Goal: Task Accomplishment & Management: Complete application form

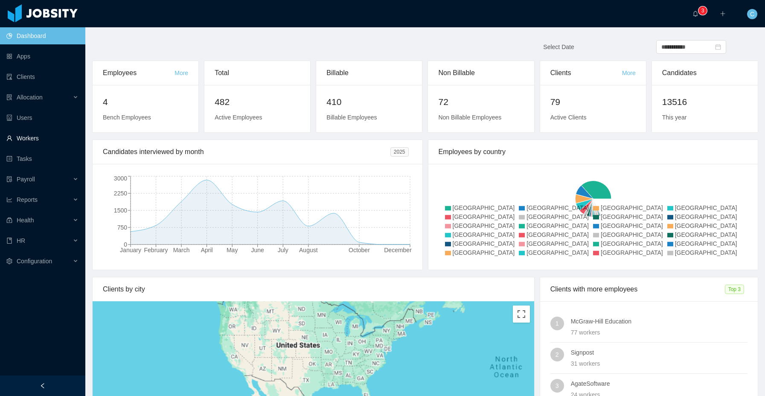
click at [24, 135] on link "Workers" at bounding box center [42, 138] width 72 height 17
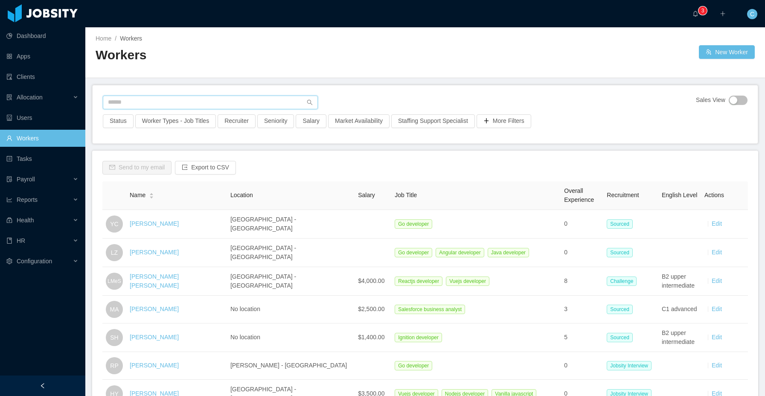
click at [189, 100] on input "text" at bounding box center [210, 103] width 215 height 14
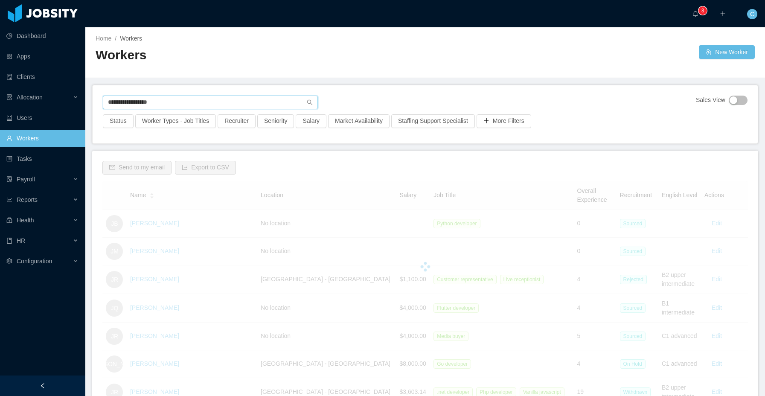
type input "**********"
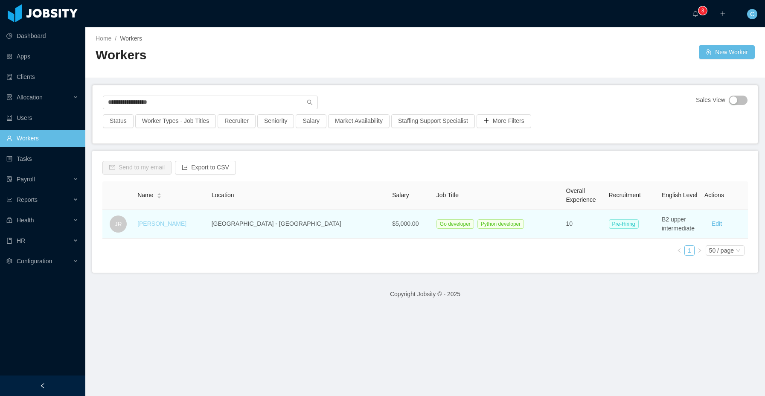
click at [186, 225] on link "Jhonatan Rodrigues" at bounding box center [161, 223] width 49 height 7
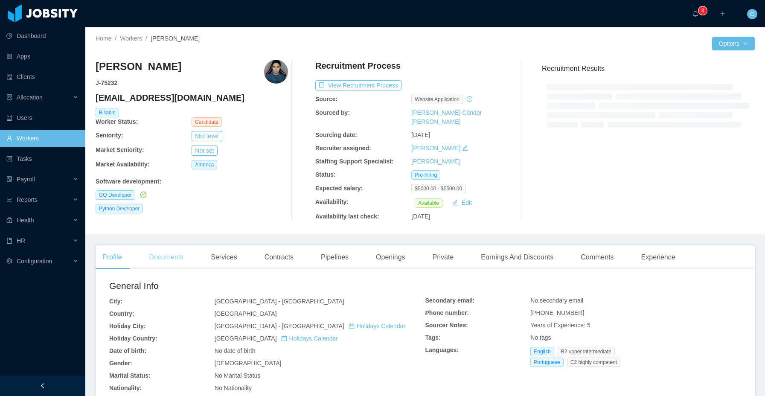
click at [177, 250] on div "Documents" at bounding box center [166, 257] width 48 height 24
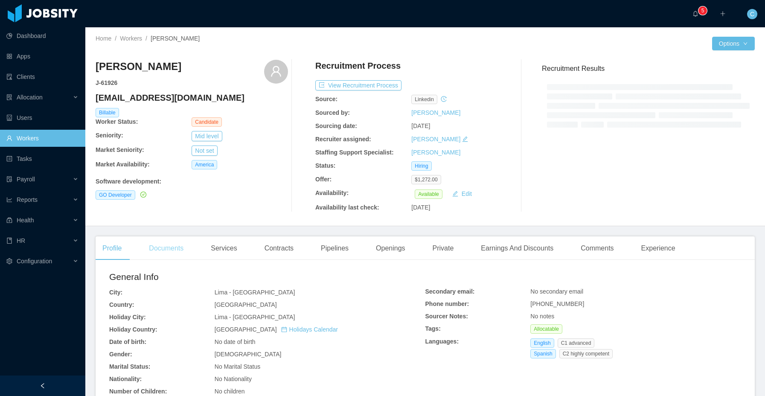
click at [169, 251] on div "Documents" at bounding box center [166, 248] width 48 height 24
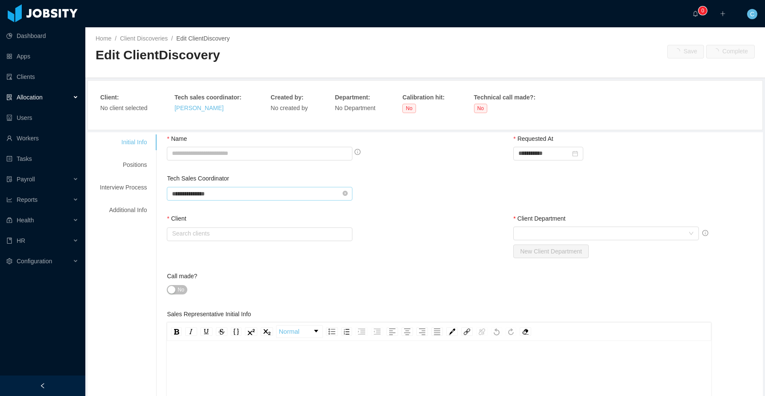
type input "**********"
type input "*"
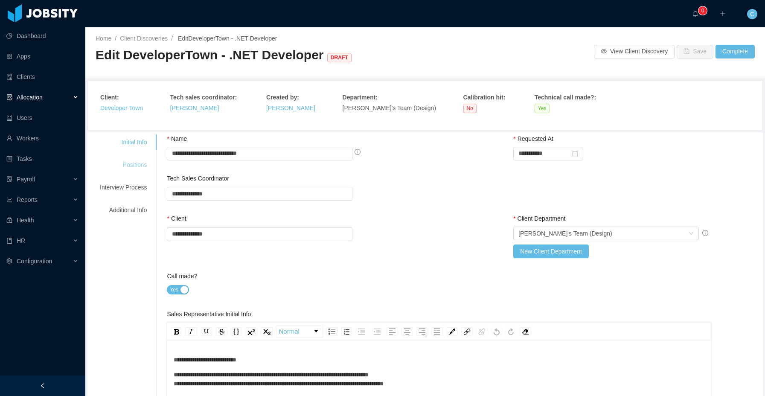
click at [142, 163] on div "Positions" at bounding box center [123, 165] width 67 height 16
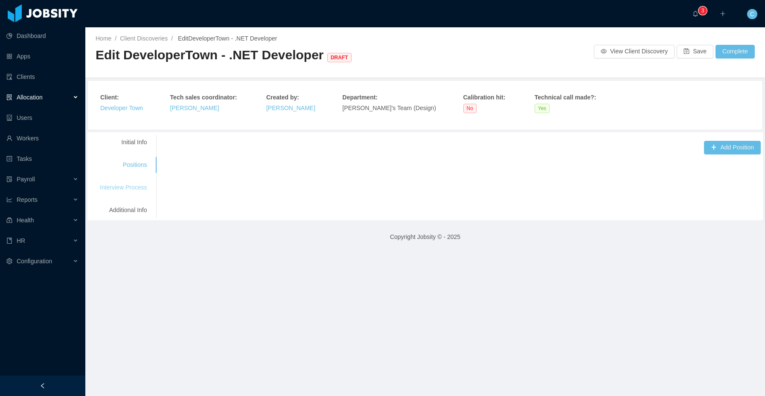
click at [117, 186] on div "Interview Process" at bounding box center [123, 188] width 67 height 16
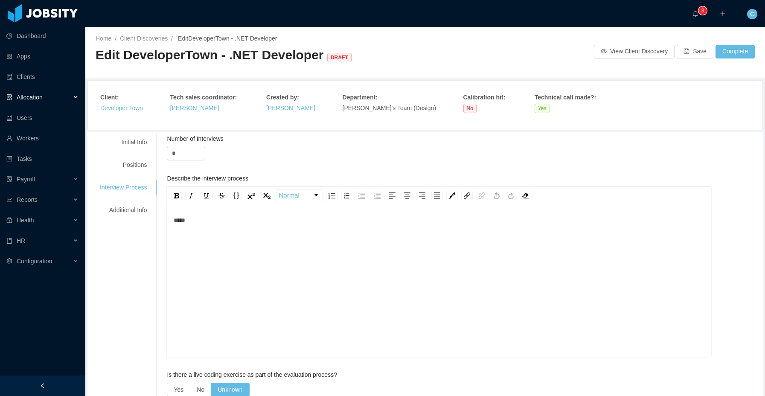
scroll to position [17, 0]
click at [116, 208] on div "Additional Info" at bounding box center [123, 210] width 67 height 16
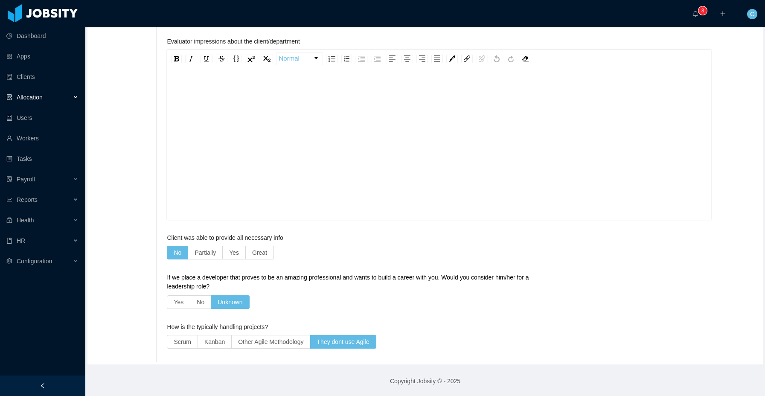
scroll to position [0, 0]
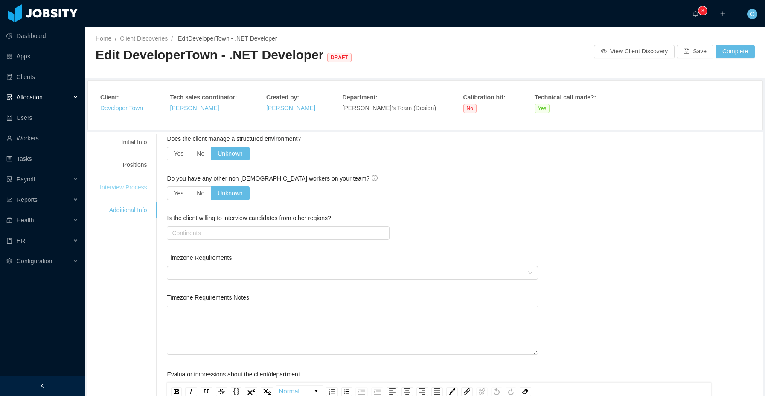
click at [134, 186] on div "Interview Process" at bounding box center [123, 188] width 67 height 16
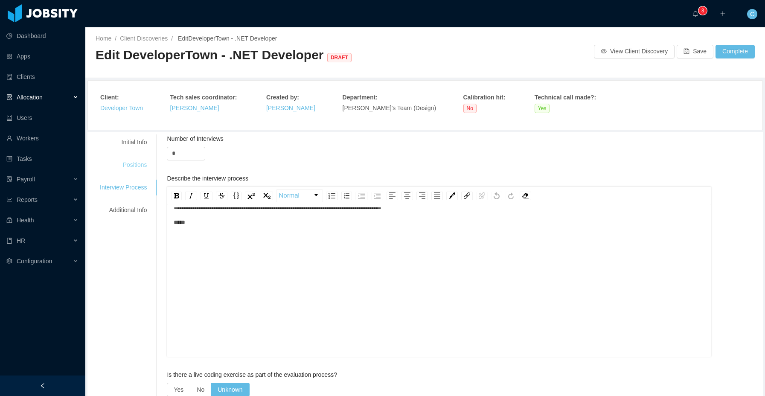
click at [140, 161] on div "Positions" at bounding box center [123, 165] width 67 height 16
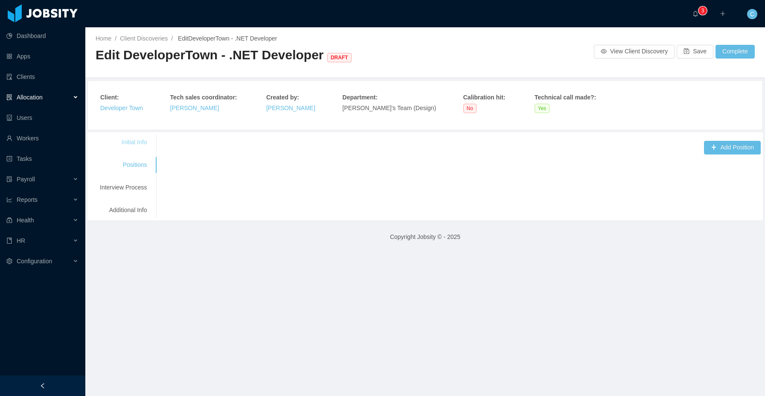
click at [137, 144] on div "Initial Info" at bounding box center [123, 142] width 67 height 16
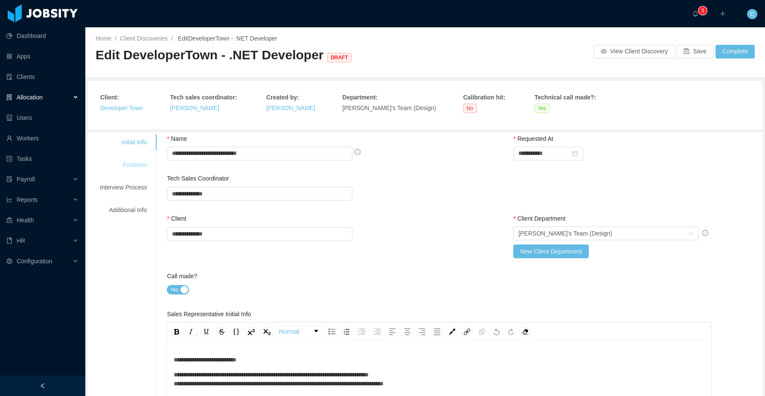
click at [148, 162] on div "Positions" at bounding box center [123, 165] width 67 height 16
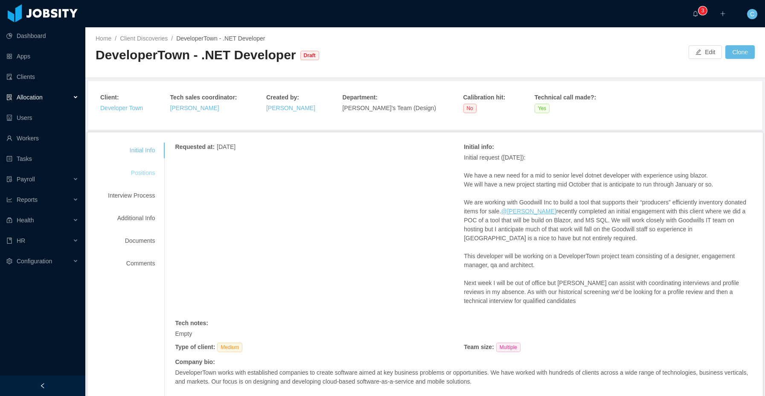
click at [136, 174] on div "Positions" at bounding box center [131, 173] width 67 height 16
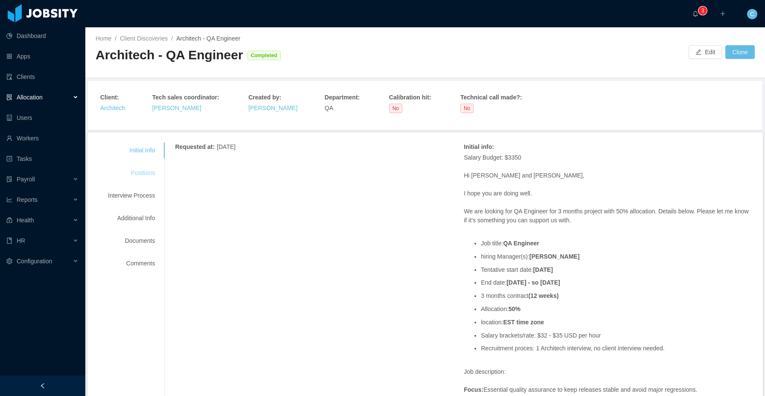
click at [146, 179] on div "Positions" at bounding box center [131, 173] width 67 height 16
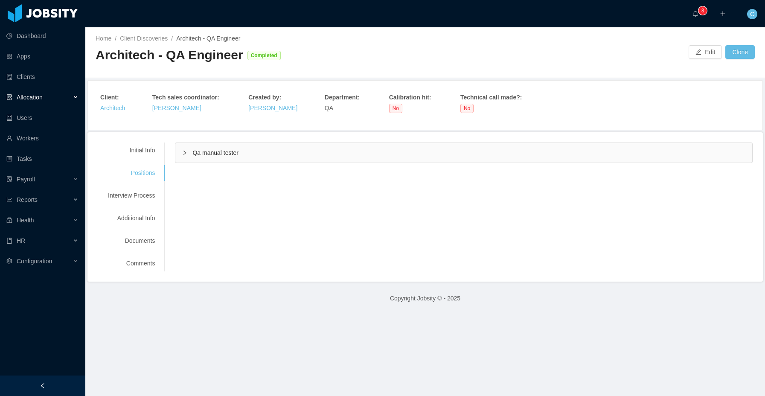
click at [215, 157] on div "Qa manual tester" at bounding box center [463, 153] width 577 height 20
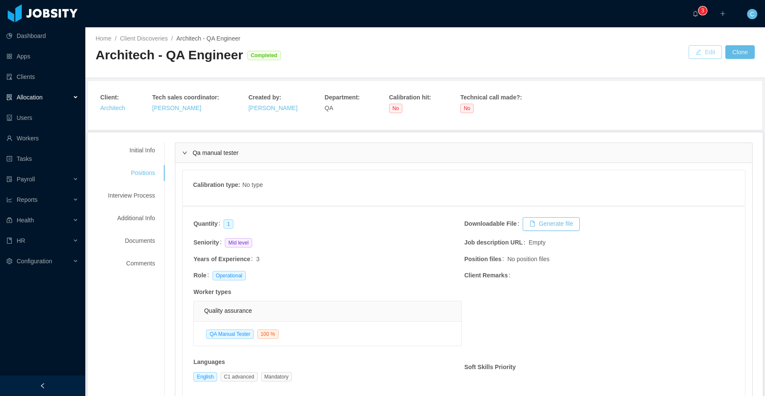
click at [702, 55] on button "Edit" at bounding box center [705, 52] width 33 height 14
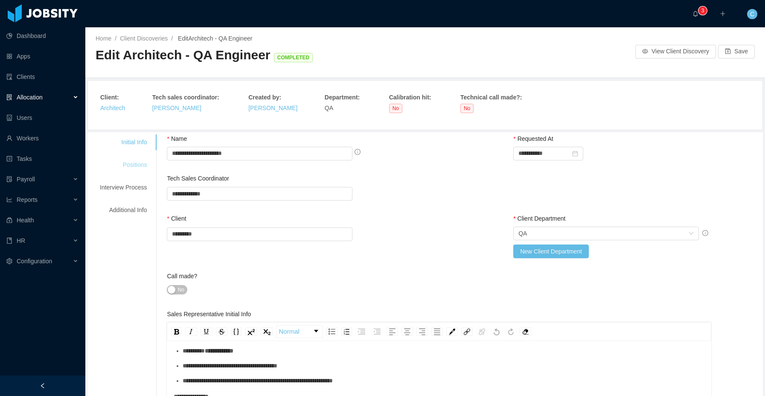
click at [141, 170] on div "Positions" at bounding box center [123, 165] width 67 height 16
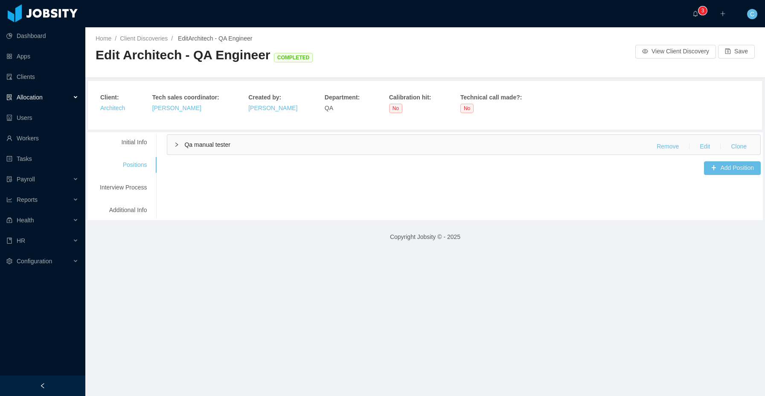
click at [219, 150] on div "Qa manual tester Remove Edit Clone" at bounding box center [463, 145] width 593 height 20
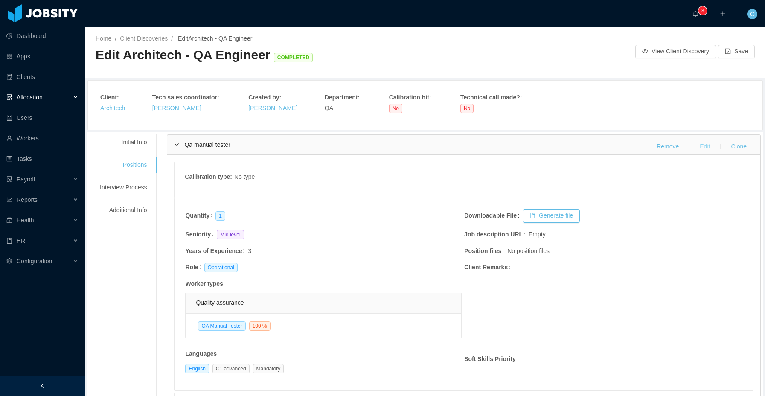
click at [709, 148] on button "Edit" at bounding box center [705, 147] width 24 height 14
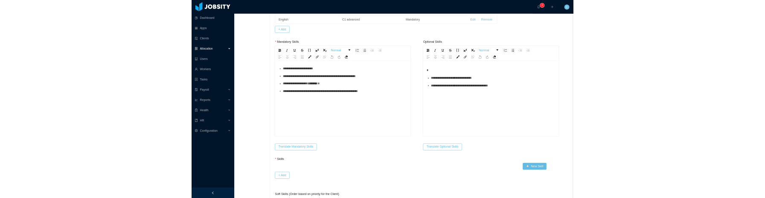
scroll to position [337, 0]
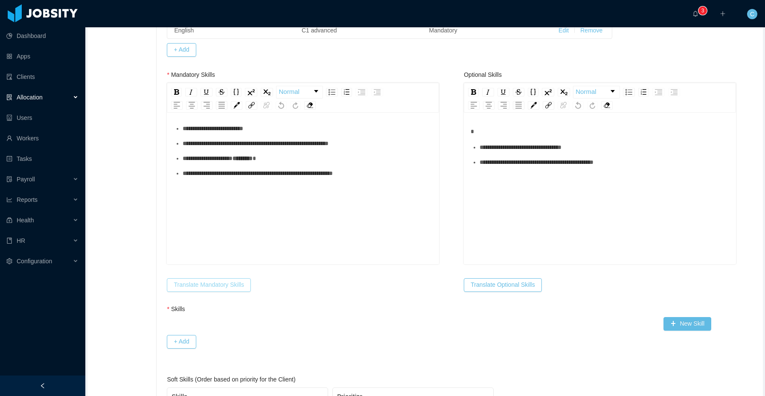
click at [215, 289] on button "Translate Mandatory Skills" at bounding box center [209, 285] width 84 height 14
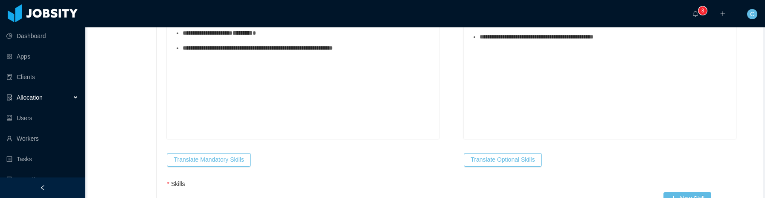
scroll to position [480, 0]
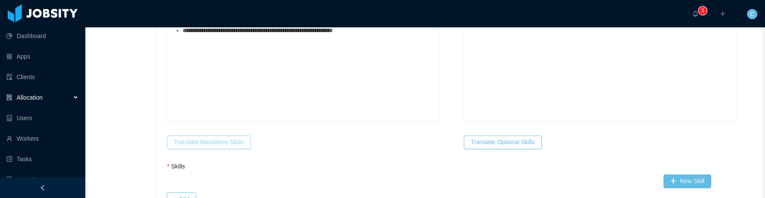
click at [203, 143] on button "Translate Mandatory Skills" at bounding box center [209, 142] width 84 height 14
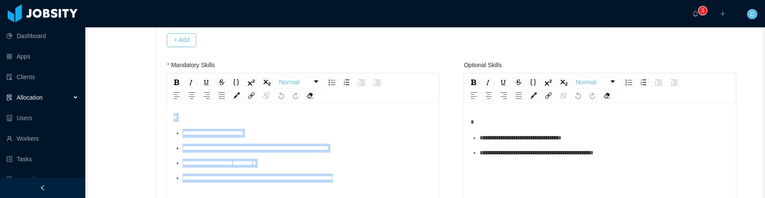
scroll to position [0, 0]
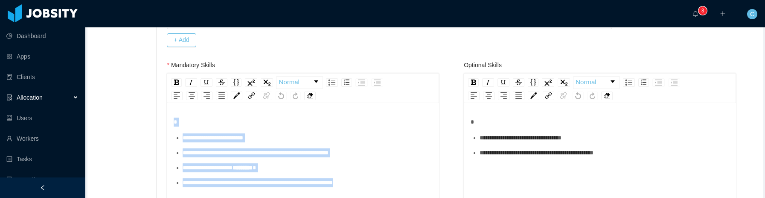
drag, startPoint x: 387, startPoint y: 169, endPoint x: 159, endPoint y: 110, distance: 235.3
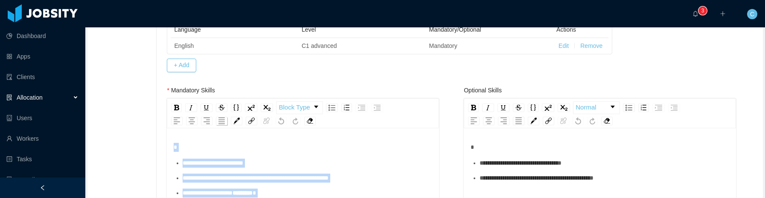
scroll to position [309, 0]
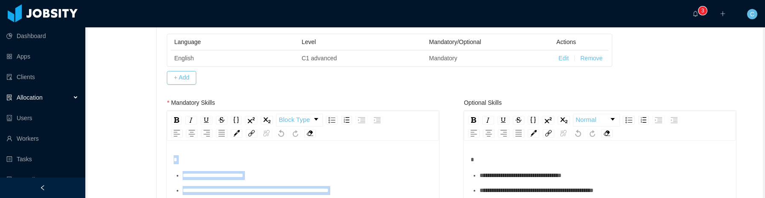
click at [223, 158] on div "rdw-editor" at bounding box center [303, 159] width 259 height 9
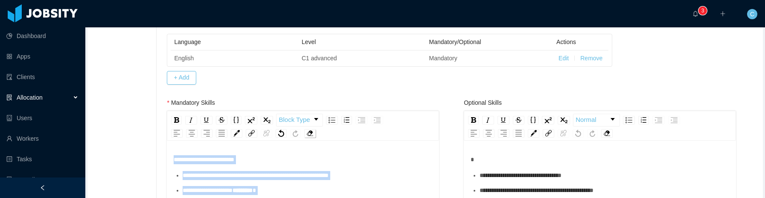
click at [312, 133] on img "rdw-remove-control" at bounding box center [310, 133] width 6 height 6
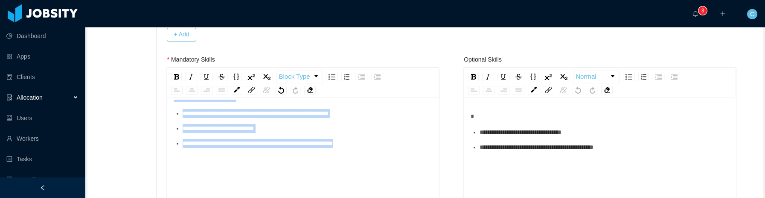
scroll to position [367, 0]
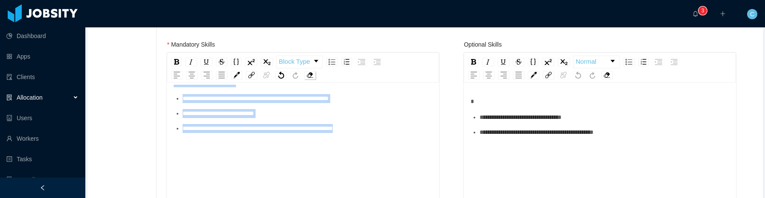
click at [313, 74] on img "rdw-remove-control" at bounding box center [310, 75] width 6 height 6
click at [310, 149] on div "**********" at bounding box center [303, 152] width 259 height 149
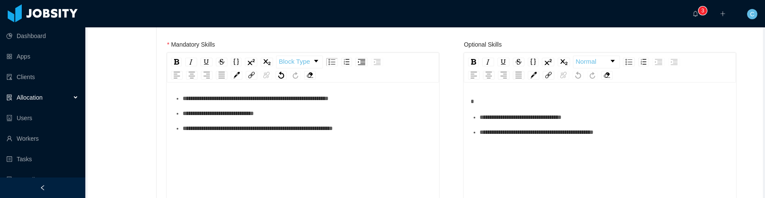
click at [289, 165] on div "**********" at bounding box center [303, 152] width 259 height 149
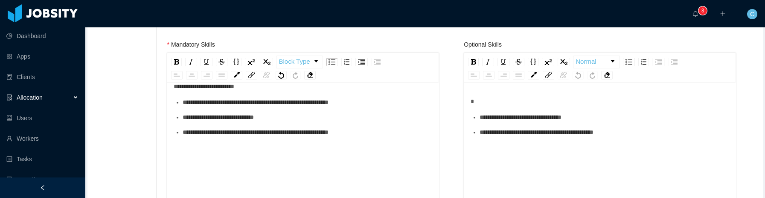
scroll to position [0, 0]
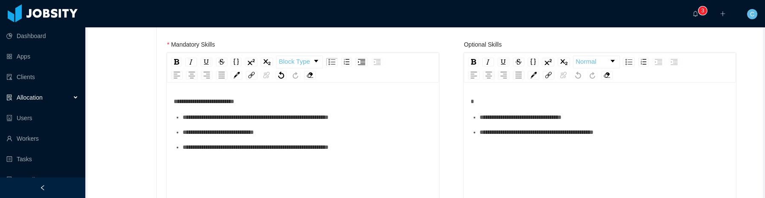
click at [176, 101] on span "**********" at bounding box center [204, 101] width 61 height 6
drag, startPoint x: 333, startPoint y: 64, endPoint x: 321, endPoint y: 94, distance: 32.0
click at [333, 64] on img "rdw-list-control" at bounding box center [331, 62] width 7 height 6
click at [304, 135] on div "**********" at bounding box center [308, 131] width 250 height 9
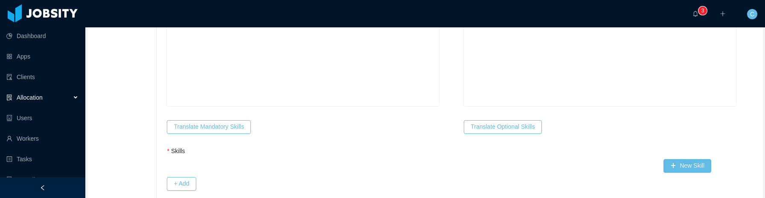
scroll to position [526, 0]
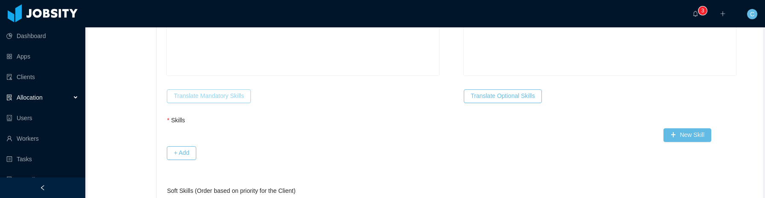
click at [214, 92] on button "Translate Mandatory Skills" at bounding box center [209, 96] width 84 height 14
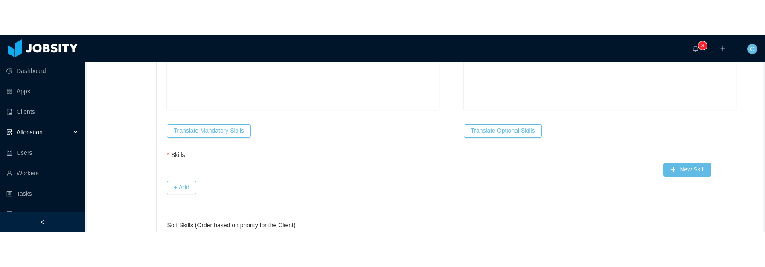
scroll to position [337, 0]
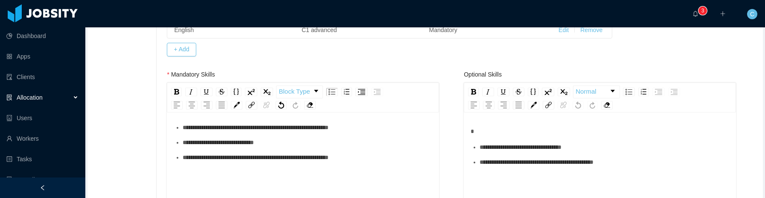
click at [328, 125] on span "**********" at bounding box center [256, 127] width 146 height 6
click at [343, 148] on ul "**********" at bounding box center [303, 135] width 259 height 54
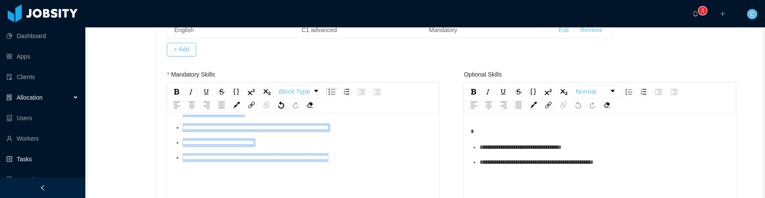
copy ul "**********"
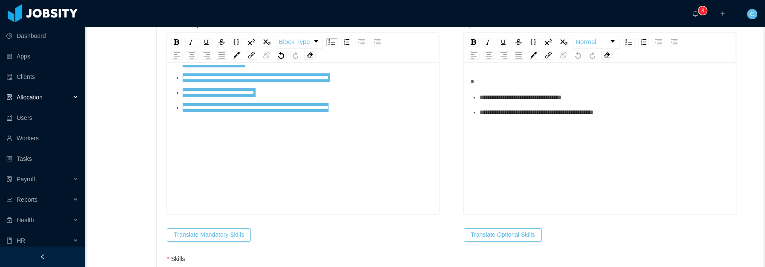
scroll to position [379, 0]
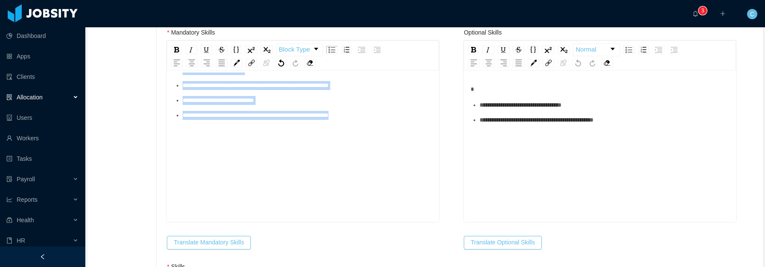
click at [377, 158] on div "**********" at bounding box center [303, 140] width 259 height 149
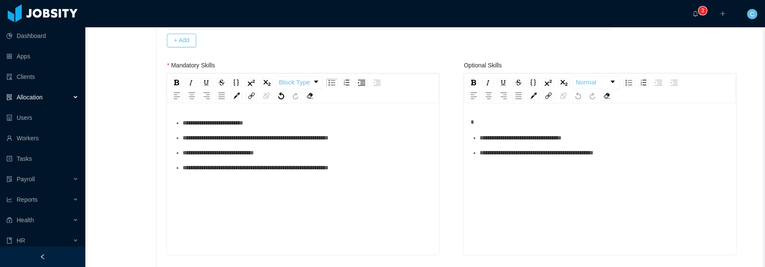
scroll to position [367, 0]
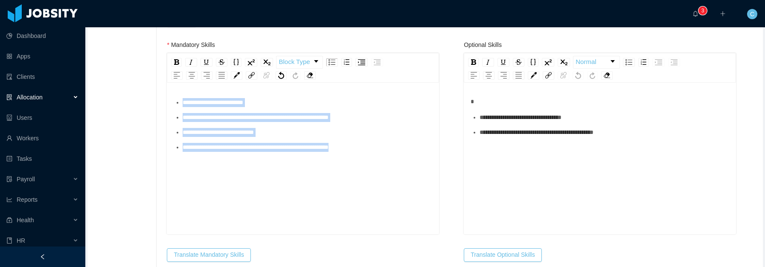
drag, startPoint x: 381, startPoint y: 154, endPoint x: 137, endPoint y: 100, distance: 249.9
copy ul "**********"
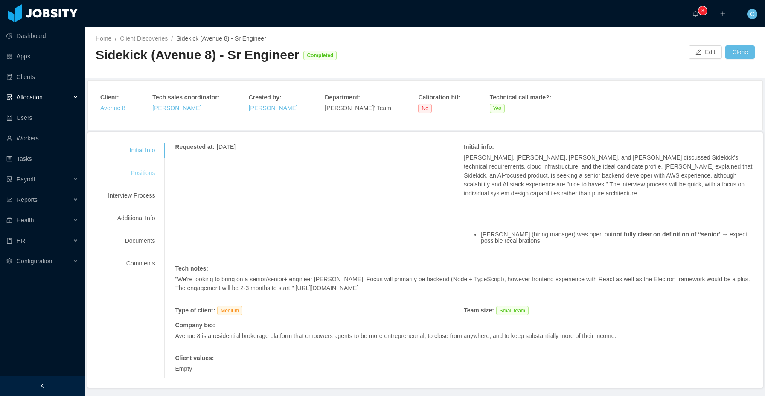
click at [150, 177] on div "Positions" at bounding box center [131, 173] width 67 height 16
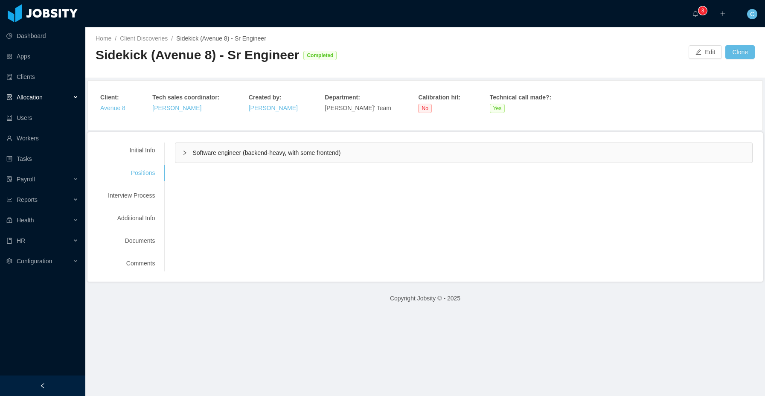
click at [330, 154] on span "Software engineer (backend-heavy, with some frontend)" at bounding box center [266, 152] width 148 height 7
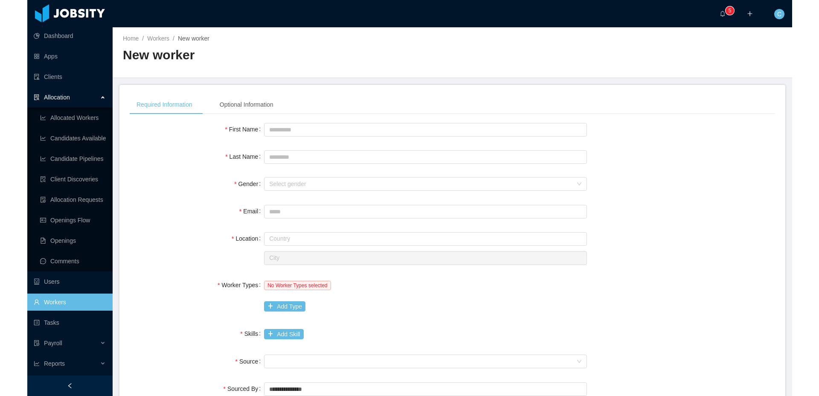
scroll to position [45, 0]
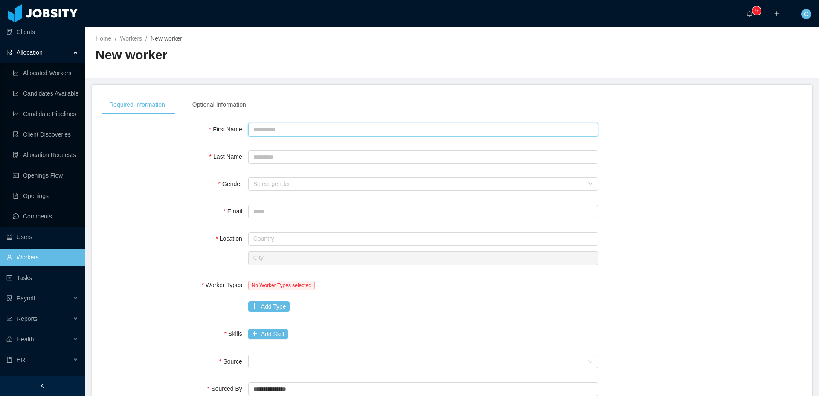
click at [276, 129] on input "First Name" at bounding box center [423, 130] width 350 height 14
click at [300, 130] on input "First Name" at bounding box center [423, 130] width 350 height 14
type input "****"
click at [276, 189] on div "Select gender" at bounding box center [420, 183] width 334 height 13
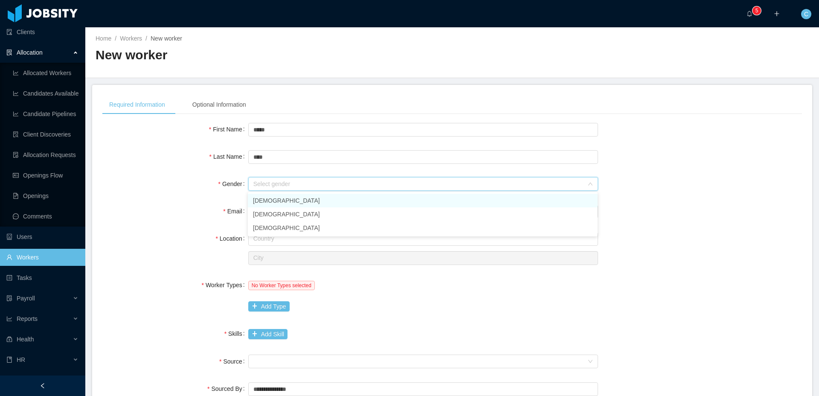
click at [287, 202] on li "[DEMOGRAPHIC_DATA]" at bounding box center [423, 201] width 350 height 14
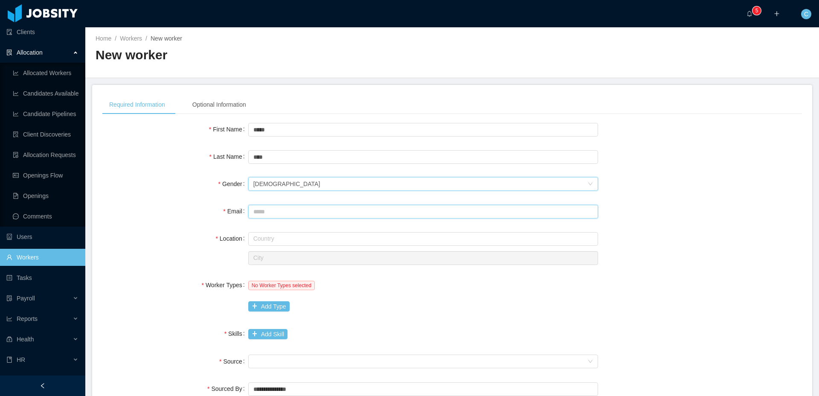
click at [275, 215] on input "Email" at bounding box center [423, 212] width 350 height 14
type input "**********"
click at [334, 236] on input "text" at bounding box center [423, 239] width 350 height 14
click at [273, 252] on li "[GEOGRAPHIC_DATA]" at bounding box center [423, 255] width 350 height 14
type input "*******"
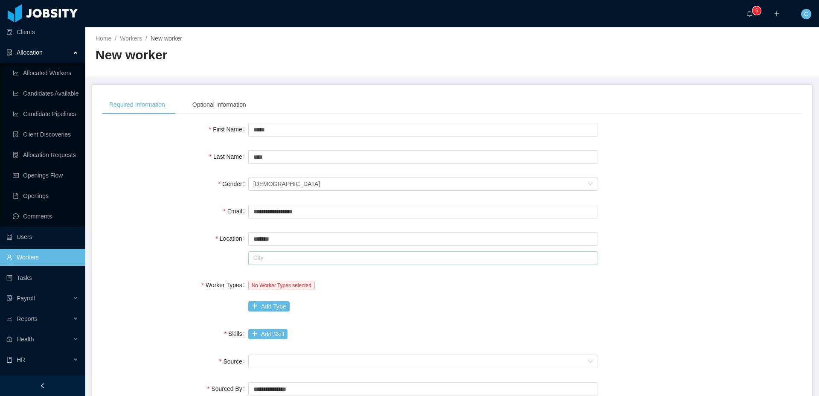
click at [276, 256] on input "text" at bounding box center [423, 258] width 350 height 14
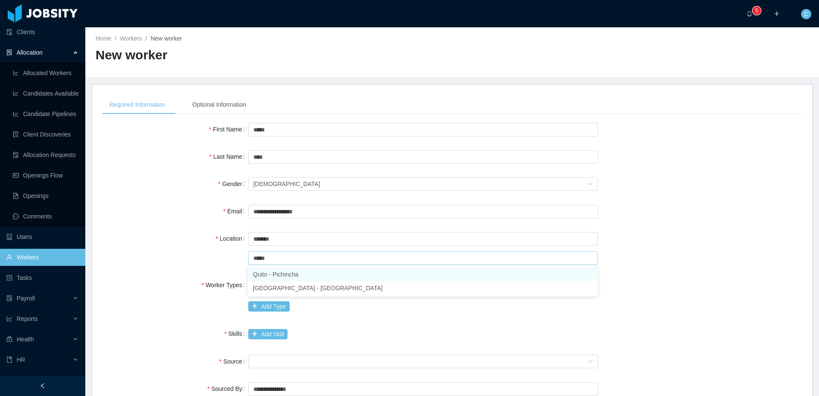
click at [282, 277] on li "Quito - Pichincha" at bounding box center [423, 274] width 350 height 14
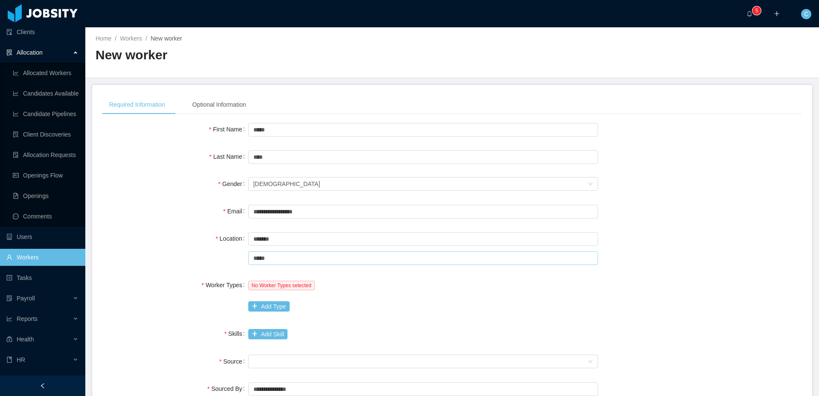
type input "*****"
click at [188, 263] on div "Location Country ******* [GEOGRAPHIC_DATA] ***** [GEOGRAPHIC_DATA]" at bounding box center [452, 248] width 700 height 36
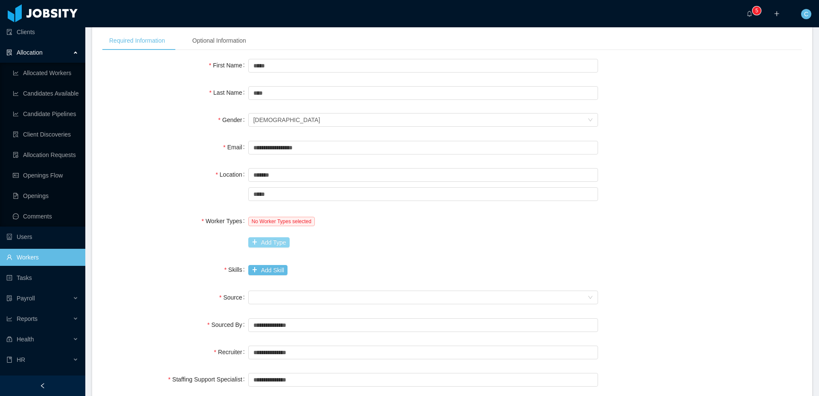
scroll to position [68, 0]
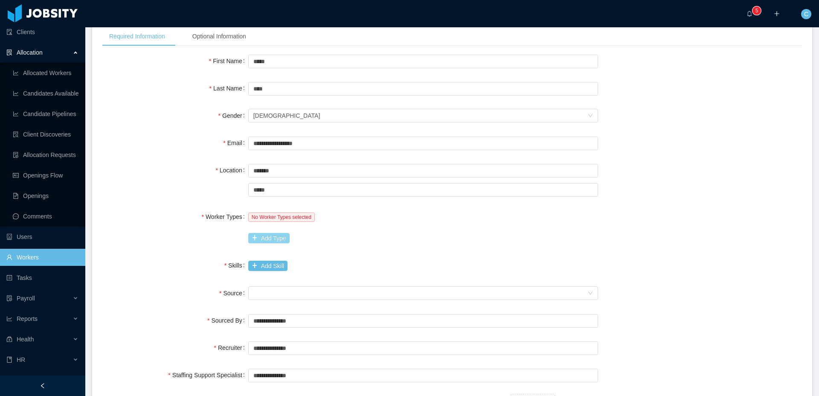
click at [262, 233] on button "Add Type" at bounding box center [268, 238] width 41 height 10
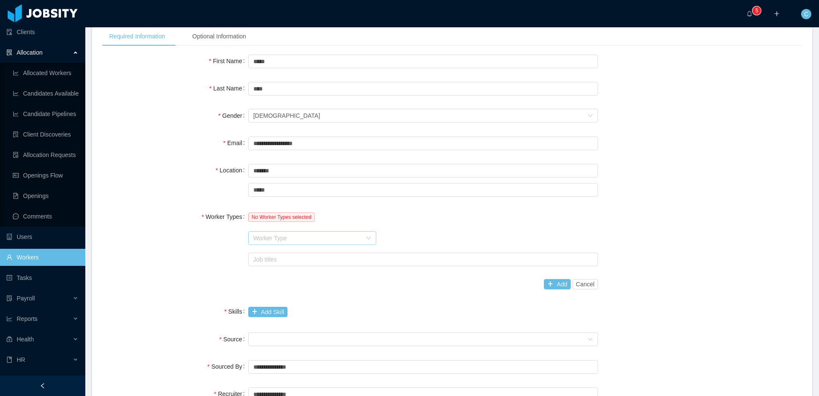
click at [274, 235] on div "Worker Type" at bounding box center [307, 238] width 108 height 9
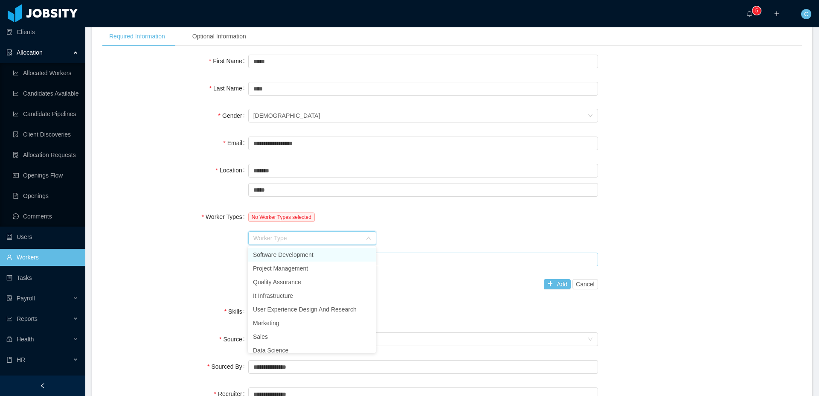
click at [276, 255] on li "Software Development" at bounding box center [312, 255] width 128 height 14
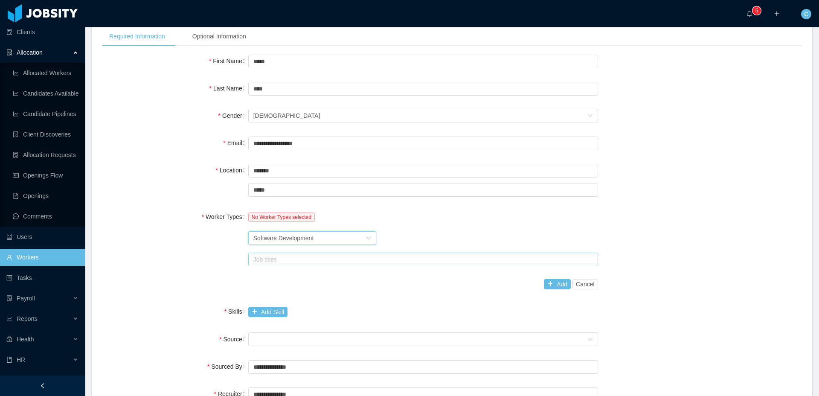
click at [279, 256] on div "Job titles" at bounding box center [421, 259] width 336 height 9
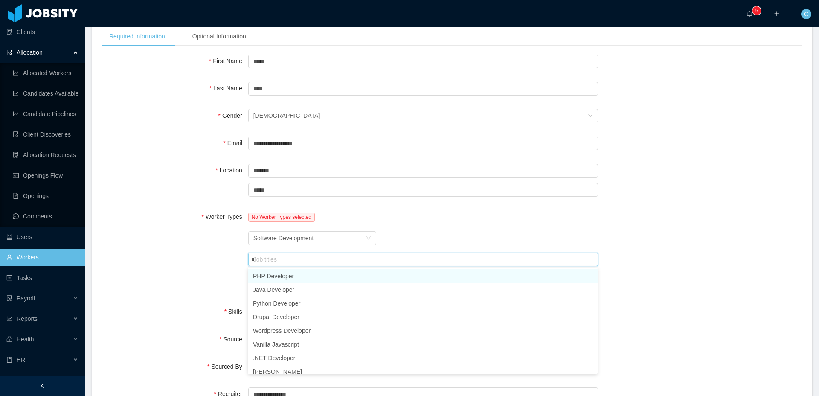
type input "**"
click at [281, 273] on li "GO Developer" at bounding box center [423, 276] width 350 height 14
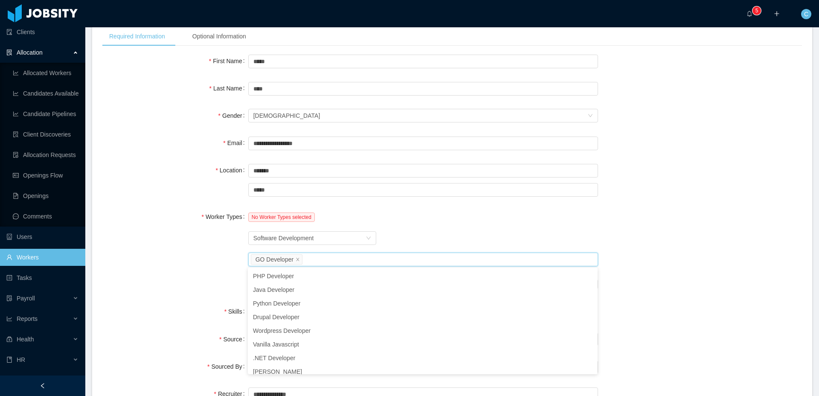
click at [581, 234] on div "Worker Type Software Development" at bounding box center [423, 238] width 350 height 17
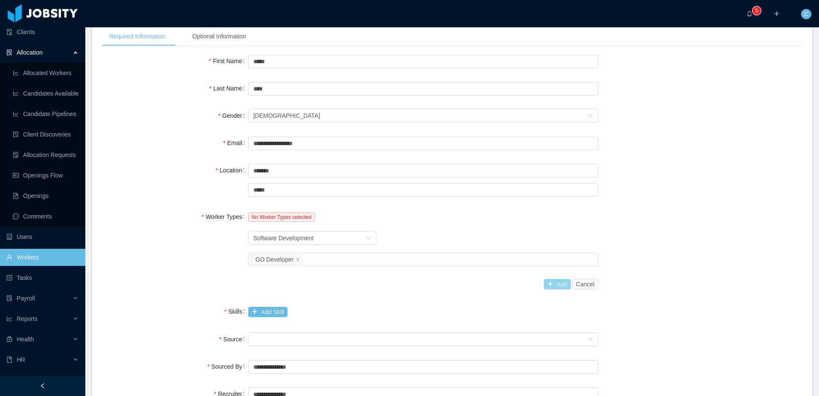
click at [557, 285] on button "Add" at bounding box center [557, 284] width 27 height 10
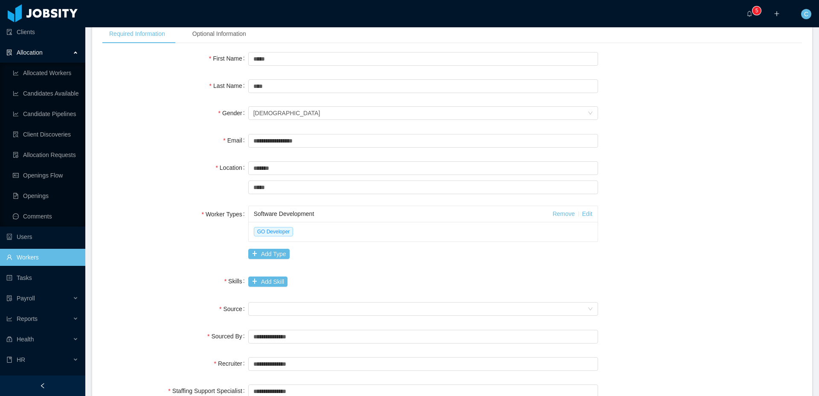
scroll to position [79, 0]
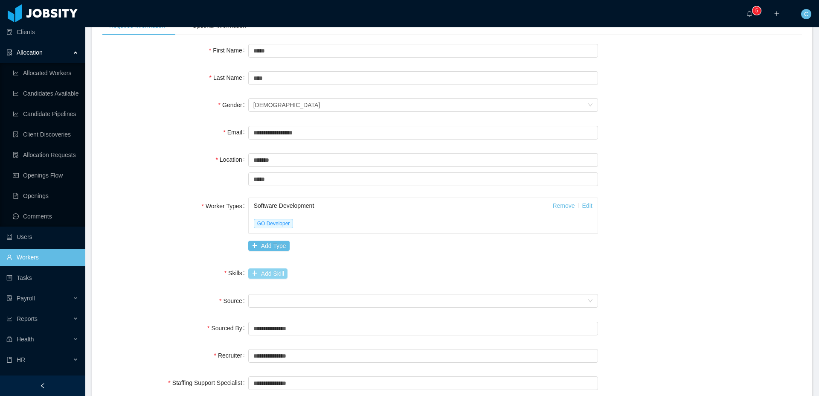
click at [281, 270] on button "Add Skill" at bounding box center [267, 273] width 39 height 10
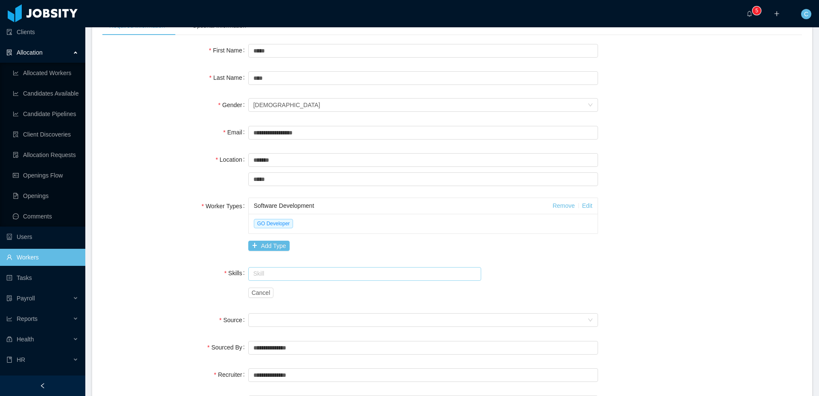
click at [272, 274] on input "text" at bounding box center [364, 274] width 233 height 14
click at [276, 305] on li "Go Lang" at bounding box center [364, 304] width 233 height 14
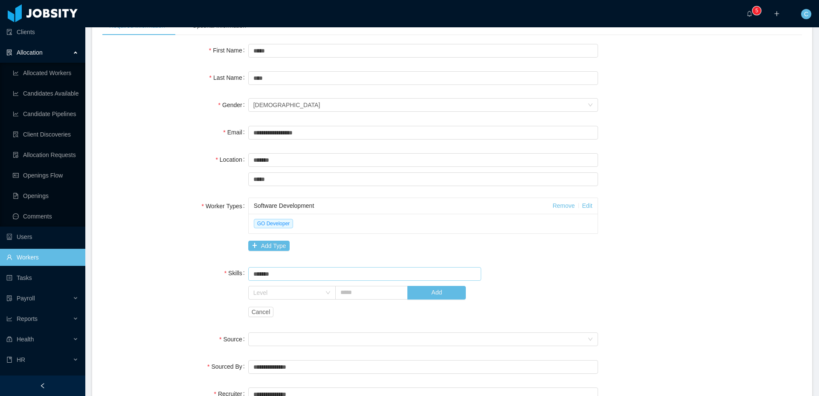
type input "*******"
click at [186, 256] on div "**********" at bounding box center [452, 292] width 700 height 500
click at [278, 296] on div "Level" at bounding box center [287, 292] width 68 height 9
click at [274, 351] on li "Medium" at bounding box center [291, 351] width 87 height 14
click at [359, 295] on input "text" at bounding box center [371, 293] width 73 height 14
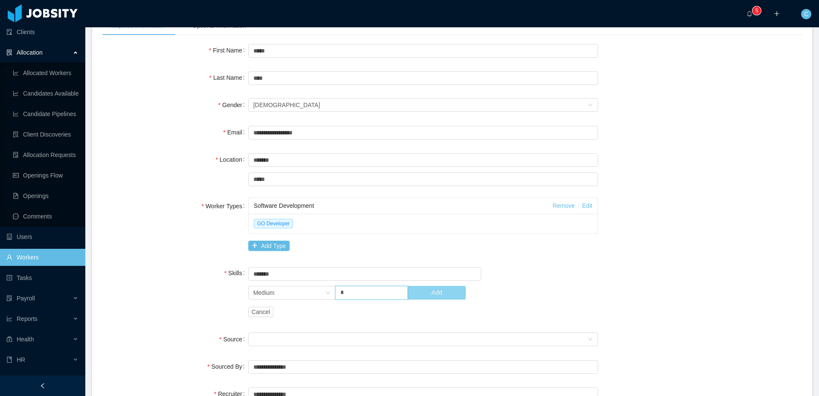
type input "*"
click at [456, 296] on button "Add" at bounding box center [436, 293] width 58 height 14
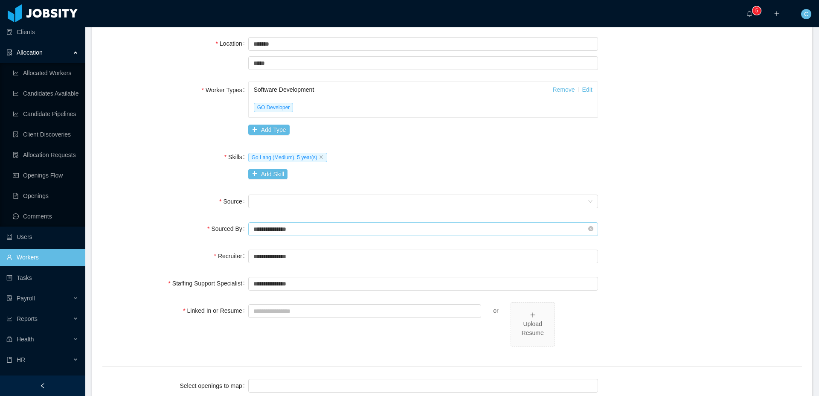
scroll to position [196, 0]
click at [279, 202] on div "Seniority" at bounding box center [420, 200] width 334 height 13
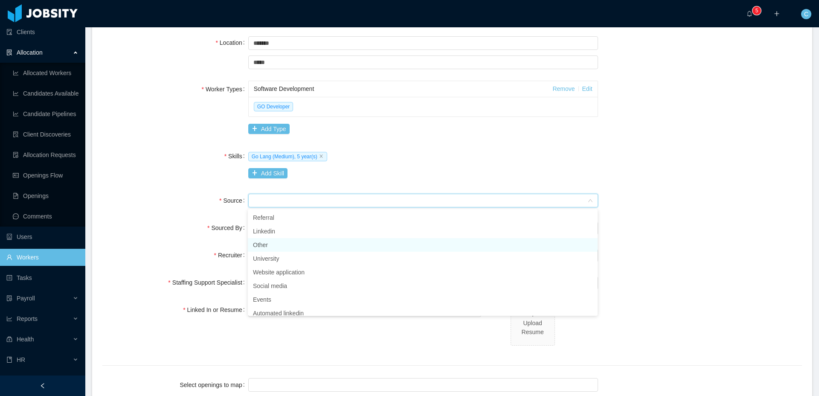
click at [278, 244] on li "Other" at bounding box center [423, 245] width 350 height 14
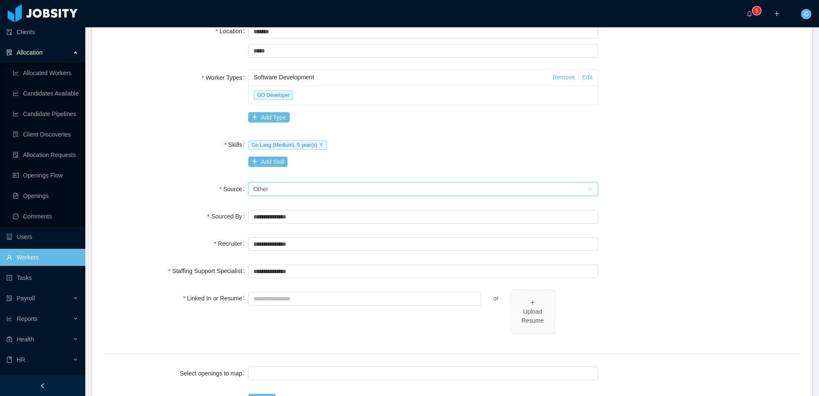
scroll to position [228, 0]
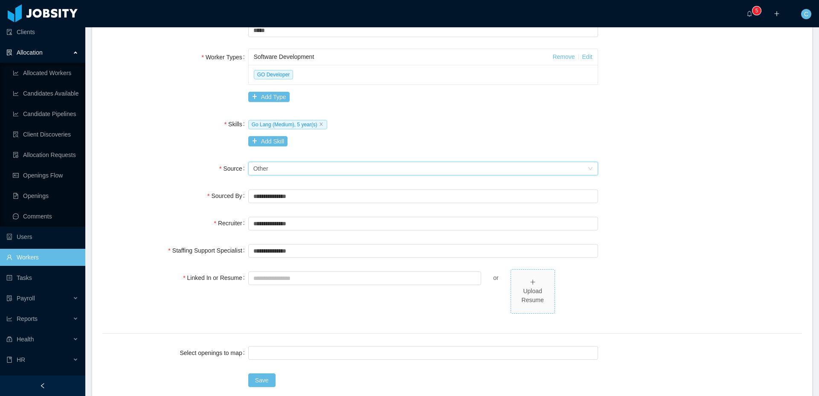
click at [520, 285] on div "Upload Resume" at bounding box center [533, 291] width 37 height 27
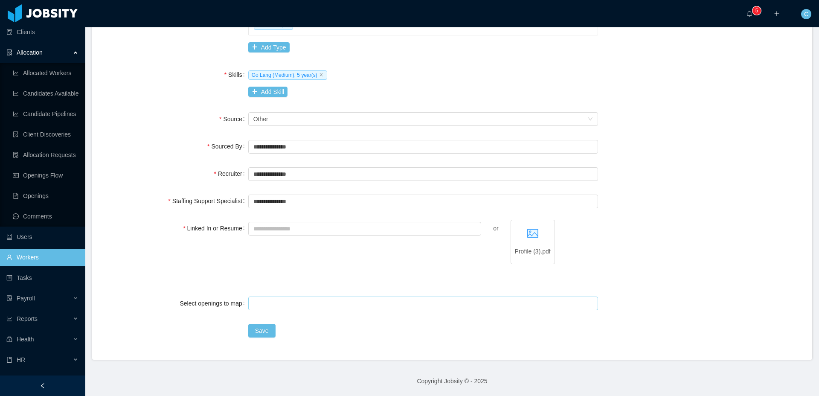
click at [267, 305] on div at bounding box center [422, 303] width 342 height 13
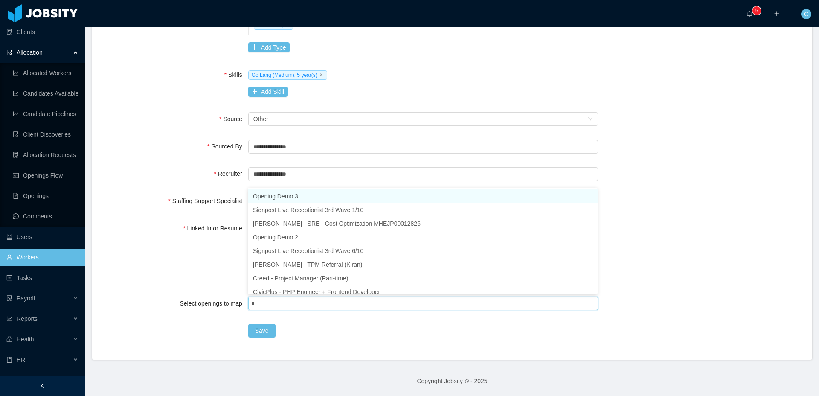
type input "**"
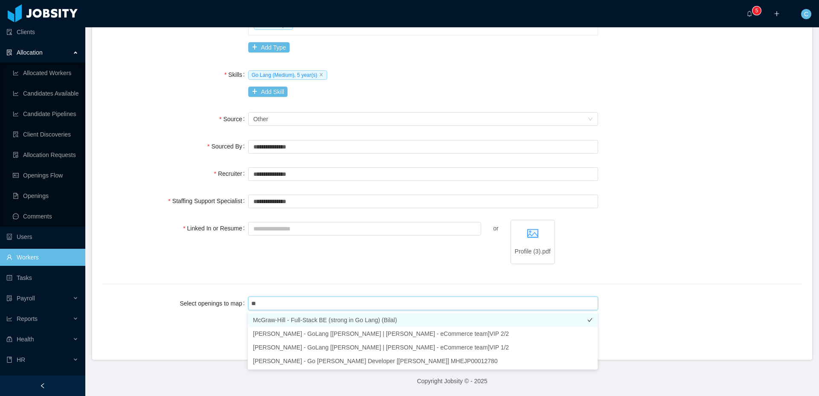
click at [313, 321] on li "McGraw-Hill - Full-Stack BE (strong in Go Lang) (Bilal)" at bounding box center [423, 320] width 350 height 14
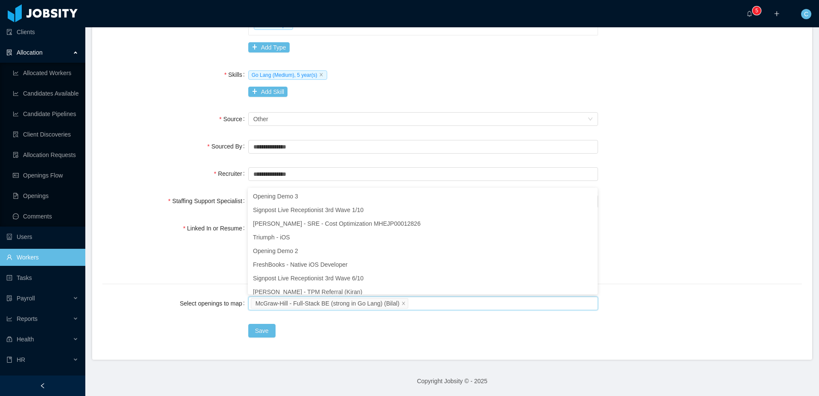
click at [657, 311] on div "Select openings to map [PERSON_NAME] - Full-Stack BE (strong in Go Lang) (Bilal)" at bounding box center [452, 303] width 700 height 17
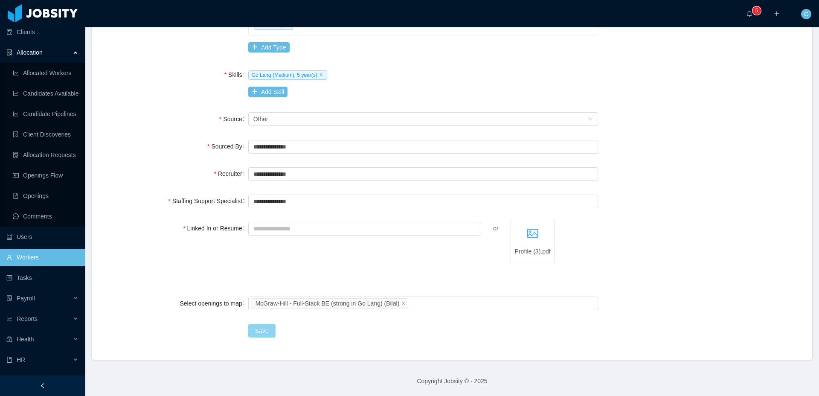
click at [267, 328] on button "Save" at bounding box center [261, 331] width 27 height 14
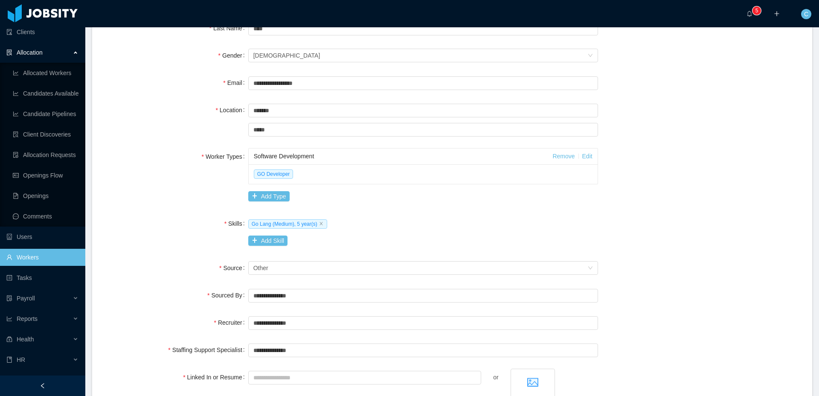
scroll to position [0, 0]
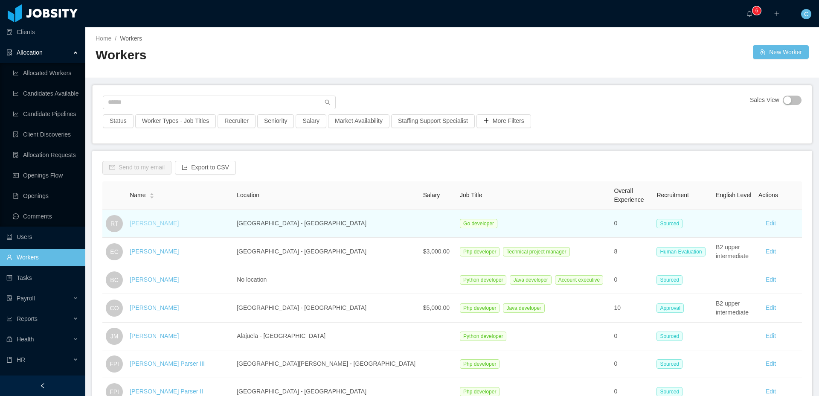
click at [157, 224] on link "[PERSON_NAME]" at bounding box center [154, 223] width 49 height 7
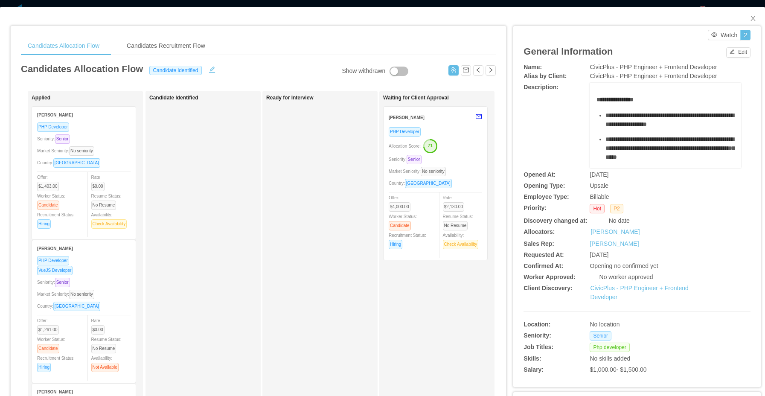
scroll to position [146, 0]
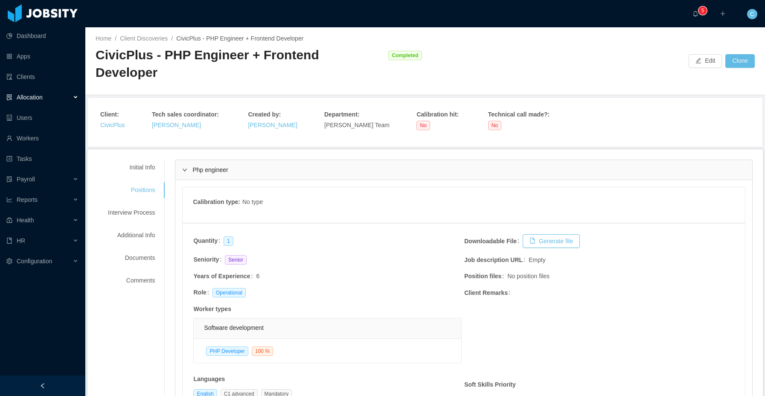
scroll to position [102, 0]
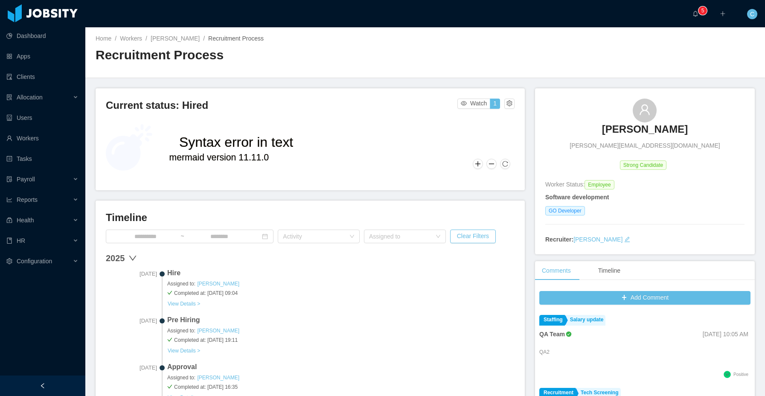
click at [263, 38] on span "Recruitment Process" at bounding box center [235, 38] width 55 height 7
click at [200, 37] on link "[PERSON_NAME]" at bounding box center [175, 38] width 49 height 7
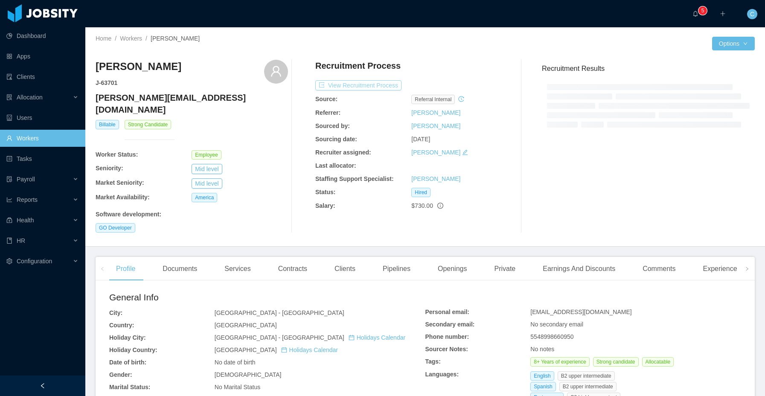
click at [374, 87] on button "View Recruitment Process" at bounding box center [358, 85] width 86 height 10
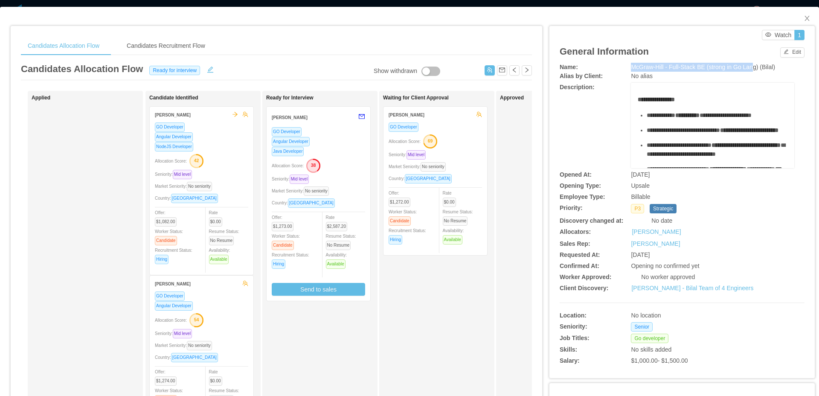
drag, startPoint x: 630, startPoint y: 68, endPoint x: 759, endPoint y: 67, distance: 129.3
click at [759, 67] on div "Name: McGraw-Hill - Full-Stack BE (strong in Go Lang) (Bilal)" at bounding box center [682, 67] width 245 height 9
drag, startPoint x: 631, startPoint y: 351, endPoint x: 672, endPoint y: 349, distance: 41.0
click at [672, 349] on span "No skills added" at bounding box center [651, 349] width 41 height 7
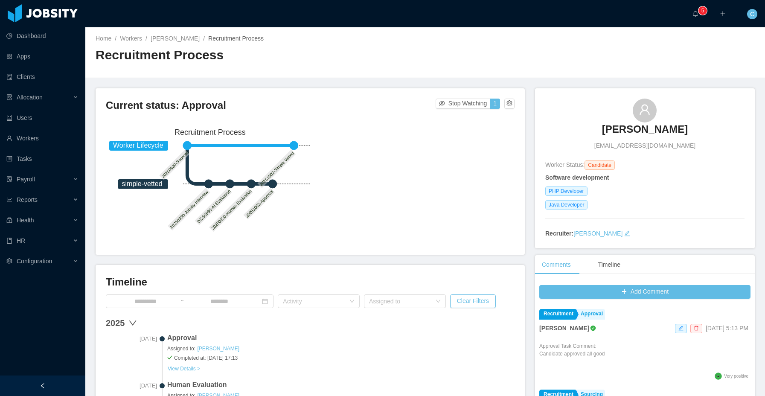
scroll to position [39, 0]
click at [32, 138] on link "Workers" at bounding box center [42, 138] width 72 height 17
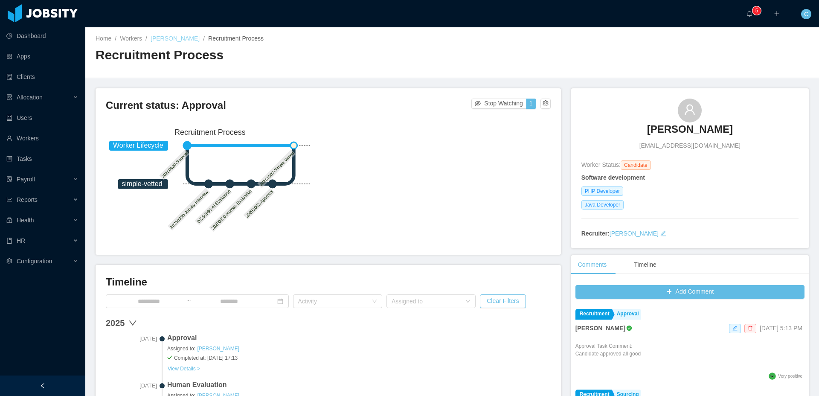
click at [174, 38] on link "[PERSON_NAME]" at bounding box center [175, 38] width 49 height 7
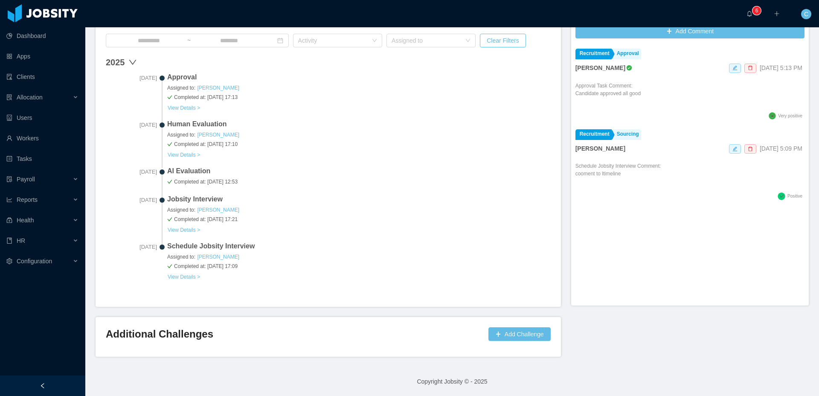
click at [284, 120] on span "Human Evaluation" at bounding box center [359, 124] width 384 height 10
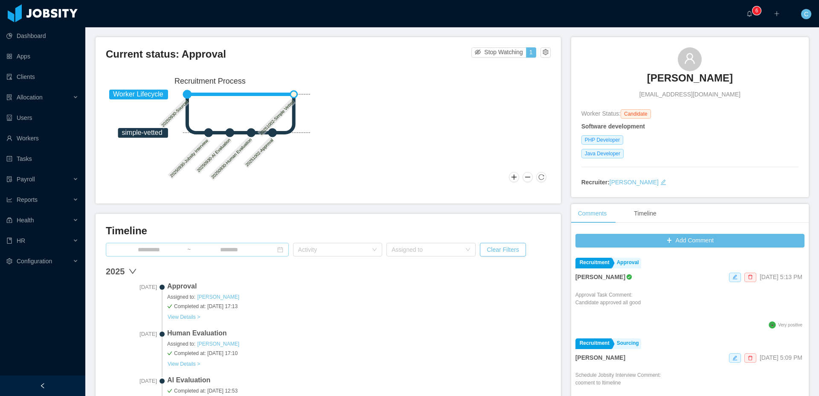
scroll to position [0, 0]
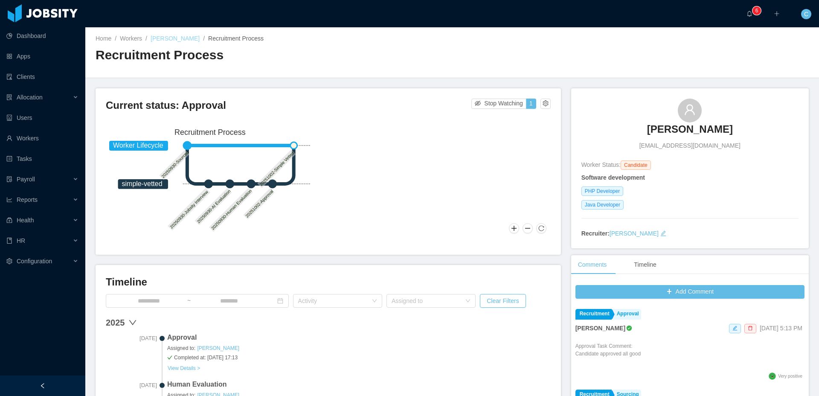
click at [173, 37] on link "[PERSON_NAME]" at bounding box center [175, 38] width 49 height 7
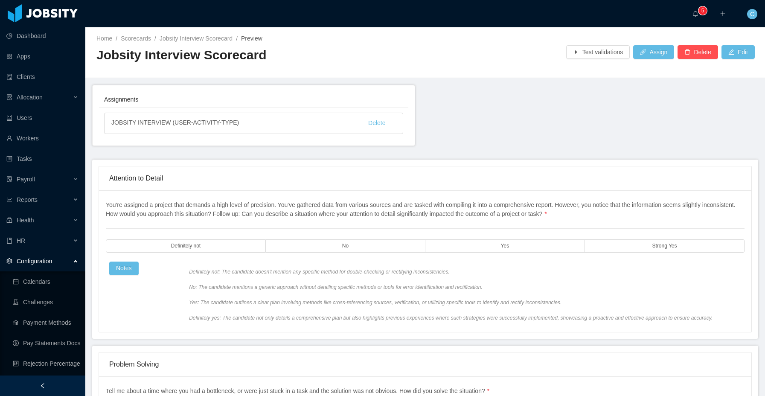
scroll to position [101, 0]
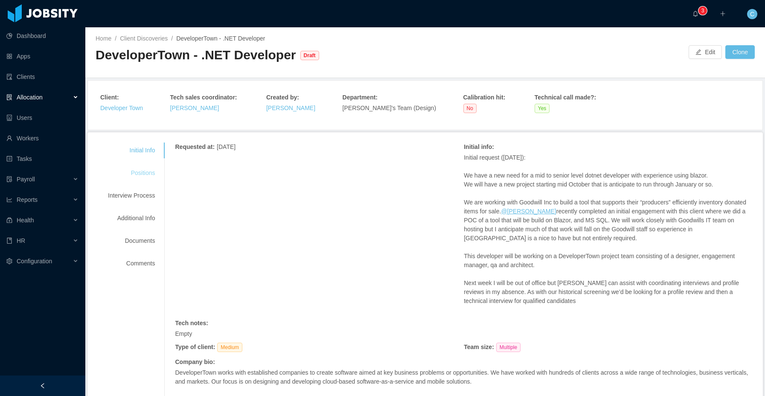
click at [140, 179] on div "Positions" at bounding box center [131, 173] width 67 height 16
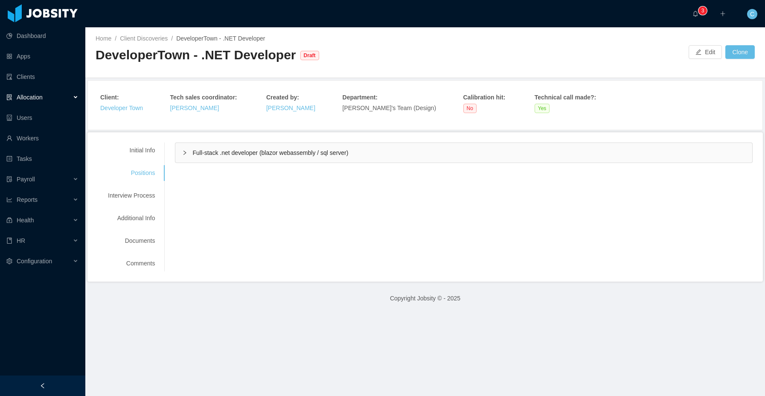
click at [273, 156] on span "Full-stack .net developer (blazor webassembly / sql server)" at bounding box center [270, 152] width 156 height 7
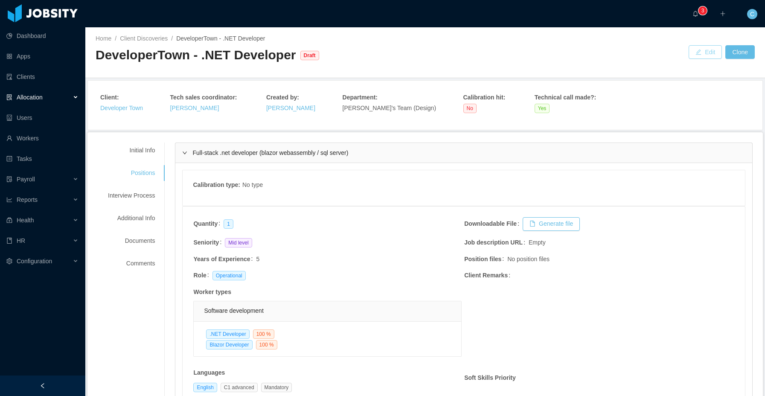
click at [699, 49] on button "Edit" at bounding box center [705, 52] width 33 height 14
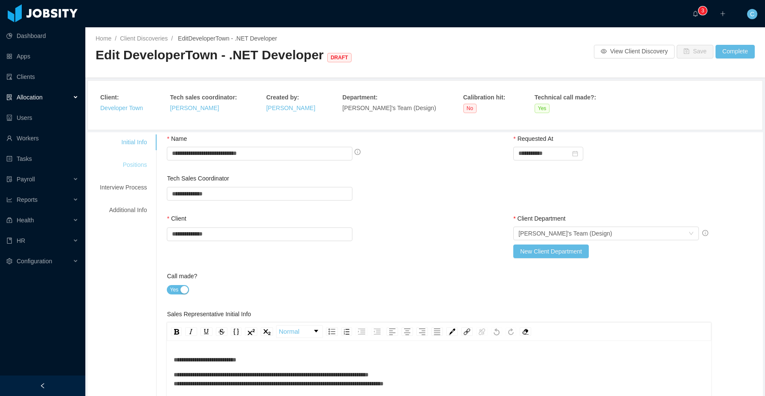
click at [143, 167] on div "Positions" at bounding box center [123, 165] width 67 height 16
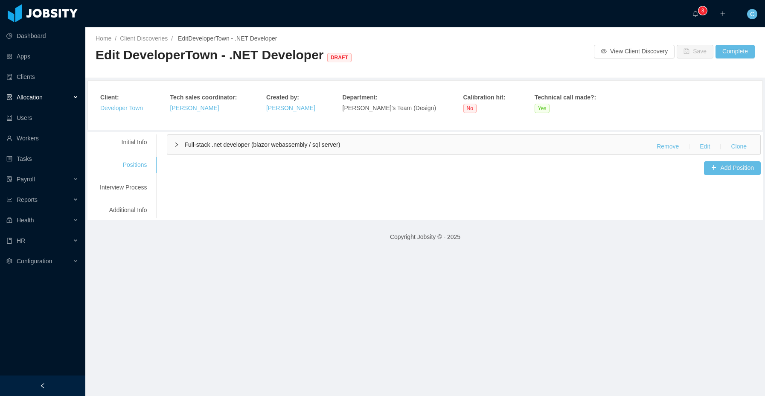
click at [186, 145] on span "Full-stack .net developer (blazor webassembly / sql server)" at bounding box center [262, 144] width 156 height 7
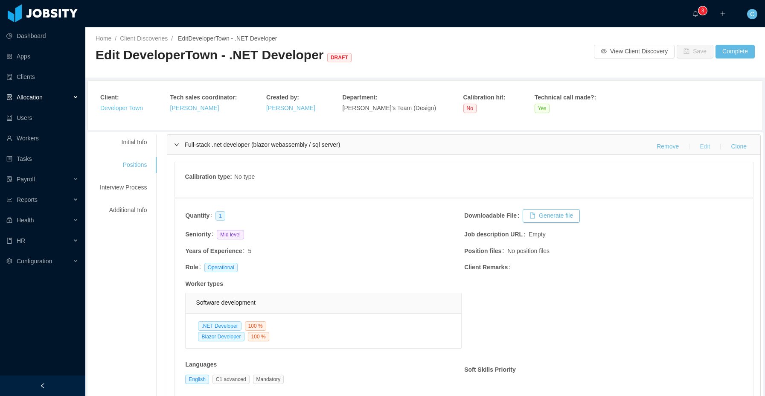
click at [698, 143] on button "Edit" at bounding box center [705, 147] width 24 height 14
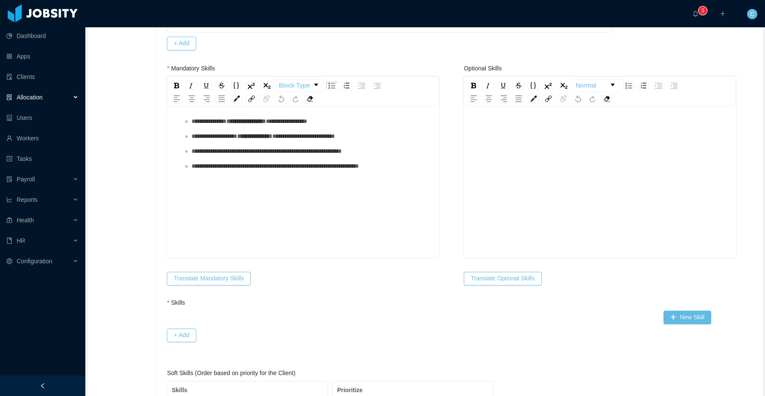
scroll to position [19, 0]
click at [228, 282] on button "Translate Mandatory Skills" at bounding box center [209, 279] width 84 height 14
click at [300, 171] on div "**********" at bounding box center [312, 166] width 241 height 9
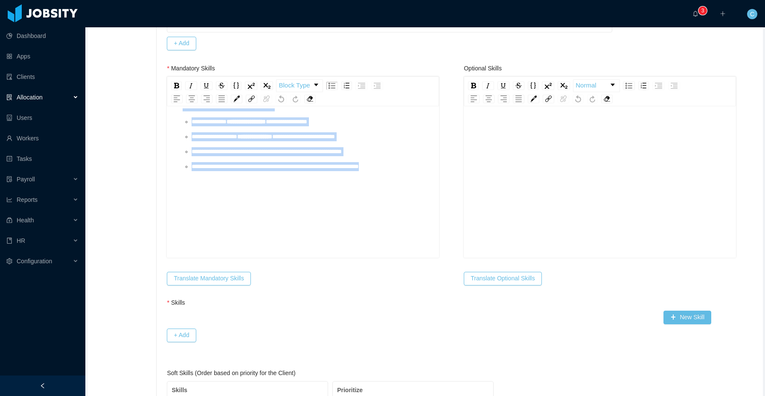
click at [342, 154] on span "**********" at bounding box center [267, 151] width 150 height 6
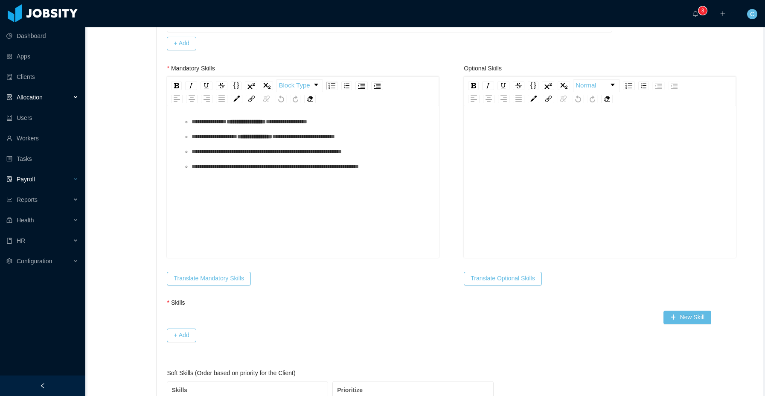
scroll to position [0, 0]
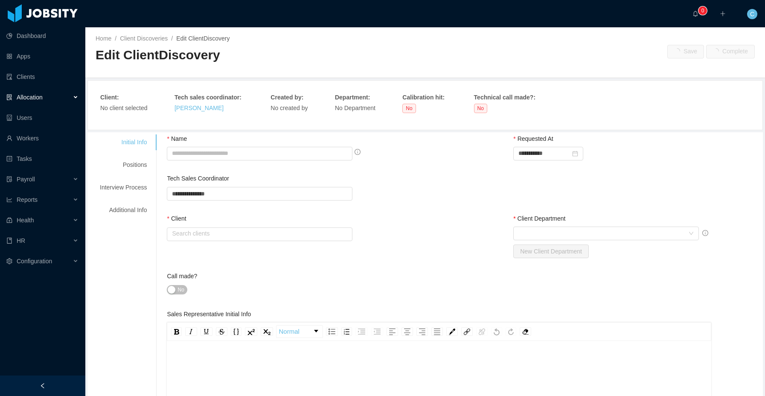
type input "**********"
type input "*"
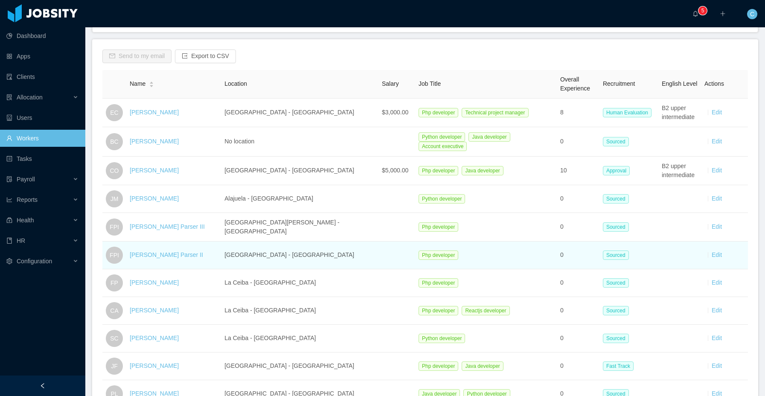
scroll to position [113, 0]
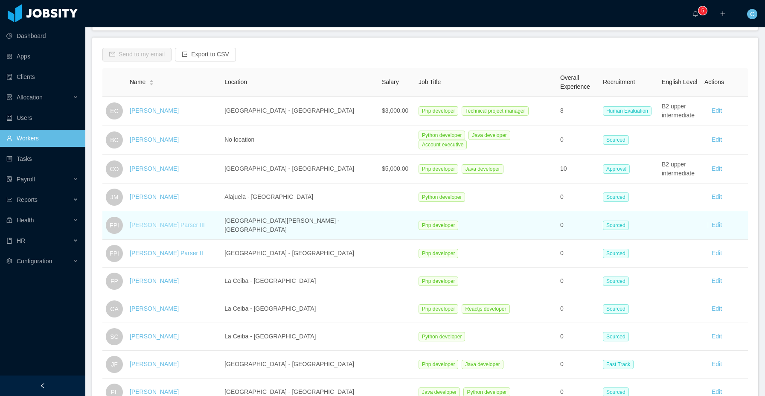
click at [159, 224] on link "Fermin Parser III" at bounding box center [167, 224] width 75 height 7
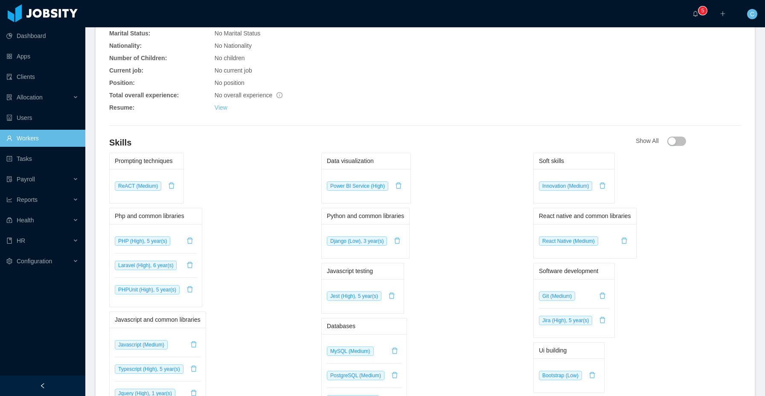
scroll to position [318, 0]
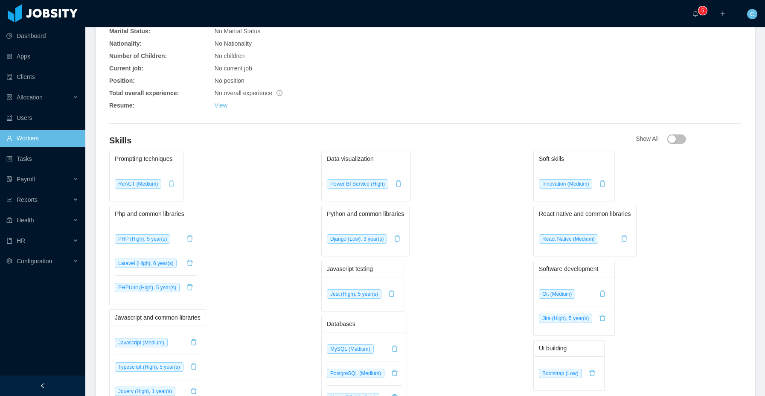
click at [177, 185] on button "button" at bounding box center [172, 184] width 14 height 14
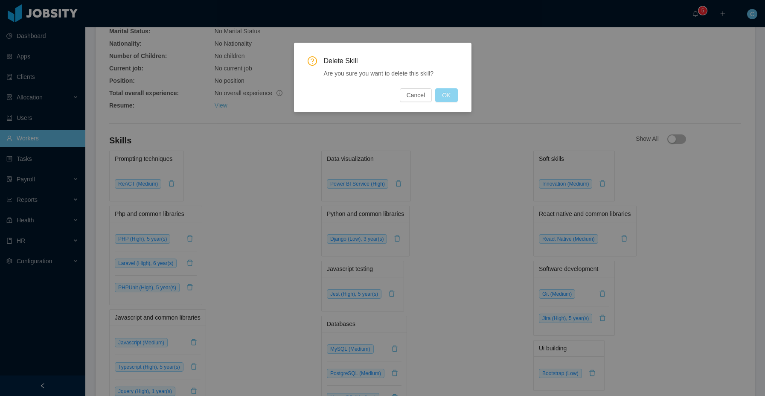
click at [451, 95] on button "OK" at bounding box center [446, 95] width 22 height 14
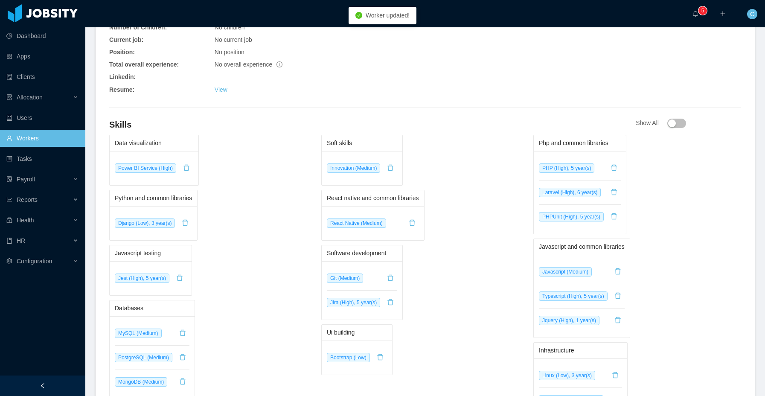
scroll to position [342, 0]
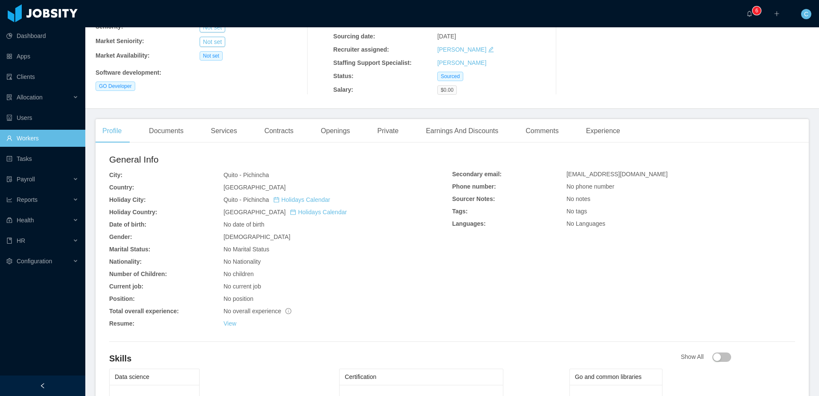
scroll to position [102, 0]
drag, startPoint x: 630, startPoint y: 174, endPoint x: 566, endPoint y: 177, distance: 64.5
click at [566, 177] on div "Secondary email: [EMAIL_ADDRESS][DOMAIN_NAME] Phone number: No phone number Sou…" at bounding box center [623, 199] width 343 height 62
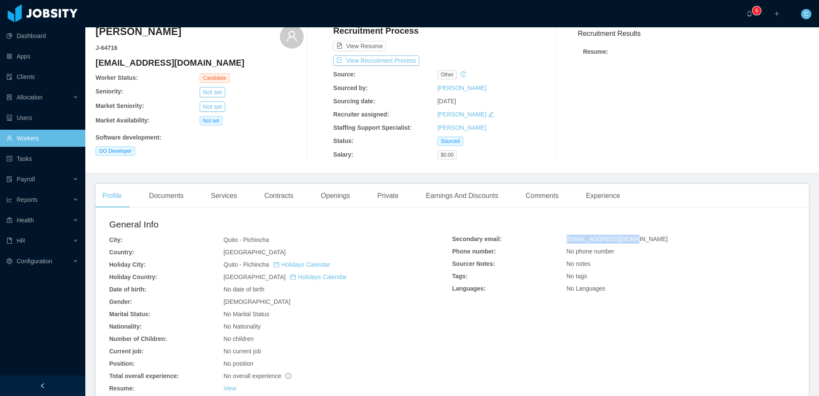
scroll to position [0, 0]
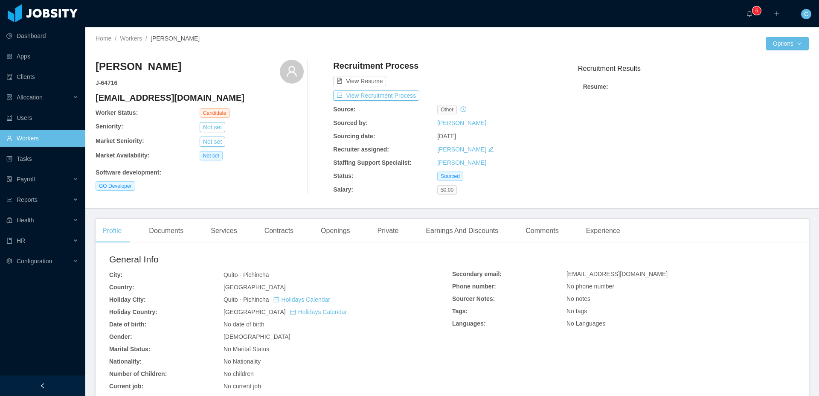
click at [533, 195] on div "$0.00" at bounding box center [489, 189] width 104 height 9
click at [408, 94] on button "View Recruitment Process" at bounding box center [376, 95] width 86 height 10
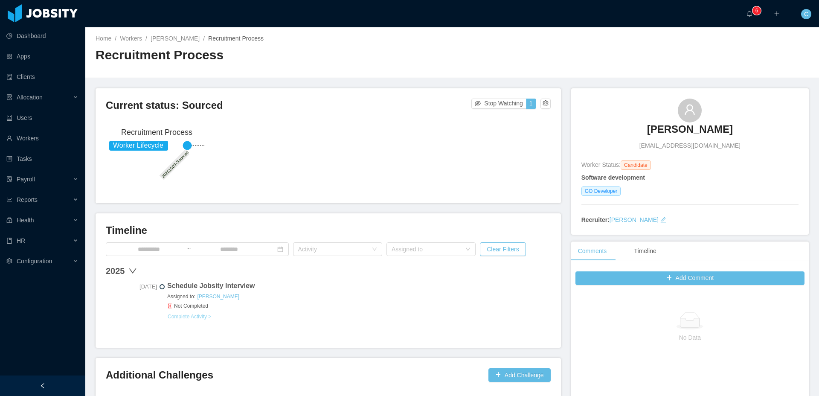
click at [189, 317] on button "Complete Activity >" at bounding box center [189, 316] width 44 height 7
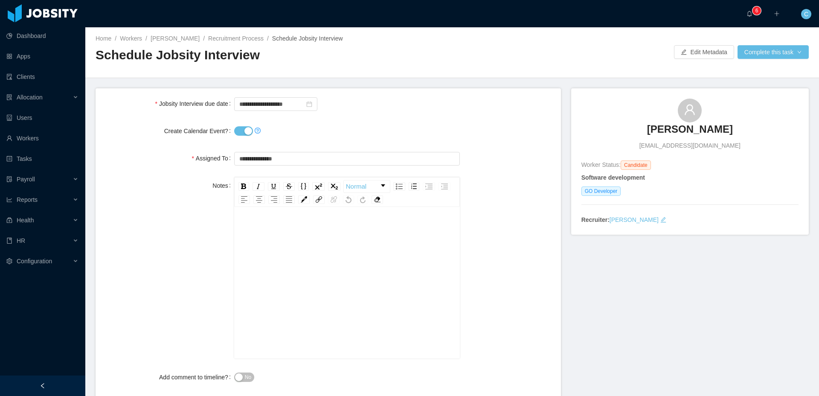
drag, startPoint x: 241, startPoint y: 128, endPoint x: 245, endPoint y: 129, distance: 4.4
click at [241, 128] on button "Create Calendar Event?" at bounding box center [243, 130] width 19 height 9
click at [294, 238] on div "rdw-editor" at bounding box center [347, 229] width 212 height 17
click at [758, 53] on button "Complete this task" at bounding box center [773, 52] width 71 height 14
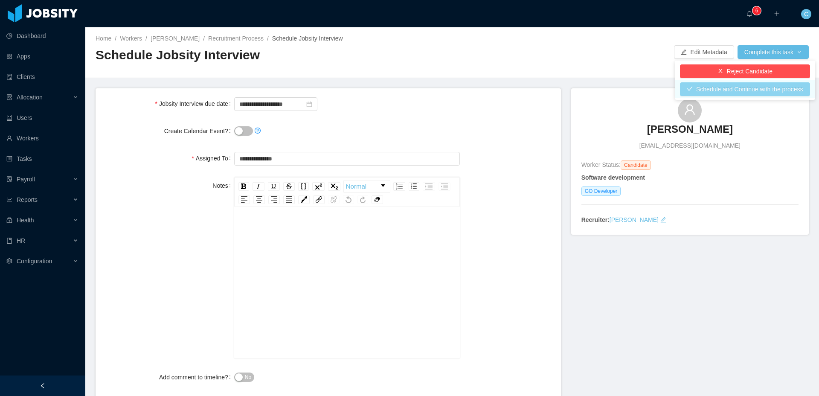
click at [736, 90] on button "Schedule and Continue with the process" at bounding box center [745, 89] width 130 height 14
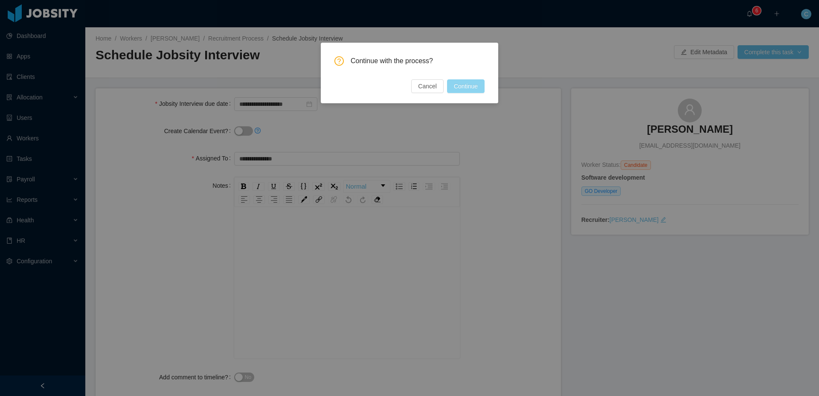
click at [475, 87] on button "Continue" at bounding box center [466, 86] width 38 height 14
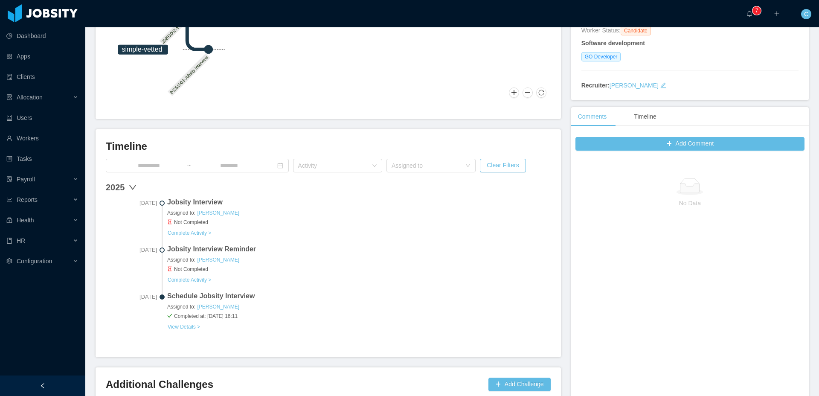
scroll to position [138, 0]
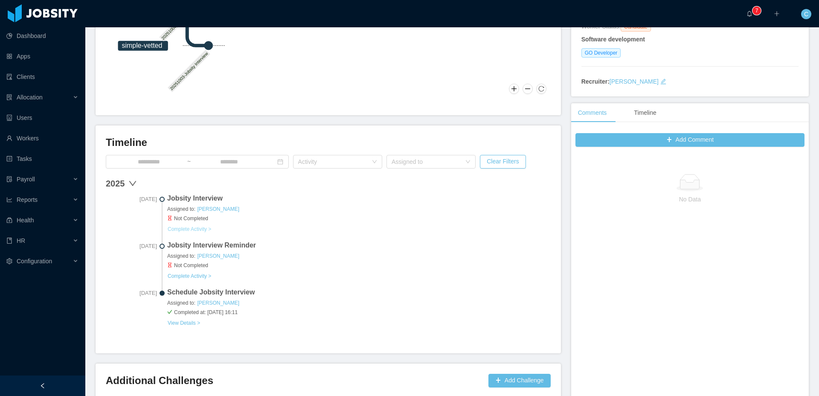
click at [203, 229] on button "Complete Activity >" at bounding box center [189, 229] width 44 height 7
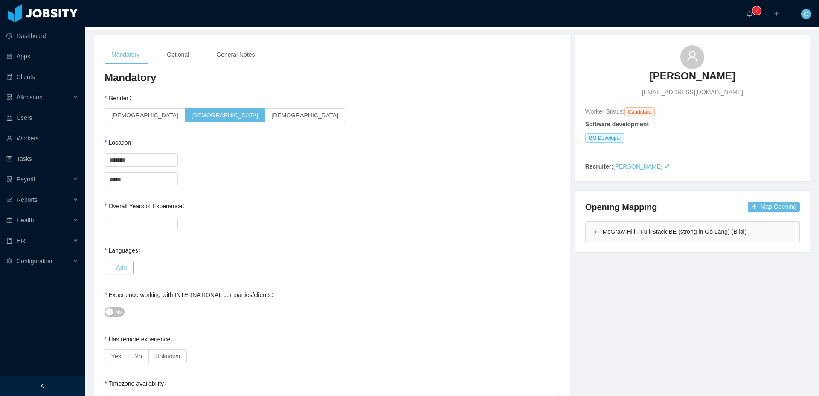
scroll to position [55, 0]
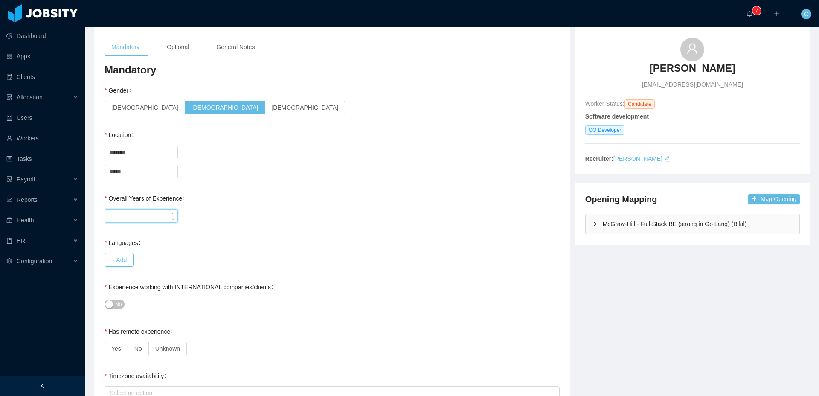
click at [141, 215] on input "Overall Years of Experience" at bounding box center [141, 215] width 73 height 13
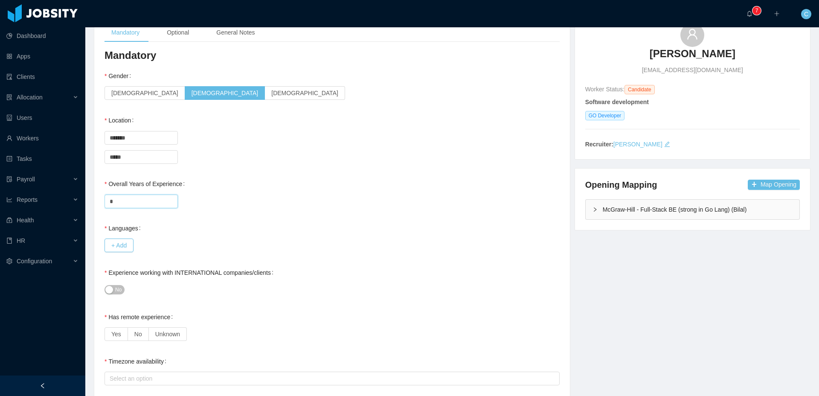
scroll to position [73, 0]
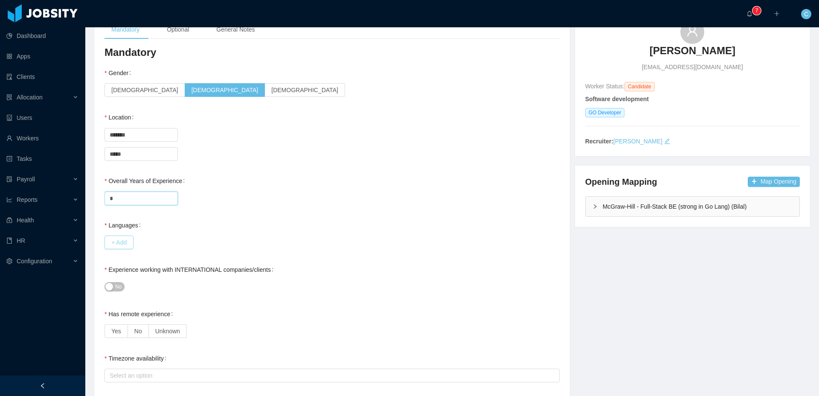
type input "*"
click at [116, 242] on button "+ Add" at bounding box center [119, 242] width 29 height 14
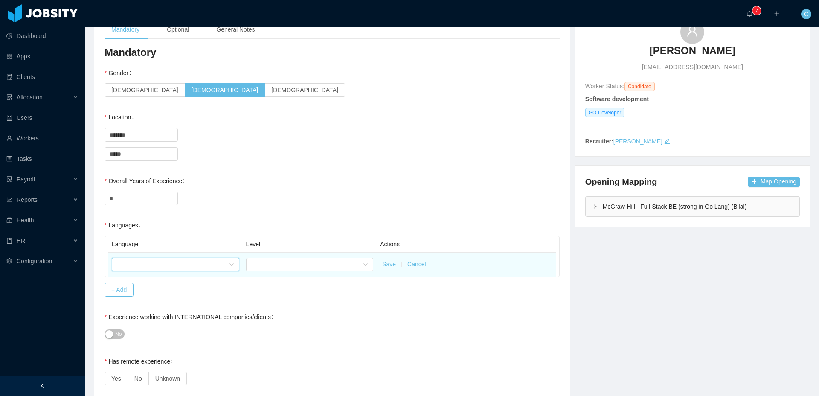
click at [181, 268] on div at bounding box center [173, 264] width 112 height 13
type input "***"
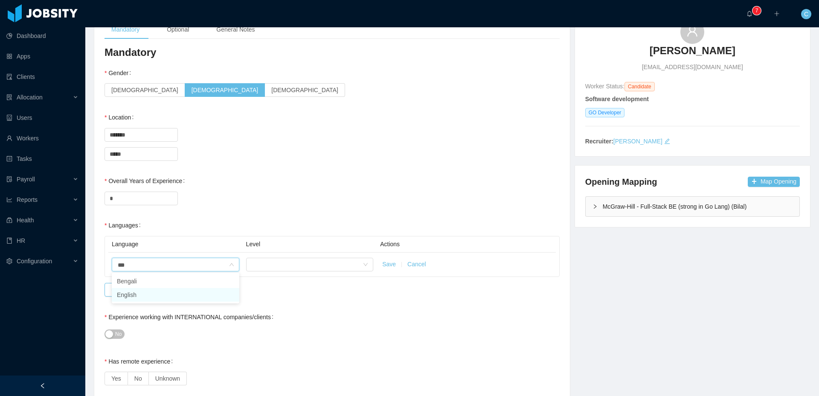
drag, startPoint x: 215, startPoint y: 296, endPoint x: 224, endPoint y: 294, distance: 9.5
click at [215, 296] on li "English" at bounding box center [176, 295] width 128 height 14
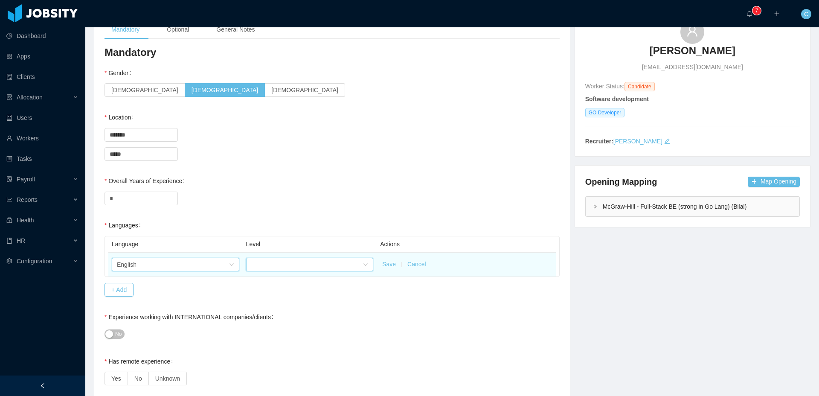
click at [276, 265] on div at bounding box center [307, 264] width 112 height 13
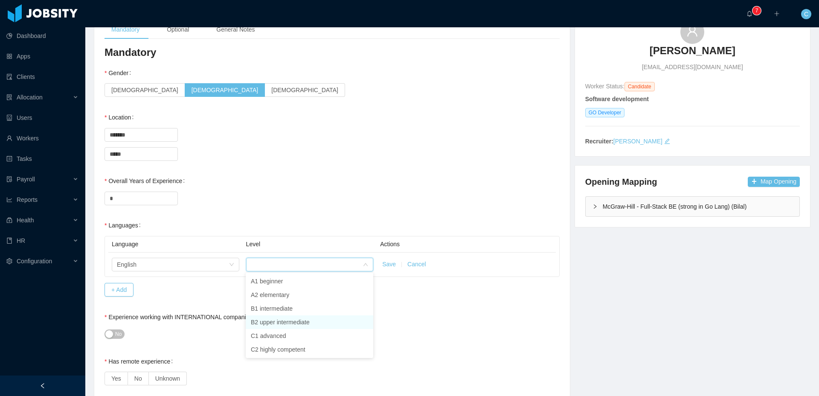
click at [283, 322] on li "B2 upper intermediate" at bounding box center [310, 322] width 128 height 14
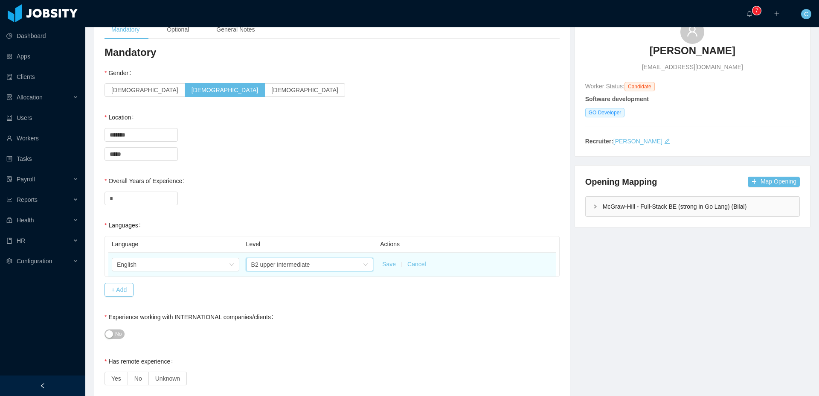
click at [383, 267] on button "Save" at bounding box center [389, 264] width 14 height 9
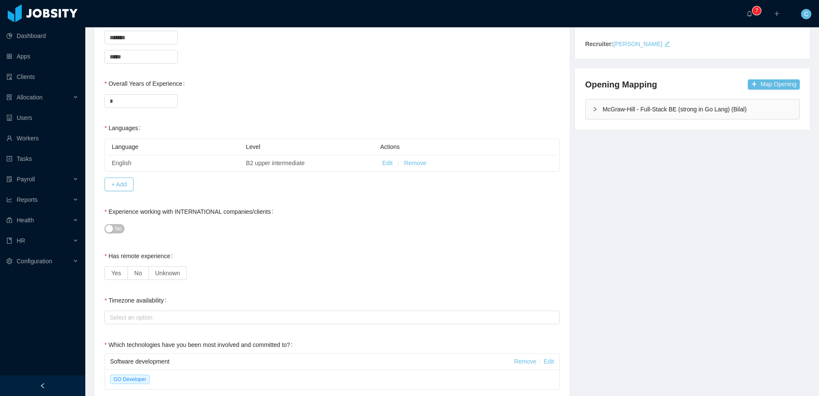
scroll to position [186, 0]
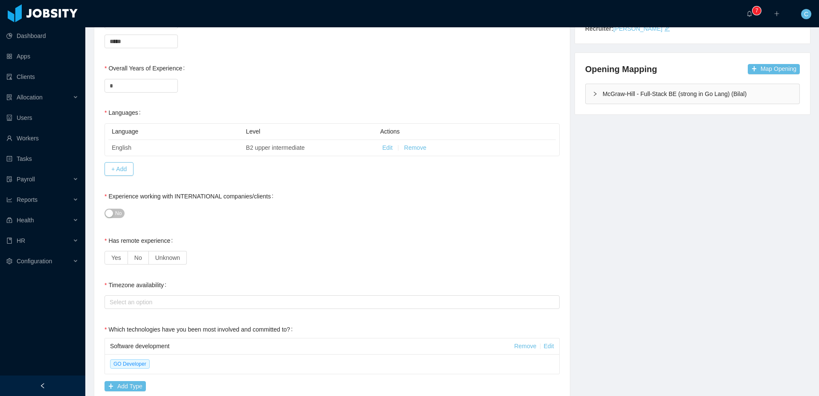
click at [114, 215] on button "No" at bounding box center [115, 213] width 20 height 9
click at [117, 255] on span "Yes" at bounding box center [116, 257] width 10 height 7
click at [170, 305] on div "Select an option" at bounding box center [330, 302] width 441 height 9
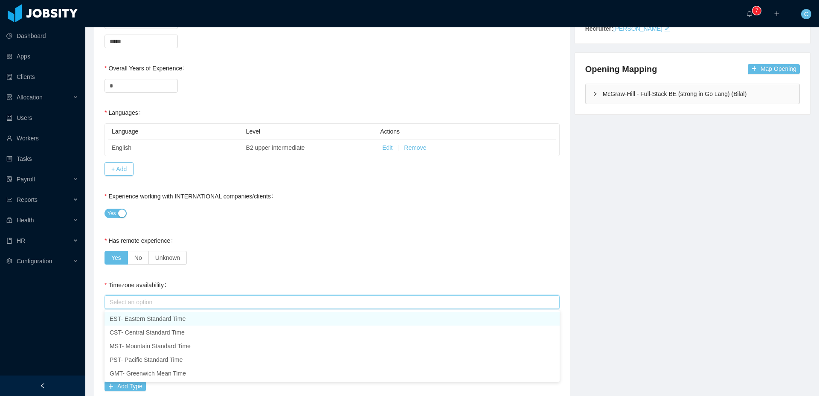
drag, startPoint x: 138, startPoint y: 318, endPoint x: 215, endPoint y: 274, distance: 88.7
click at [139, 318] on li "EST- Eastern Standard Time" at bounding box center [332, 319] width 455 height 14
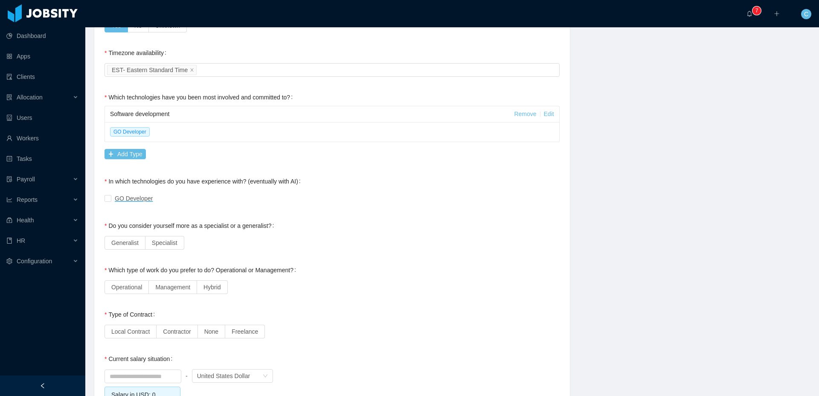
scroll to position [419, 0]
click at [166, 244] on span "Specialist" at bounding box center [165, 241] width 26 height 7
drag, startPoint x: 130, startPoint y: 288, endPoint x: 156, endPoint y: 288, distance: 26.0
click at [130, 288] on span "Operational" at bounding box center [126, 286] width 31 height 7
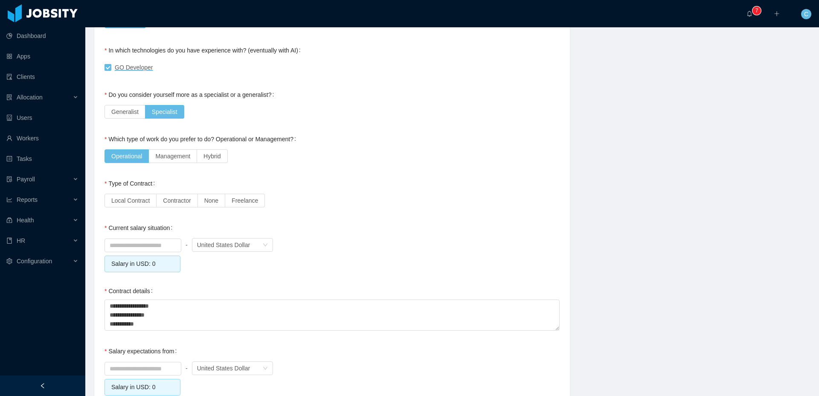
scroll to position [550, 0]
click at [181, 200] on span "Contractor" at bounding box center [177, 198] width 28 height 7
click at [148, 246] on input at bounding box center [143, 243] width 76 height 13
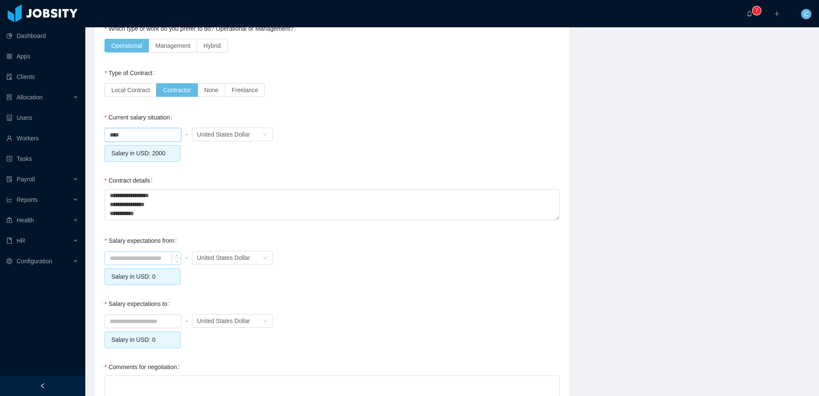
type input "*******"
click at [149, 256] on input at bounding box center [143, 258] width 76 height 13
type input "*******"
click at [144, 319] on input at bounding box center [143, 321] width 76 height 13
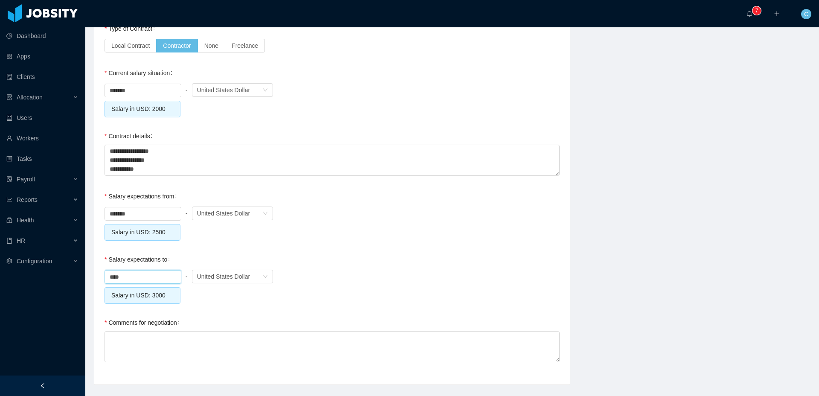
scroll to position [722, 0]
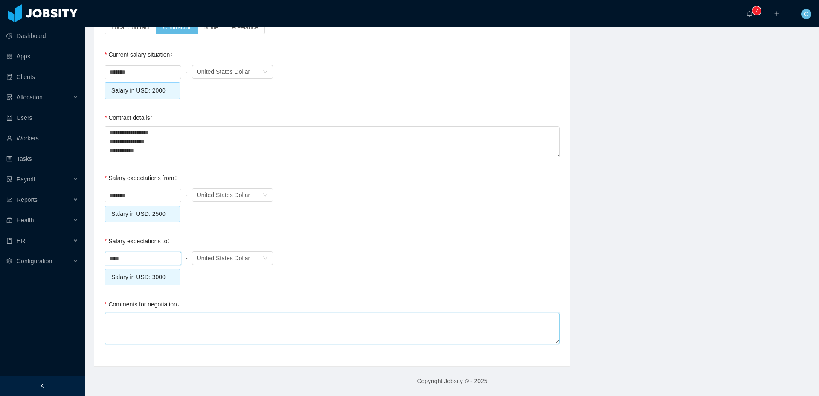
type input "*******"
click at [285, 326] on textarea "Comments for negotiation" at bounding box center [332, 328] width 455 height 31
type textarea "*"
type textarea "**"
type textarea "***"
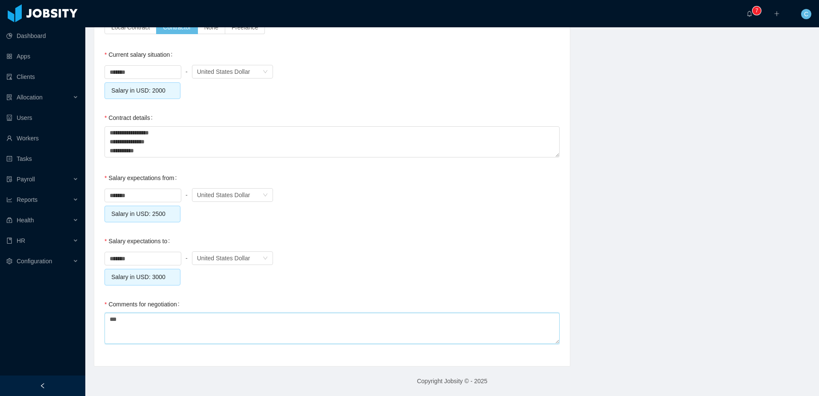
type textarea "****"
type textarea "*****"
type textarea "******"
type textarea "*******"
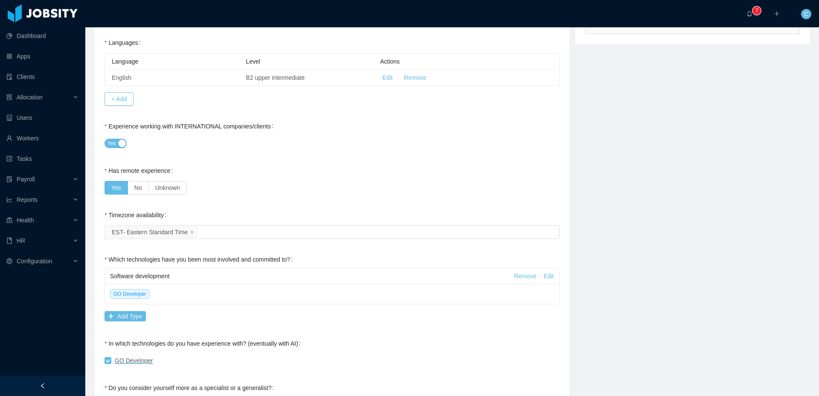
scroll to position [0, 0]
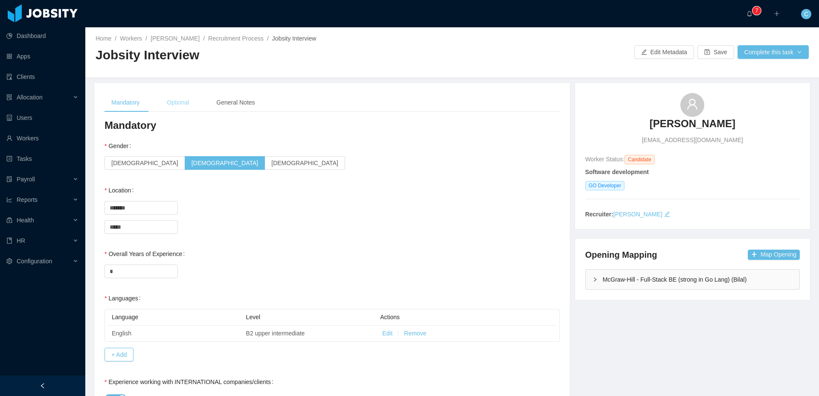
type textarea "********"
click at [189, 104] on div "Optional" at bounding box center [178, 102] width 36 height 19
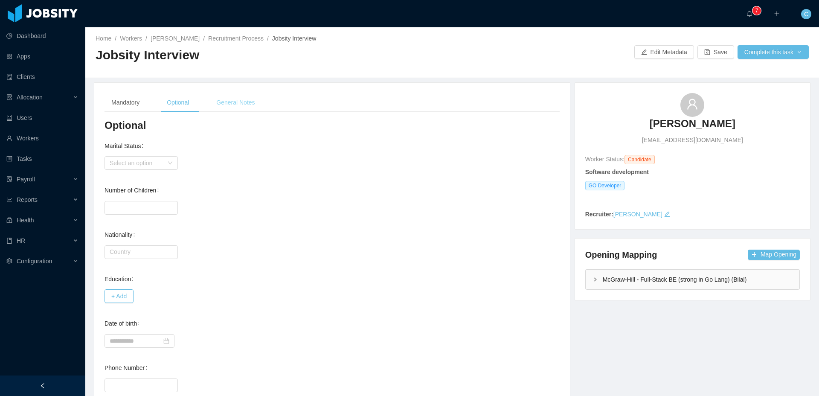
click at [240, 102] on div "General Notes" at bounding box center [235, 102] width 52 height 19
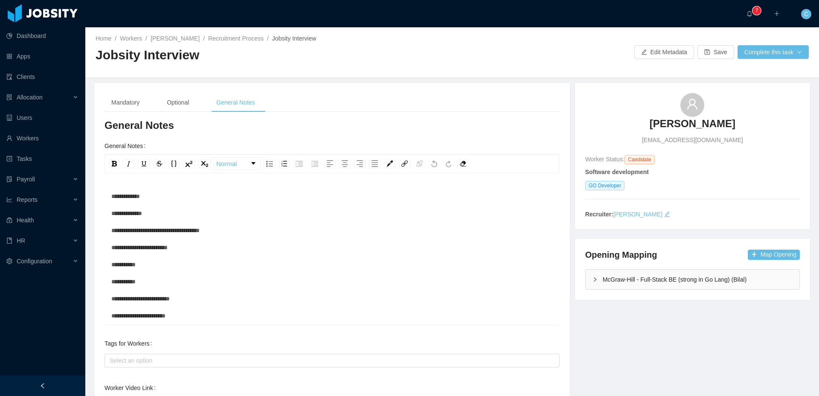
click at [170, 193] on div "**********" at bounding box center [332, 324] width 442 height 273
click at [194, 212] on div "**********" at bounding box center [332, 324] width 442 height 273
click at [174, 361] on div "Select an option" at bounding box center [330, 360] width 441 height 9
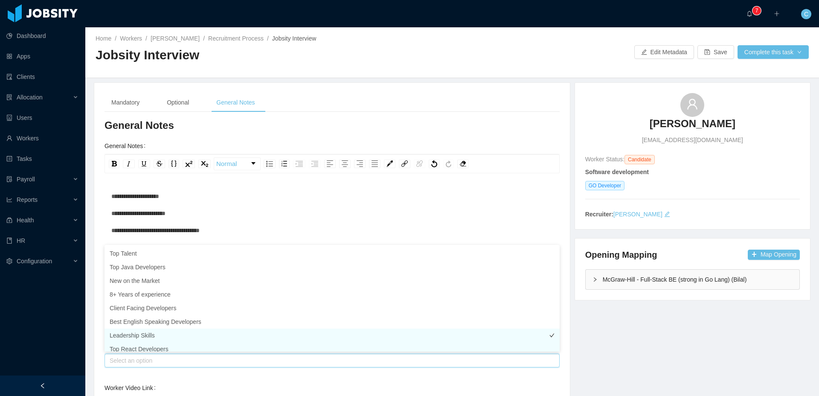
scroll to position [4, 0]
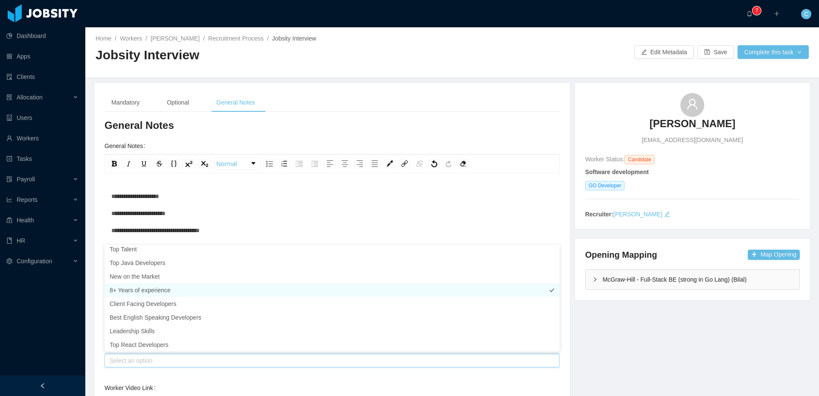
click at [141, 289] on li "8+ Years of experience" at bounding box center [332, 290] width 455 height 14
click at [89, 323] on div "**********" at bounding box center [452, 266] width 738 height 368
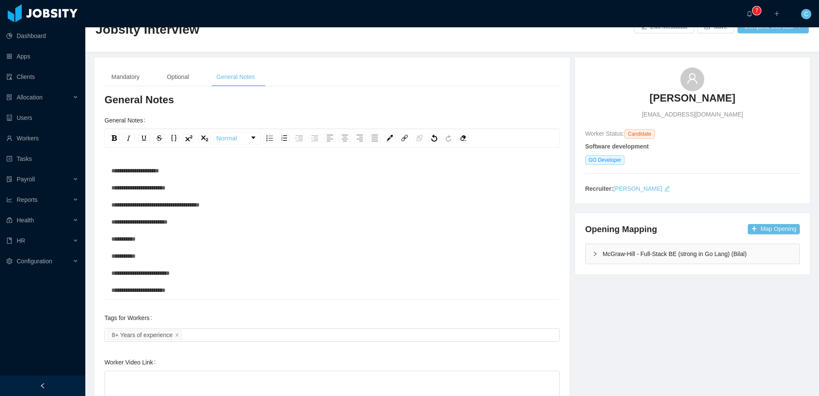
scroll to position [84, 0]
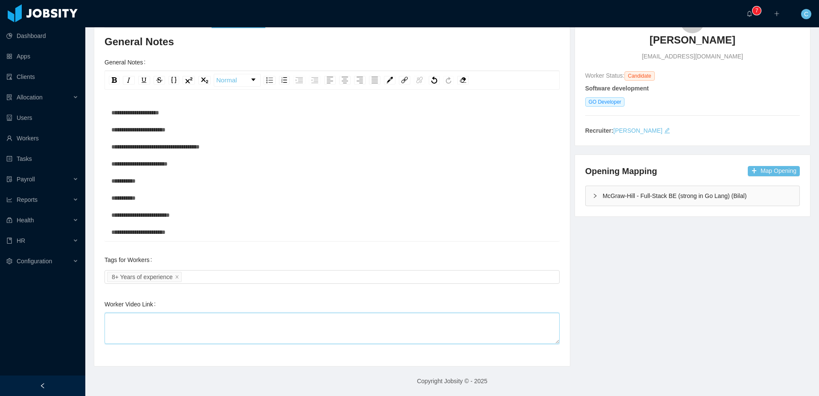
click at [169, 322] on textarea "Worker Video Link" at bounding box center [332, 328] width 455 height 31
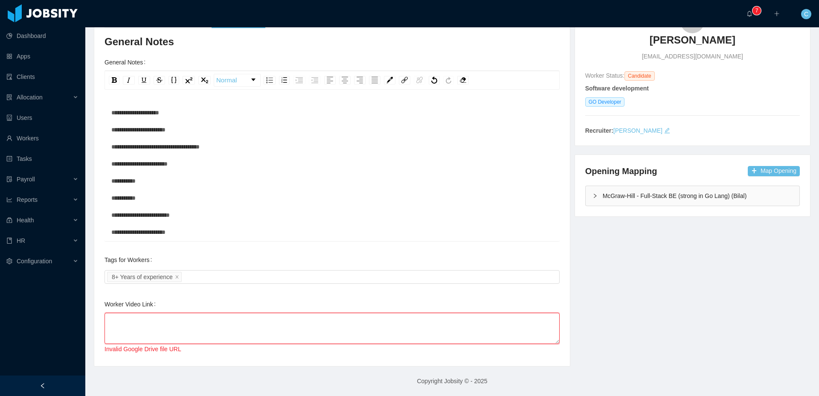
click at [183, 324] on textarea "Worker Video Link" at bounding box center [332, 328] width 455 height 31
paste textarea "**********"
type textarea "**********"
click at [253, 348] on div "Invalid Google Drive file URL" at bounding box center [332, 349] width 455 height 9
click at [260, 336] on textarea "**********" at bounding box center [332, 328] width 455 height 31
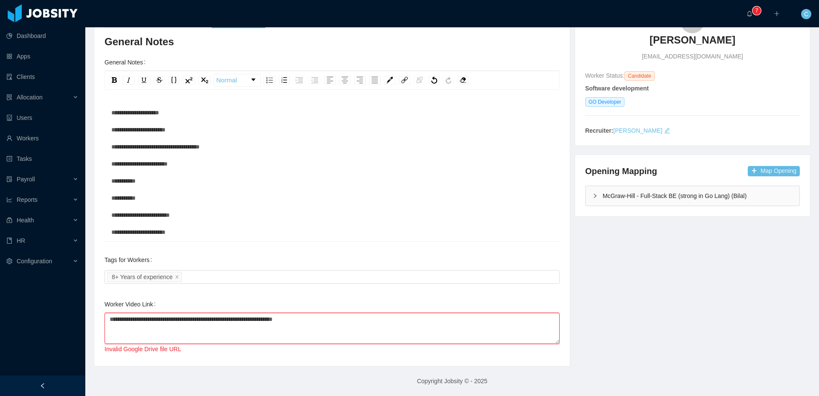
paste textarea "*********"
click at [181, 321] on textarea "**********" at bounding box center [332, 328] width 455 height 31
type textarea "**********"
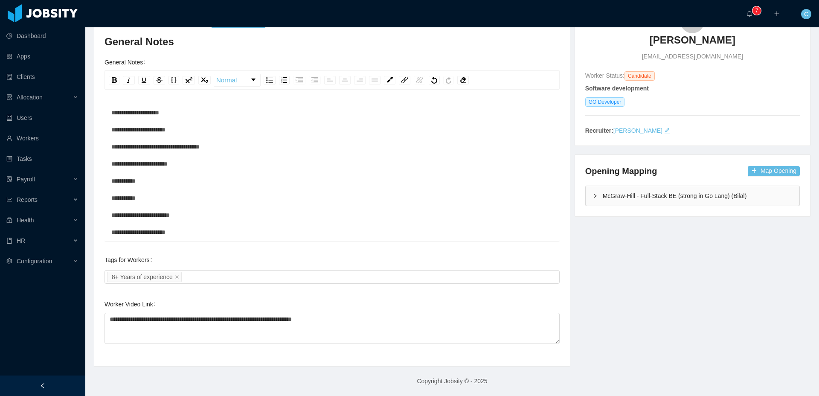
click at [273, 360] on div "**********" at bounding box center [332, 182] width 476 height 367
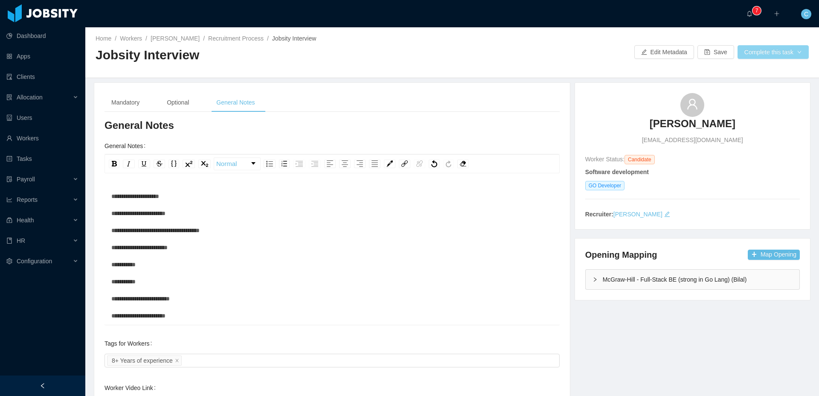
click at [776, 52] on button "Complete this task" at bounding box center [773, 52] width 71 height 14
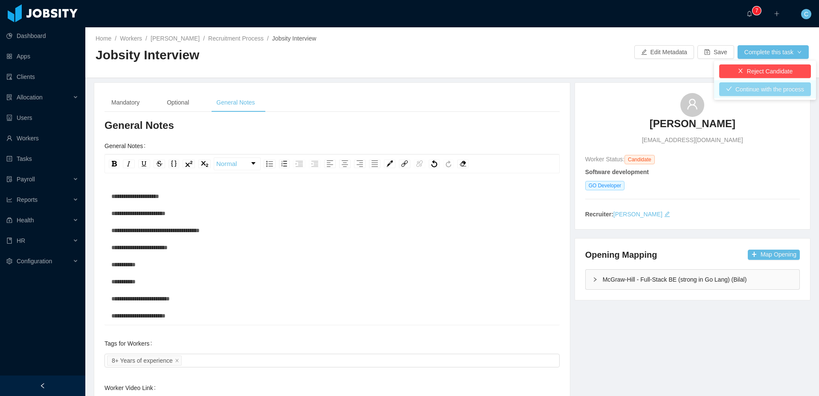
click at [769, 90] on button "Continue with the process" at bounding box center [765, 89] width 92 height 14
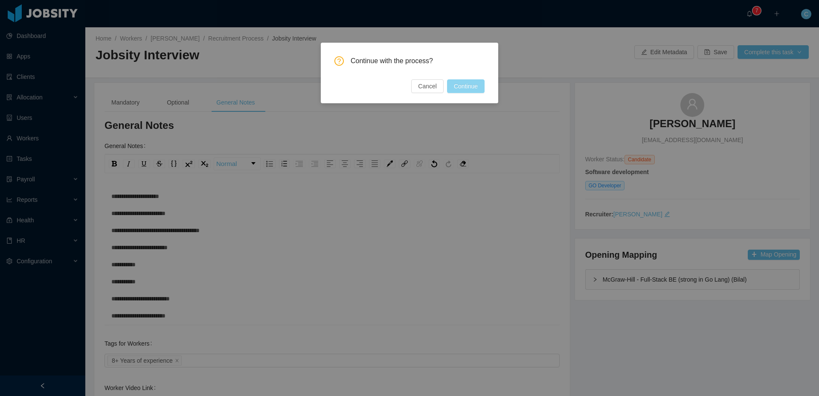
click at [476, 90] on button "Continue" at bounding box center [466, 86] width 38 height 14
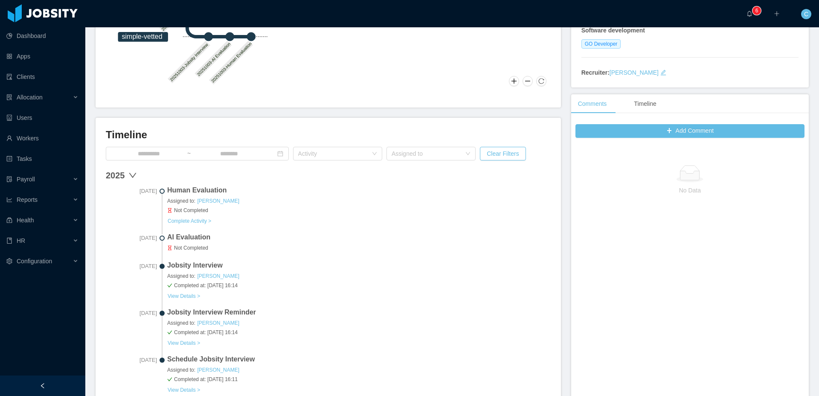
scroll to position [149, 0]
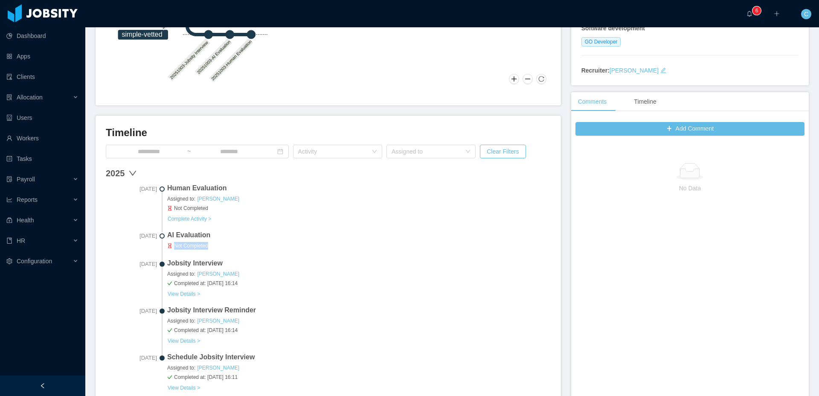
drag, startPoint x: 218, startPoint y: 245, endPoint x: 179, endPoint y: 249, distance: 39.1
click at [174, 246] on span "Not Completed" at bounding box center [359, 246] width 384 height 8
click at [196, 244] on span "Not Completed" at bounding box center [359, 246] width 384 height 8
click at [205, 217] on button "Complete Activity >" at bounding box center [189, 218] width 44 height 7
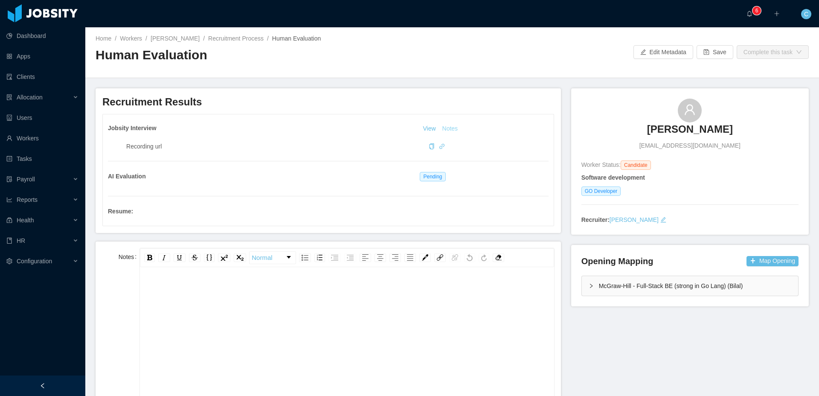
click at [451, 126] on button "Notes" at bounding box center [450, 129] width 23 height 10
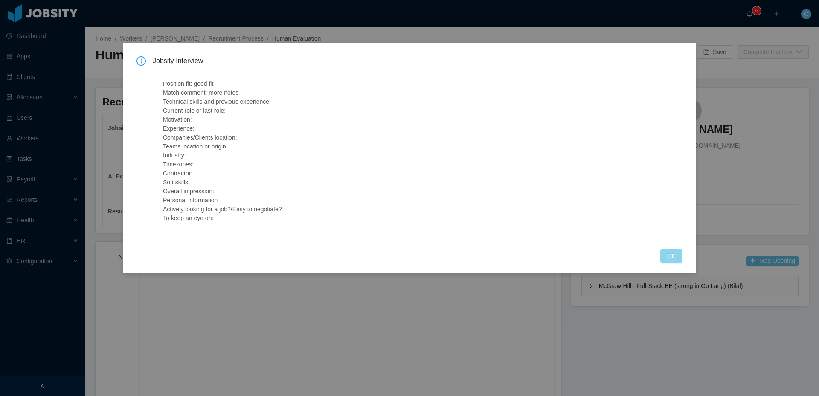
click at [677, 258] on button "OK" at bounding box center [671, 256] width 22 height 14
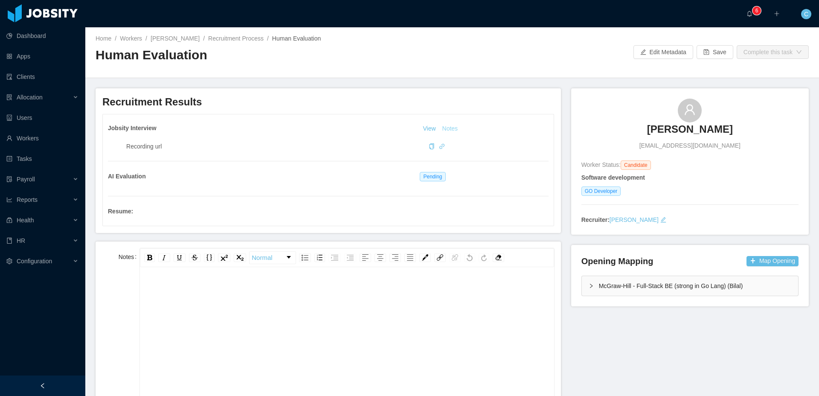
scroll to position [19, 0]
click at [337, 288] on div "rdw-editor" at bounding box center [347, 337] width 401 height 149
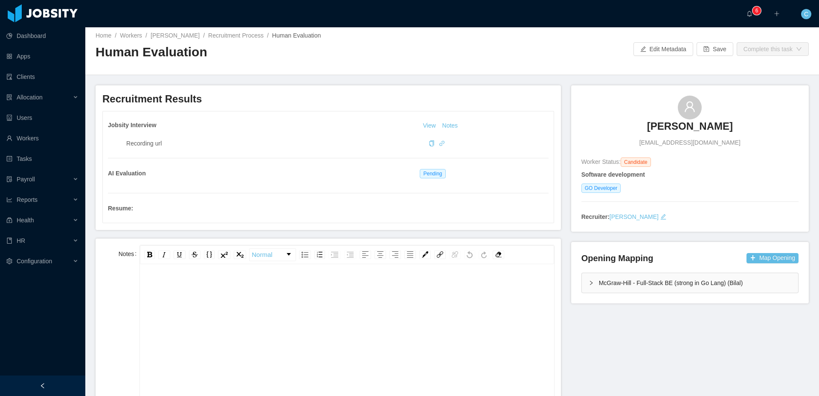
scroll to position [0, 0]
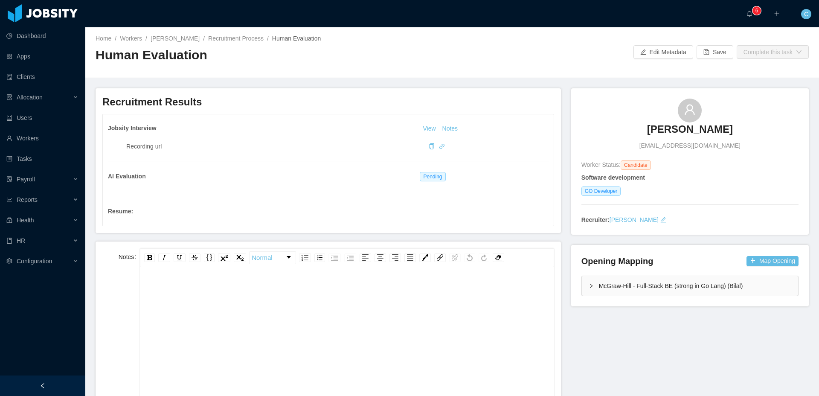
click at [406, 54] on h2 "Human Evaluation" at bounding box center [274, 55] width 357 height 17
click at [622, 288] on div "McGraw-Hill - Full-Stack BE (strong in Go Lang) (Bilal)" at bounding box center [690, 286] width 216 height 20
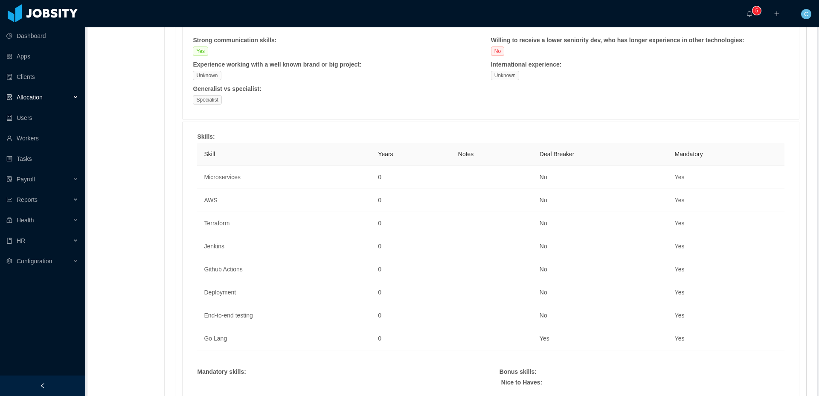
scroll to position [442, 0]
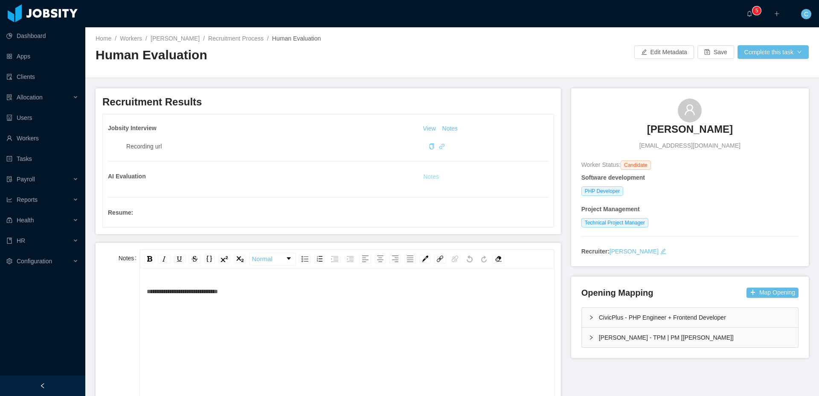
click at [431, 177] on button "Notes" at bounding box center [431, 177] width 23 height 10
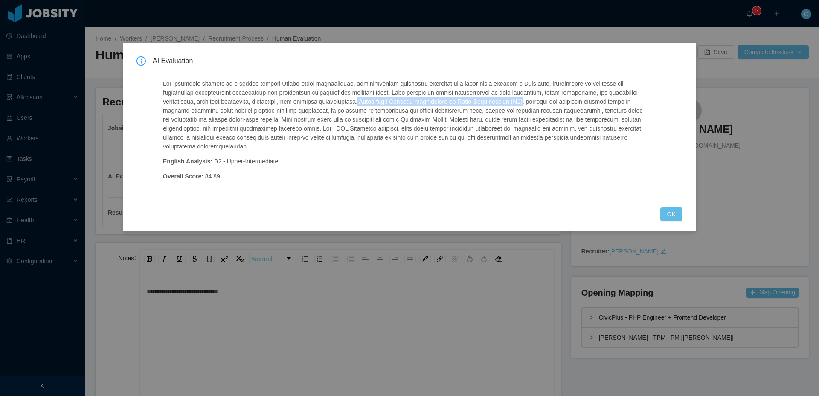
drag, startPoint x: 410, startPoint y: 102, endPoint x: 569, endPoint y: 101, distance: 159.6
click at [569, 101] on p at bounding box center [406, 115] width 487 height 72
drag, startPoint x: 374, startPoint y: 120, endPoint x: 440, endPoint y: 119, distance: 66.1
click at [440, 119] on p at bounding box center [406, 115] width 487 height 72
click at [674, 215] on button "OK" at bounding box center [671, 214] width 22 height 14
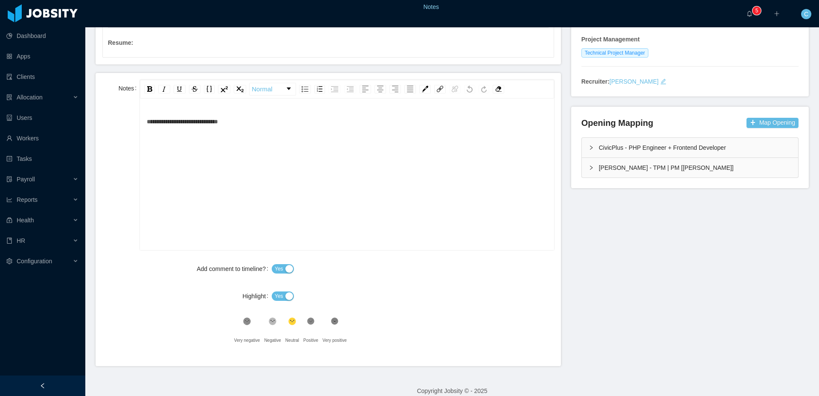
scroll to position [173, 0]
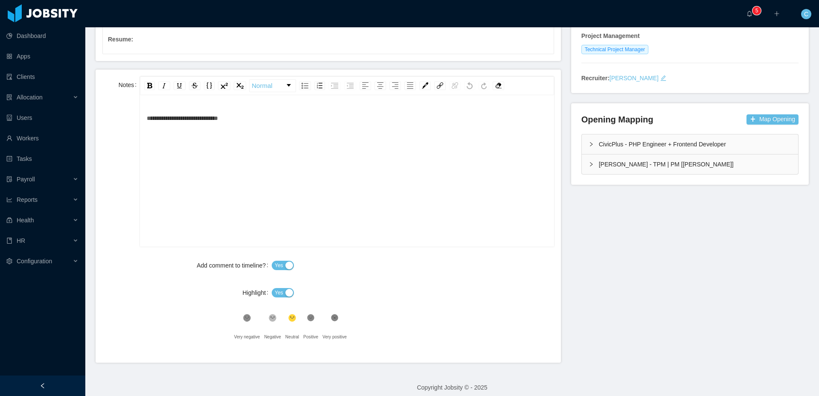
click at [233, 191] on div "**********" at bounding box center [347, 184] width 401 height 149
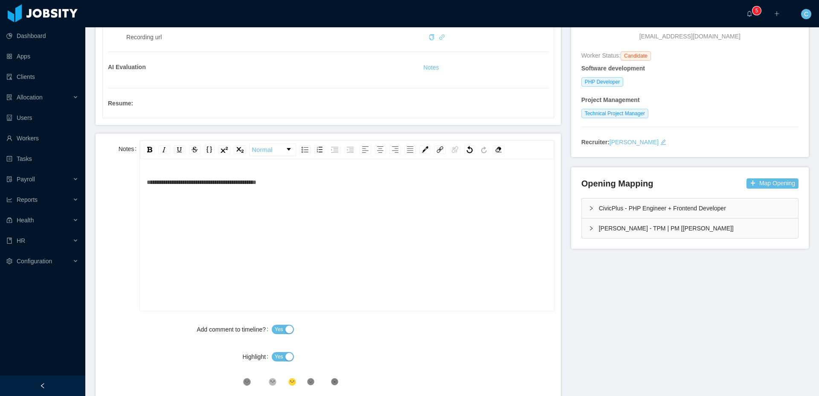
scroll to position [0, 0]
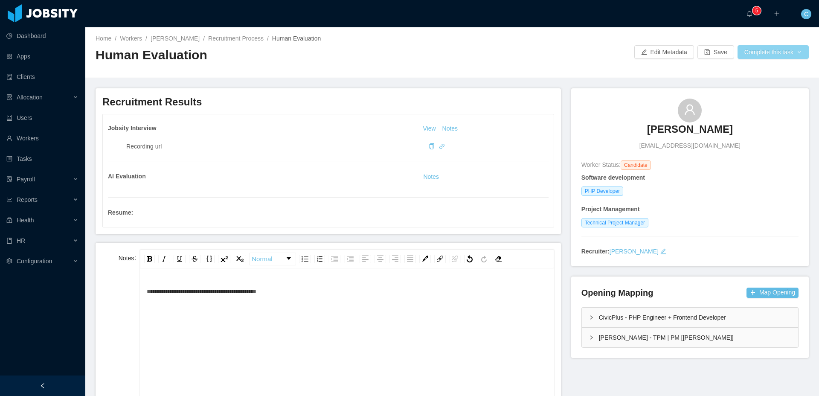
click at [762, 53] on button "Complete this task" at bounding box center [773, 52] width 71 height 14
click at [588, 77] on div "Home / Workers / Edmund Ci / Recruitment Process / Human Evaluation / Human Eva…" at bounding box center [452, 52] width 734 height 51
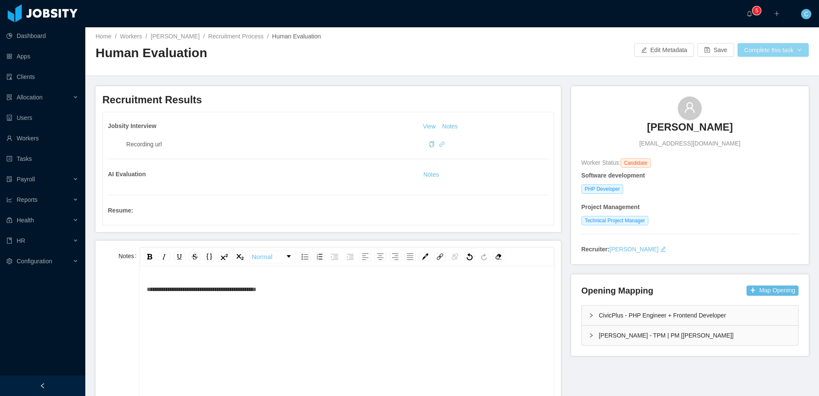
click at [770, 52] on button "Complete this task" at bounding box center [773, 50] width 71 height 14
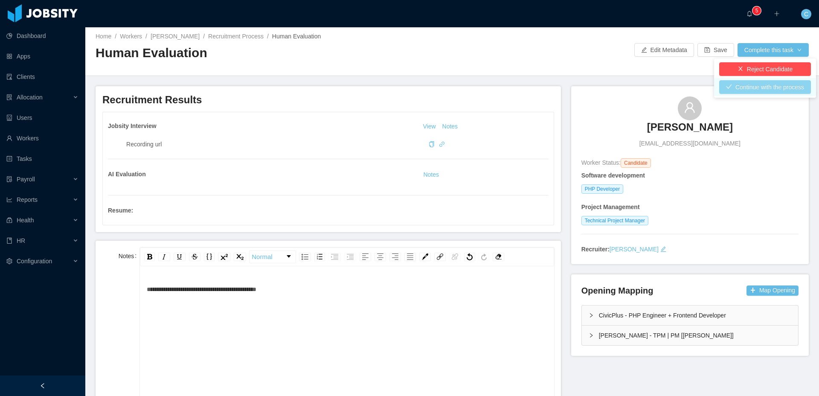
click at [754, 86] on button "Continue with the process" at bounding box center [765, 87] width 92 height 14
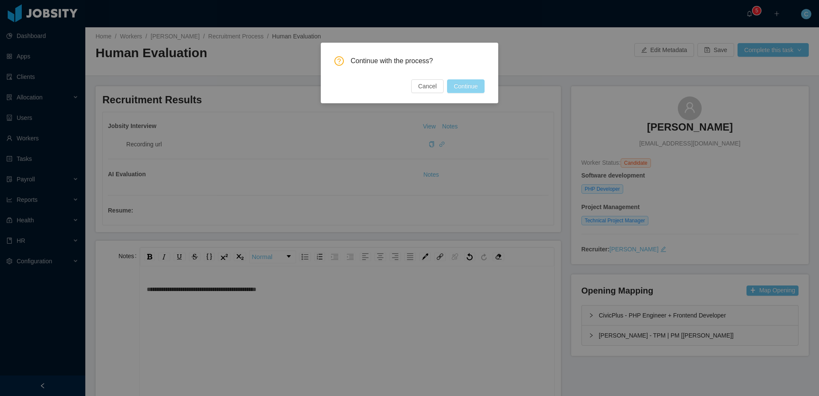
click at [460, 87] on button "Continue" at bounding box center [466, 86] width 38 height 14
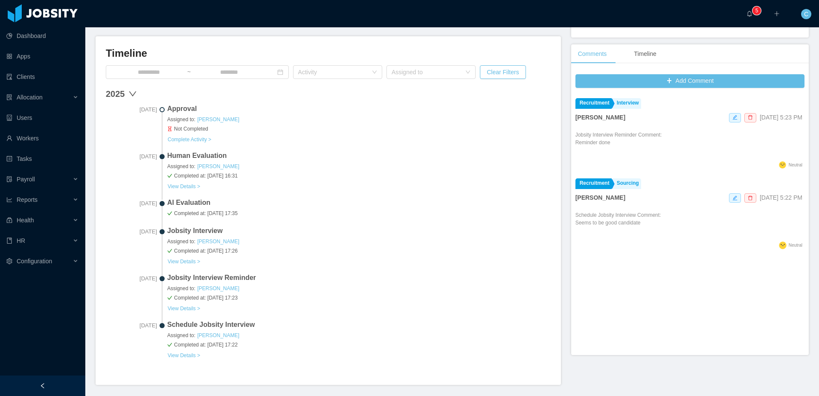
scroll to position [235, 0]
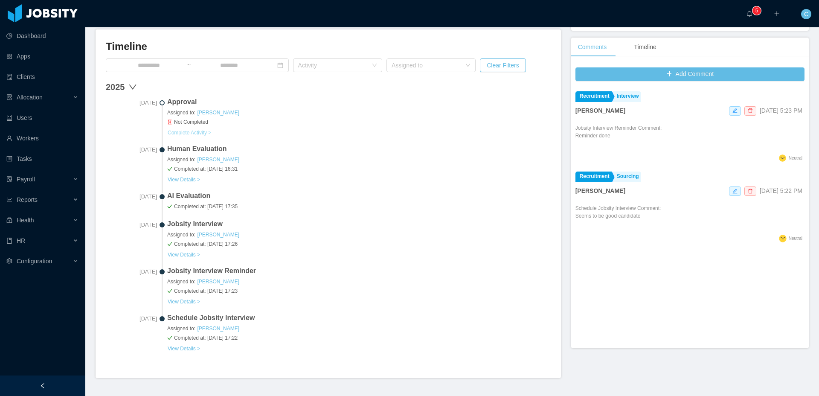
click at [205, 134] on button "Complete Activity >" at bounding box center [189, 132] width 44 height 7
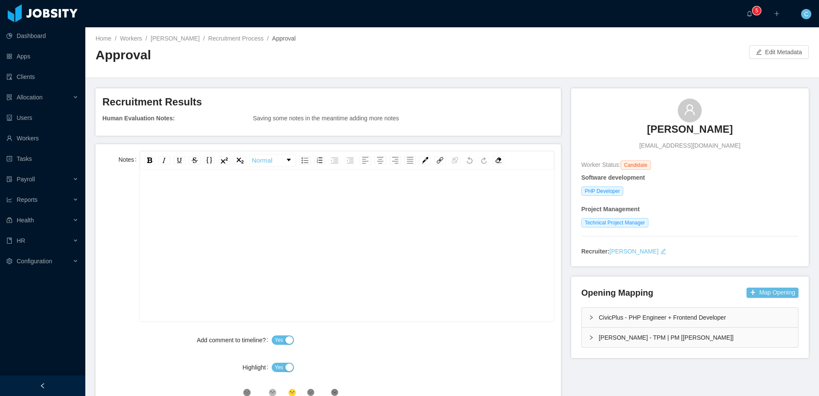
click at [319, 99] on h3 "Recruitment Results" at bounding box center [328, 102] width 452 height 14
click at [171, 41] on link "[PERSON_NAME]" at bounding box center [175, 38] width 49 height 7
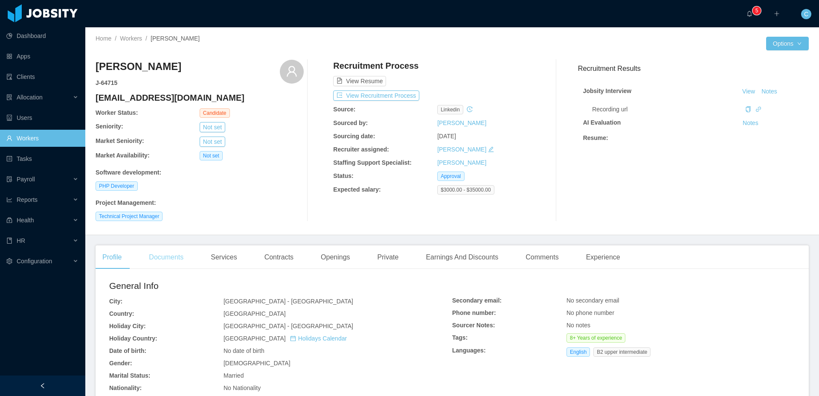
click at [172, 254] on div "Documents" at bounding box center [166, 257] width 48 height 24
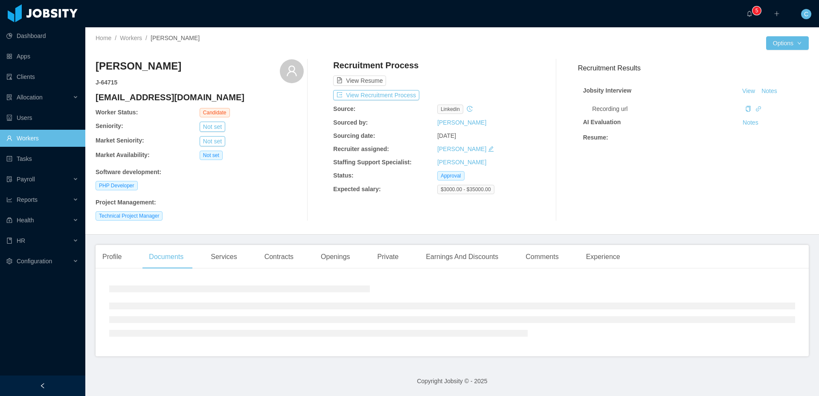
scroll to position [13, 0]
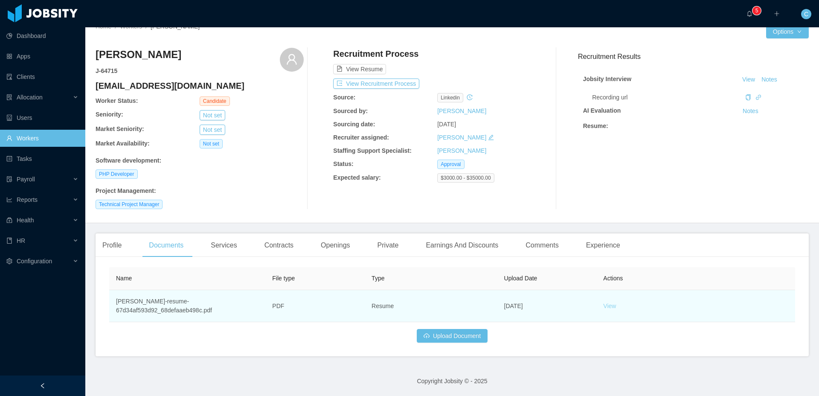
click at [605, 306] on link "View" at bounding box center [609, 305] width 13 height 7
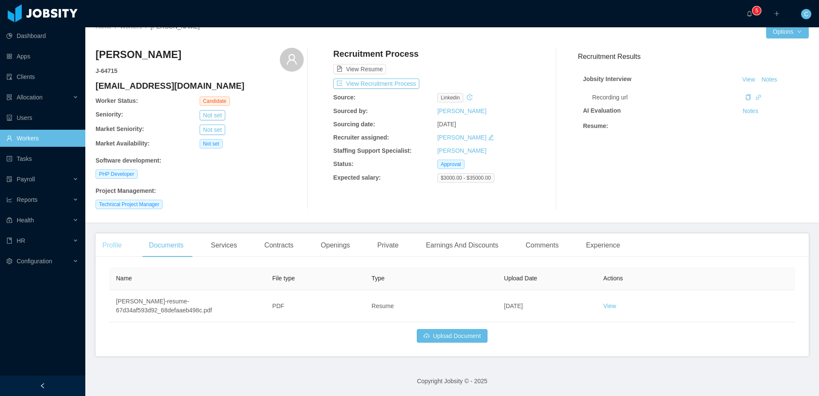
click at [118, 241] on div "Profile" at bounding box center [112, 245] width 33 height 24
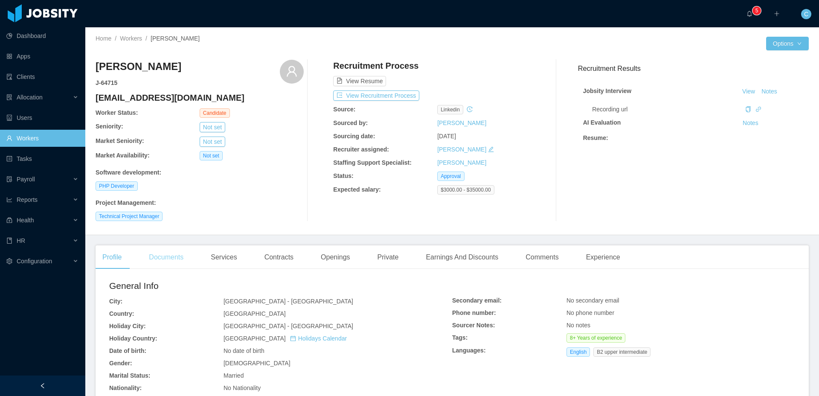
click at [180, 262] on div "Documents" at bounding box center [166, 257] width 48 height 24
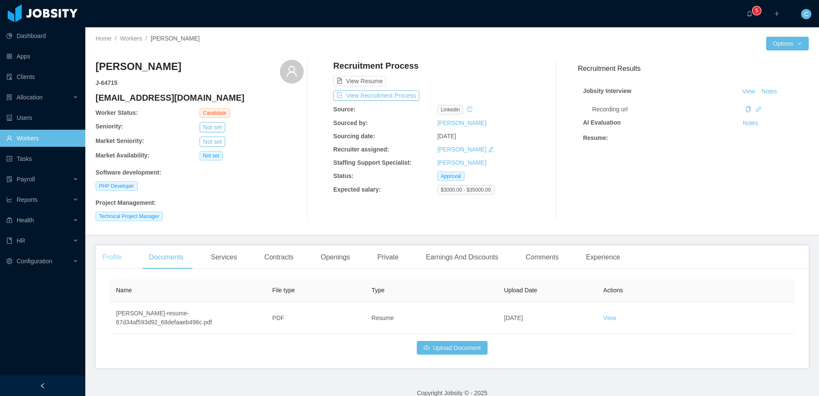
click at [121, 257] on div "Profile" at bounding box center [112, 257] width 33 height 24
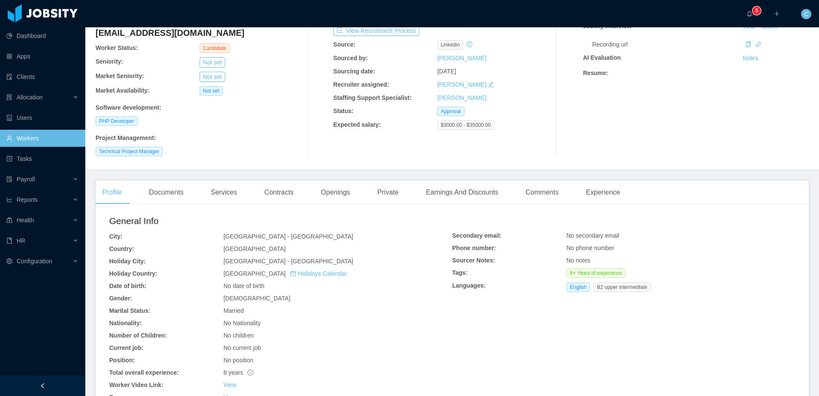
scroll to position [62, 0]
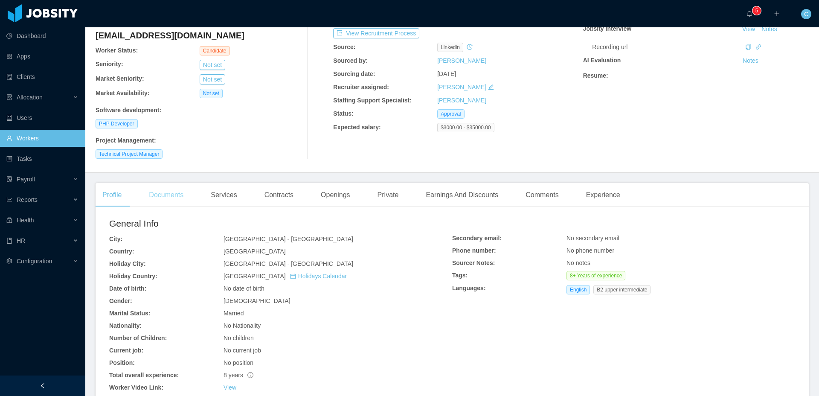
click at [167, 194] on div "Documents" at bounding box center [166, 195] width 48 height 24
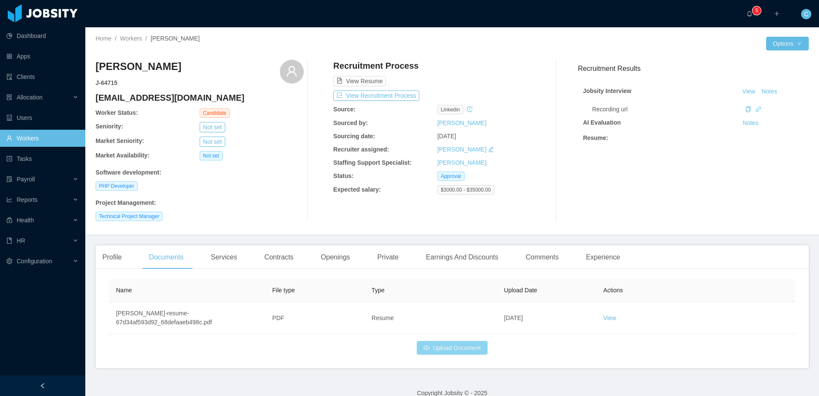
click at [428, 347] on button "Upload Document" at bounding box center [452, 348] width 71 height 14
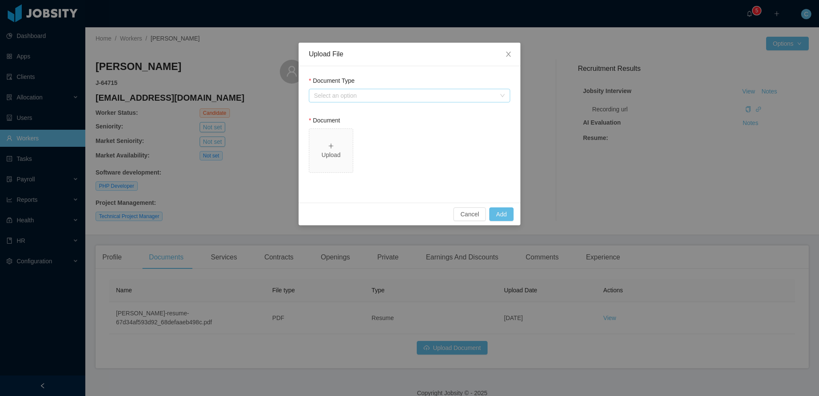
click at [349, 92] on div "Select an option" at bounding box center [405, 95] width 182 height 9
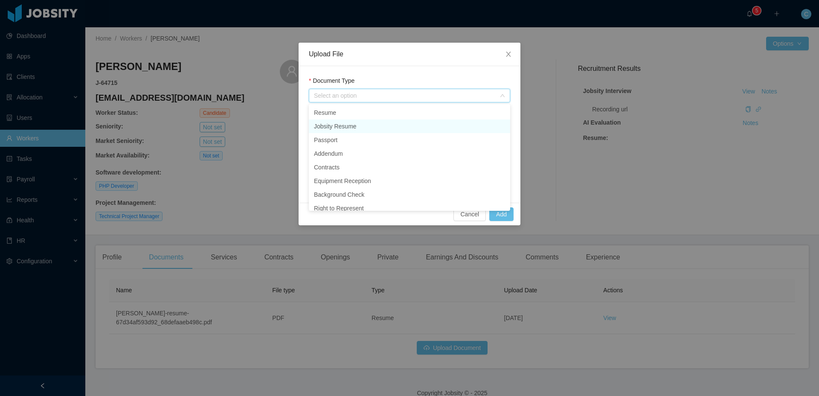
click at [336, 127] on li "Jobsity Resume" at bounding box center [409, 126] width 201 height 14
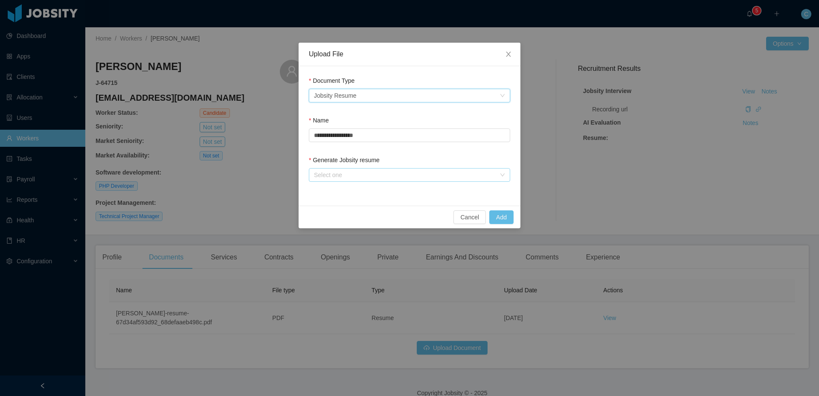
click at [389, 172] on div "Select one" at bounding box center [405, 175] width 182 height 9
drag, startPoint x: 367, startPoint y: 192, endPoint x: 393, endPoint y: 197, distance: 26.5
click at [367, 192] on li "From Template" at bounding box center [409, 192] width 201 height 14
click at [500, 216] on button "Add" at bounding box center [501, 217] width 24 height 14
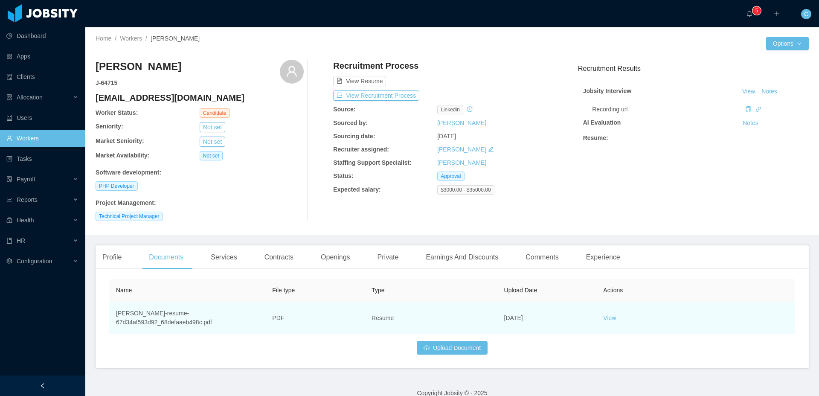
click at [384, 321] on span "Resume" at bounding box center [383, 317] width 22 height 7
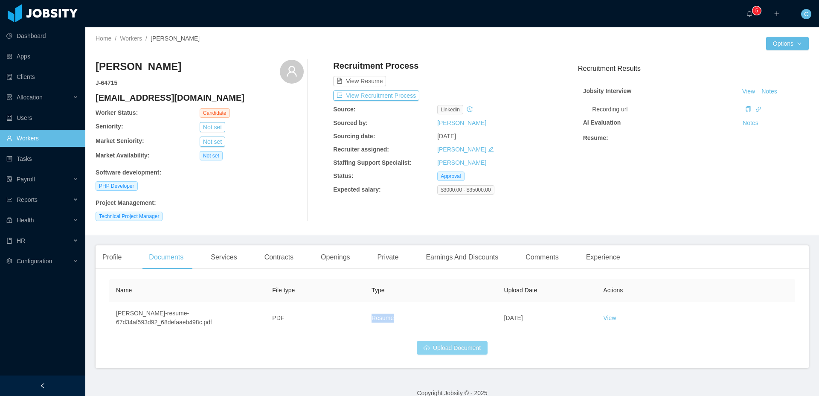
click at [424, 344] on button "Upload Document" at bounding box center [452, 348] width 71 height 14
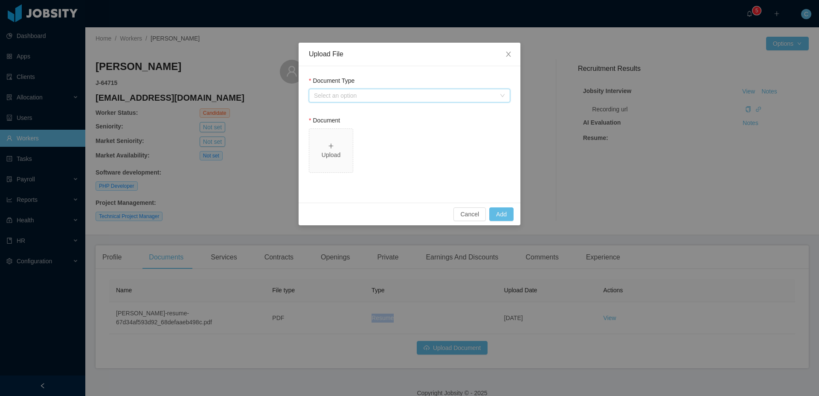
click at [350, 90] on div "Select an option" at bounding box center [407, 95] width 186 height 13
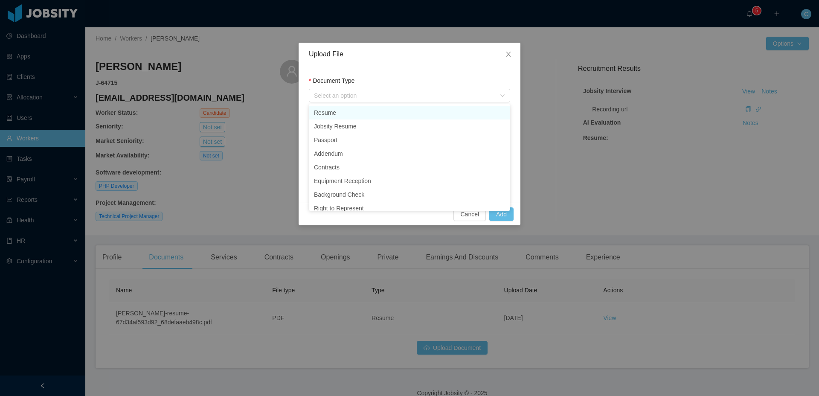
click at [254, 148] on div "Upload File Document Type Select an option Document Upload Cancel Add" at bounding box center [409, 198] width 819 height 396
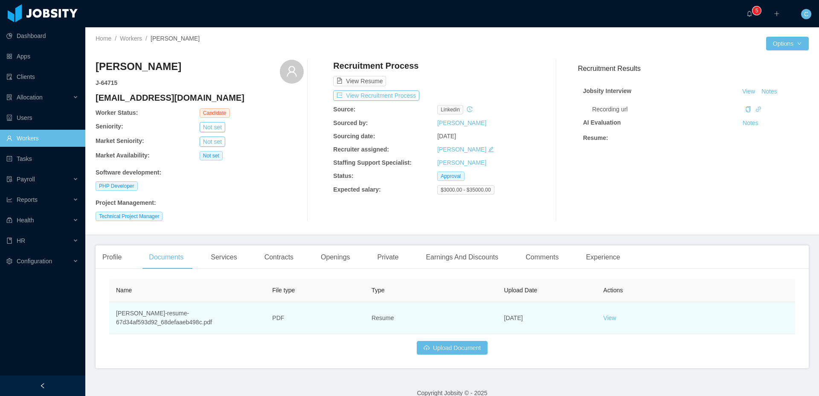
click at [619, 320] on td "View" at bounding box center [695, 318] width 199 height 32
click at [613, 319] on link "View" at bounding box center [609, 317] width 13 height 7
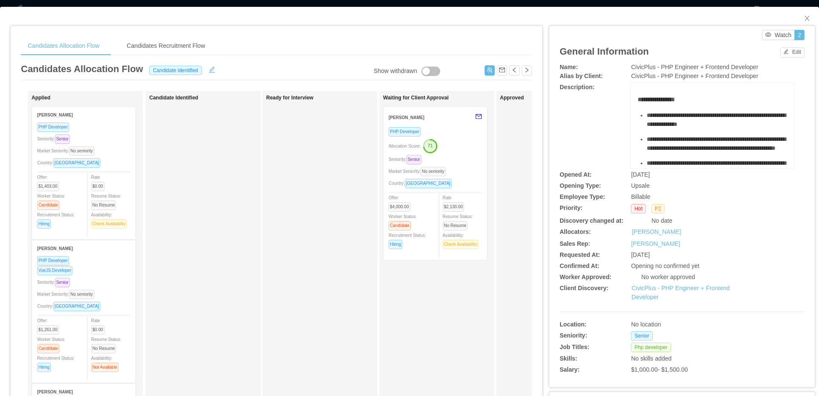
scroll to position [146, 0]
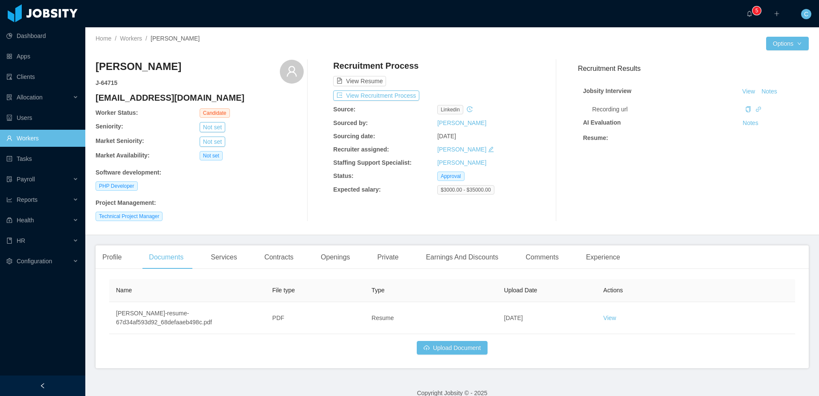
click at [337, 230] on div "Home / Workers / [PERSON_NAME] / Options [PERSON_NAME] J- 64715 [EMAIL_ADDRESS]…" at bounding box center [452, 131] width 734 height 208
click at [401, 96] on button "View Recruitment Process" at bounding box center [376, 95] width 86 height 10
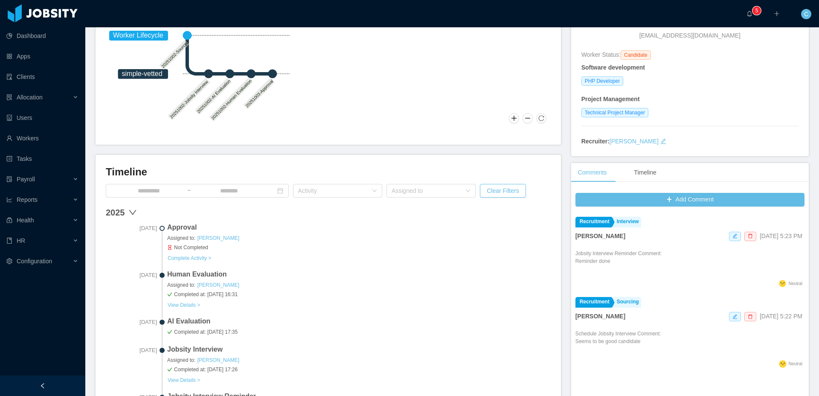
scroll to position [158, 0]
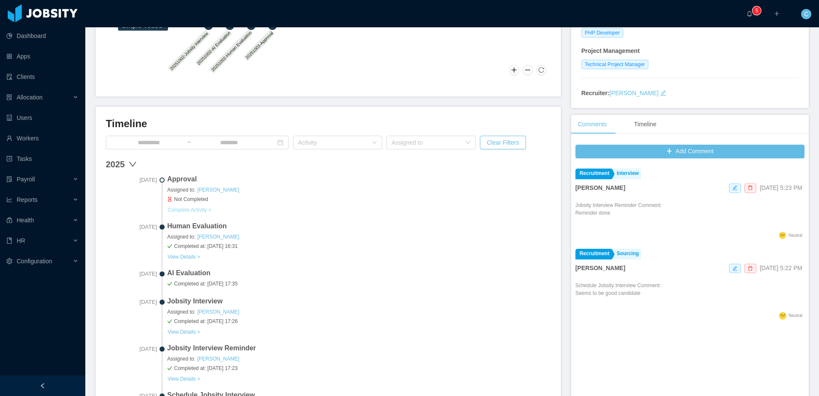
click at [196, 209] on button "Complete Activity >" at bounding box center [189, 209] width 44 height 7
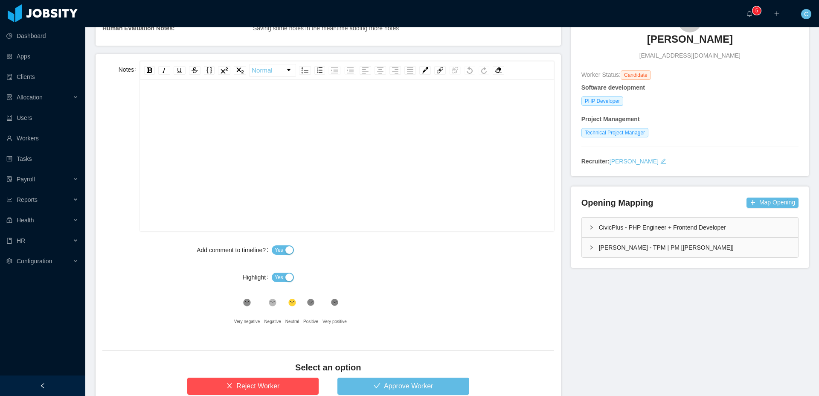
scroll to position [156, 0]
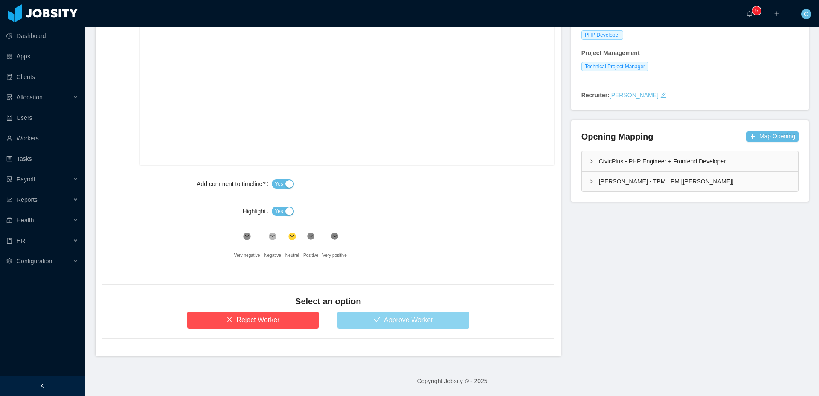
click at [382, 320] on button "Approve Worker" at bounding box center [403, 319] width 132 height 17
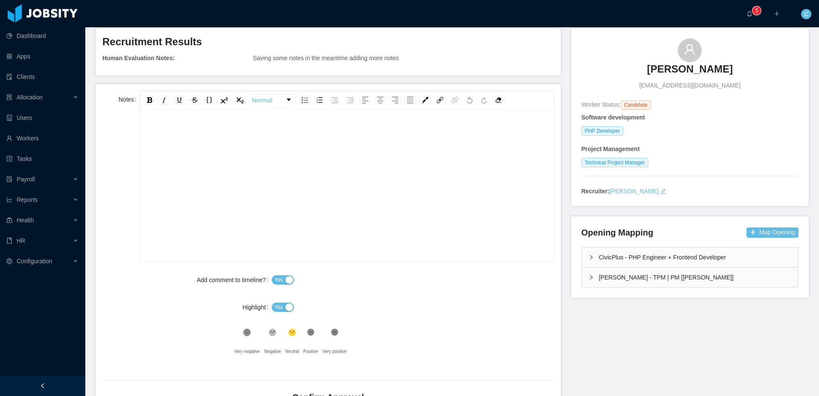
scroll to position [0, 0]
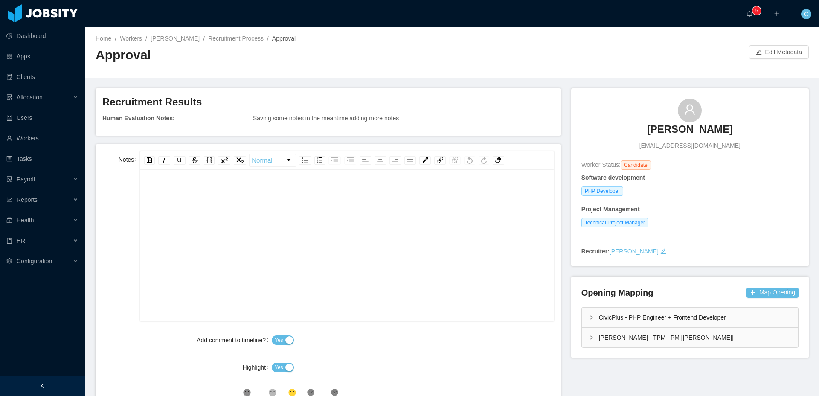
click at [310, 66] on div "Approval" at bounding box center [274, 59] width 357 height 24
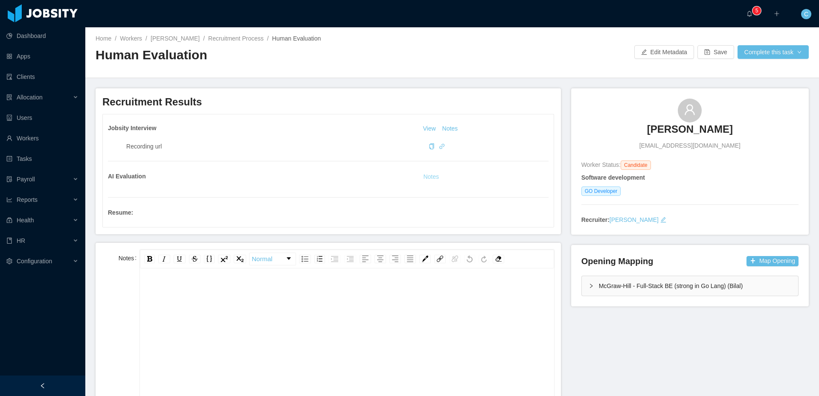
click at [430, 177] on button "Notes" at bounding box center [431, 177] width 23 height 10
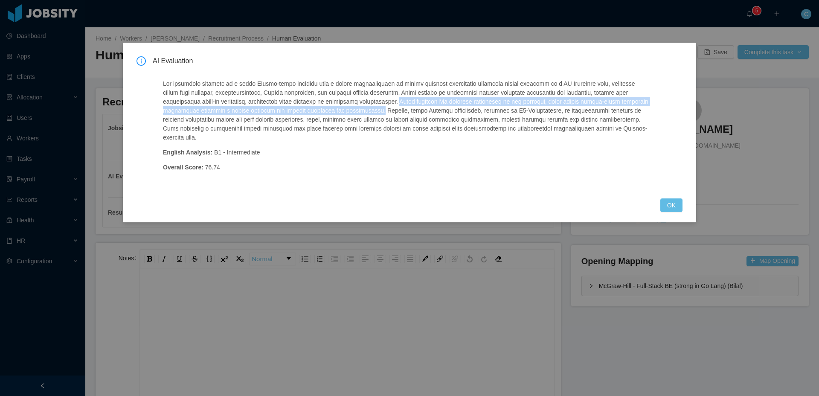
drag, startPoint x: 413, startPoint y: 102, endPoint x: 407, endPoint y: 111, distance: 11.4
click at [407, 111] on p at bounding box center [406, 110] width 487 height 63
click at [674, 204] on button "OK" at bounding box center [671, 205] width 22 height 14
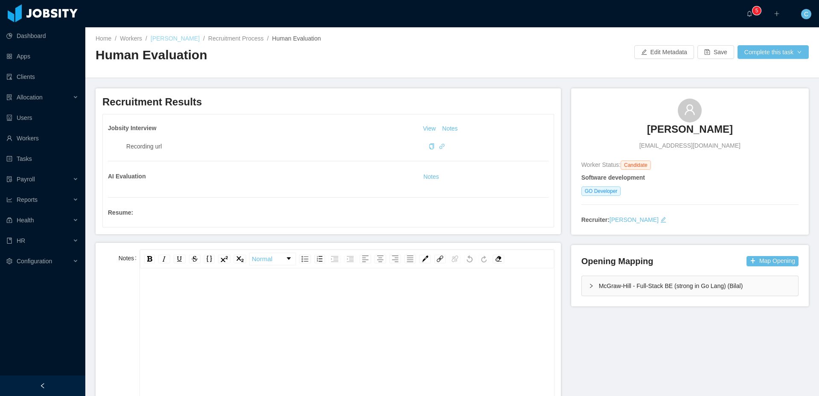
click at [160, 39] on link "[PERSON_NAME]" at bounding box center [175, 38] width 49 height 7
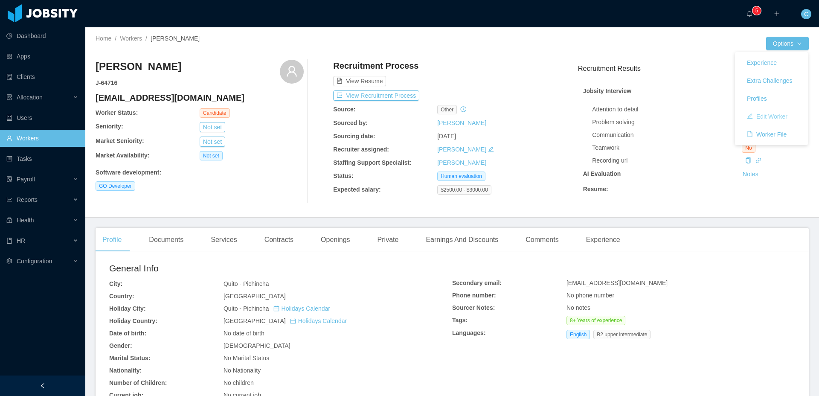
click at [772, 118] on button "Edit Worker" at bounding box center [767, 117] width 54 height 14
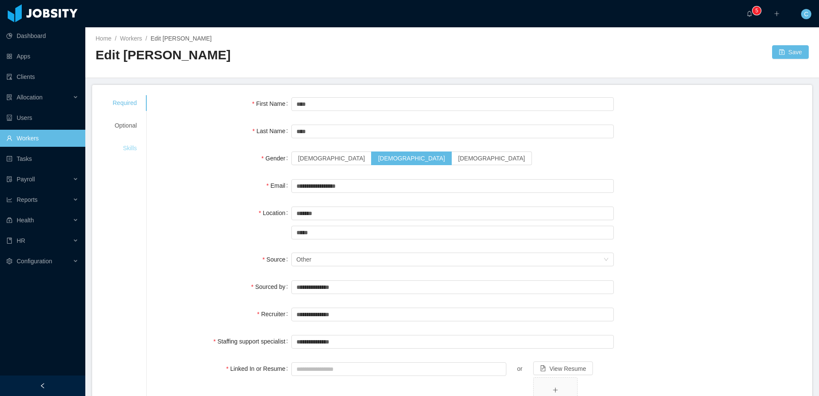
click at [129, 149] on div "Skills" at bounding box center [124, 148] width 45 height 16
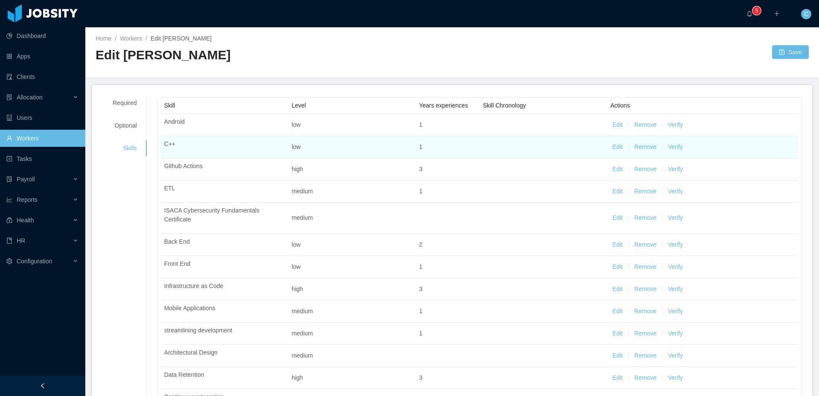
click at [616, 147] on button "Edit" at bounding box center [618, 146] width 10 height 9
click at [436, 147] on input "*" at bounding box center [438, 148] width 38 height 13
type input "*"
click at [344, 146] on div "Select one Low" at bounding box center [349, 148] width 105 height 13
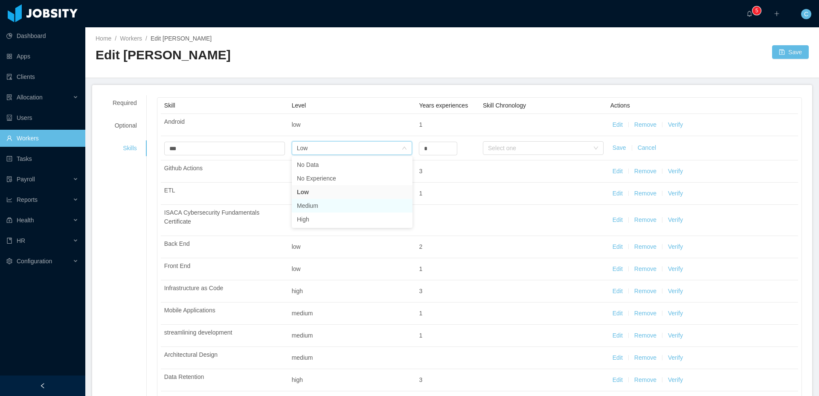
click at [321, 203] on li "Medium" at bounding box center [352, 206] width 121 height 14
click at [619, 150] on button "Save" at bounding box center [620, 147] width 14 height 9
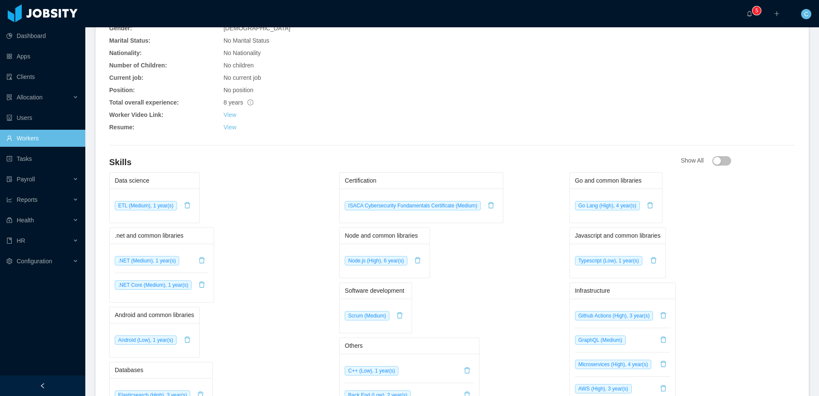
scroll to position [321, 0]
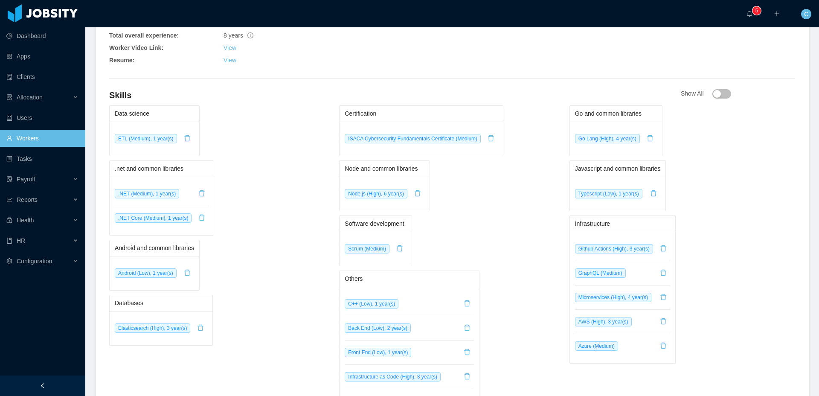
scroll to position [385, 0]
click at [249, 127] on div "Data science ETL (Medium), 1 year(s)" at bounding box center [222, 130] width 226 height 51
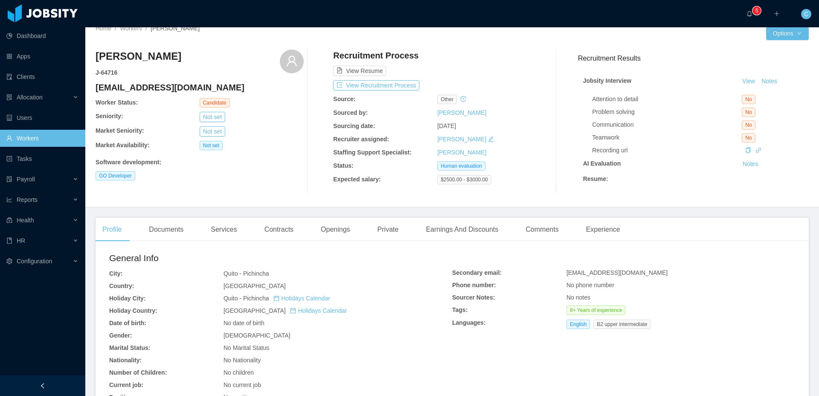
scroll to position [0, 0]
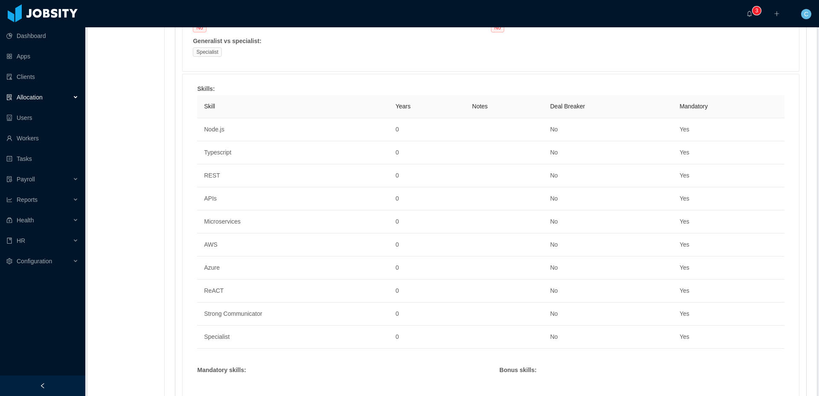
scroll to position [408, 0]
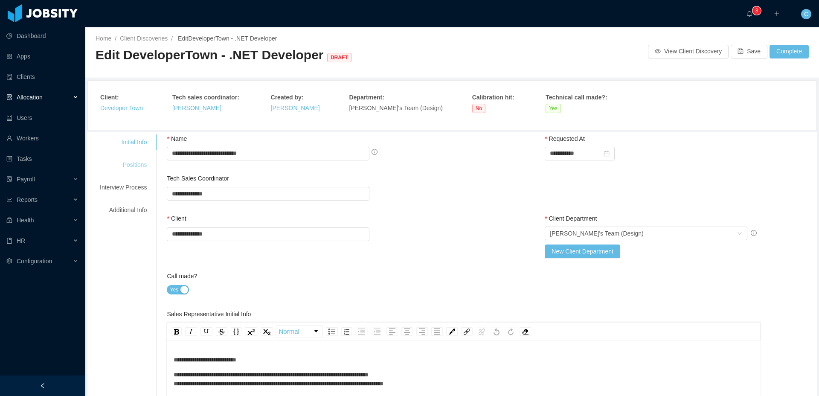
click at [143, 167] on div "Positions" at bounding box center [123, 165] width 67 height 16
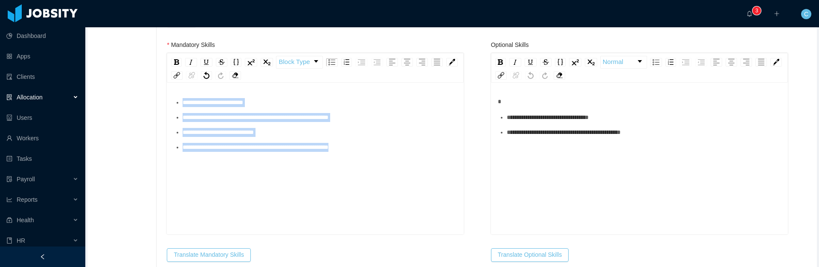
scroll to position [19, 0]
click at [408, 142] on ul "**********" at bounding box center [316, 125] width 284 height 54
copy ul "**********"
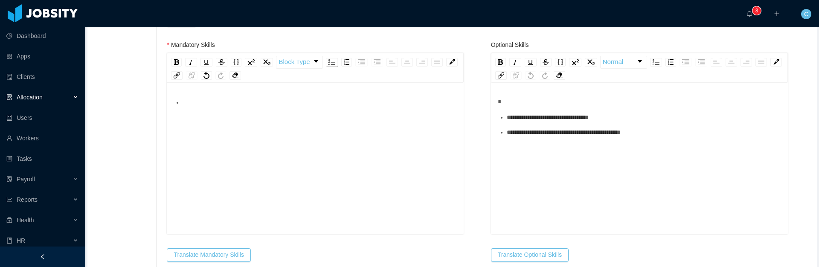
click at [335, 63] on img "rdw-list-control" at bounding box center [331, 62] width 7 height 6
click at [234, 76] on img "rdw-remove-control" at bounding box center [235, 76] width 6 height 6
drag, startPoint x: 247, startPoint y: 189, endPoint x: 246, endPoint y: 212, distance: 23.1
click at [247, 189] on div "rdw-editor" at bounding box center [316, 172] width 284 height 149
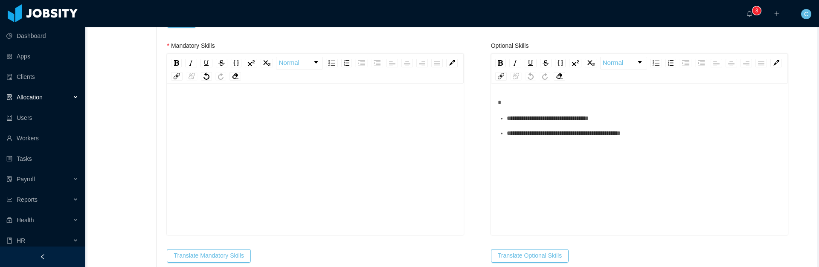
drag, startPoint x: 246, startPoint y: 212, endPoint x: 242, endPoint y: 203, distance: 9.2
click at [243, 204] on div "rdw-editor" at bounding box center [316, 172] width 284 height 149
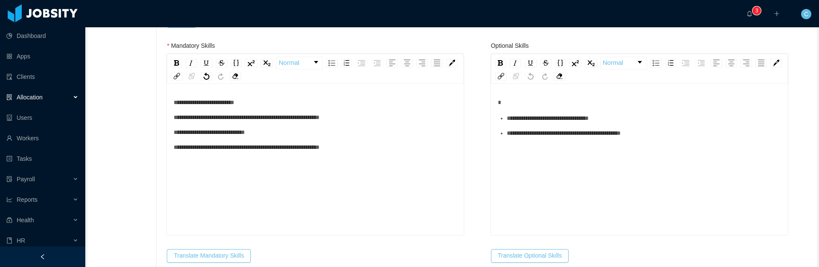
drag, startPoint x: 270, startPoint y: 205, endPoint x: 263, endPoint y: 217, distance: 14.1
click at [269, 205] on div "**********" at bounding box center [316, 172] width 284 height 149
click at [232, 259] on button "Translate Mandatory Skills" at bounding box center [209, 256] width 84 height 14
click at [320, 119] on span "**********" at bounding box center [247, 117] width 146 height 6
drag, startPoint x: 288, startPoint y: 118, endPoint x: 372, endPoint y: 117, distance: 83.6
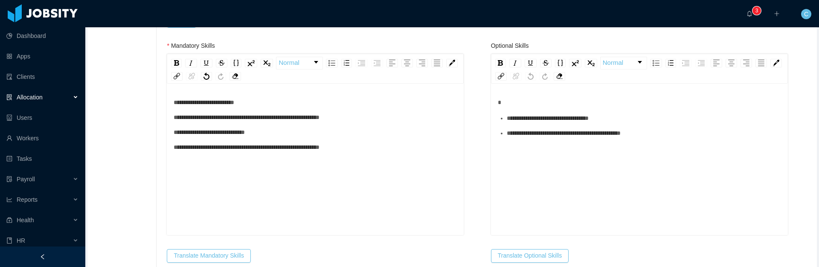
click at [372, 117] on div "**********" at bounding box center [316, 117] width 284 height 9
drag, startPoint x: 365, startPoint y: 118, endPoint x: 286, endPoint y: 119, distance: 78.5
click at [287, 119] on div "**********" at bounding box center [316, 117] width 284 height 9
drag, startPoint x: 344, startPoint y: 148, endPoint x: 321, endPoint y: 150, distance: 23.6
click at [321, 150] on div "**********" at bounding box center [316, 147] width 284 height 9
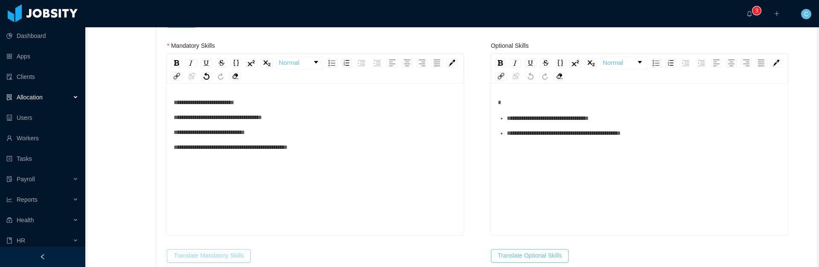
click at [227, 251] on button "Translate Mandatory Skills" at bounding box center [209, 256] width 84 height 14
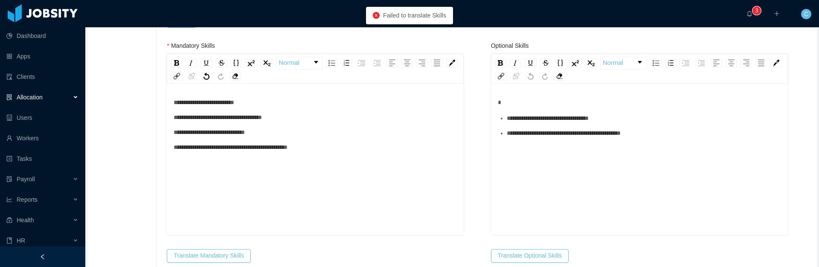
click at [287, 133] on div "**********" at bounding box center [316, 132] width 284 height 9
click at [265, 102] on div "**********" at bounding box center [316, 102] width 284 height 9
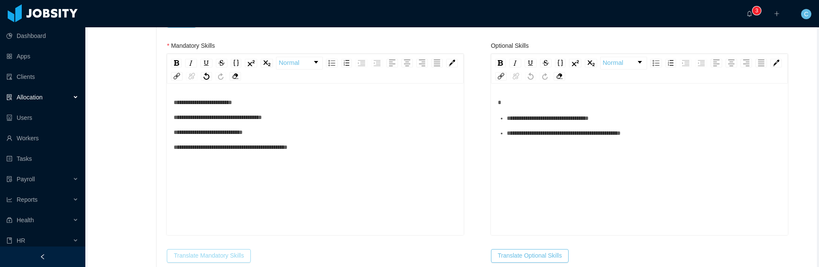
click at [220, 257] on button "Translate Mandatory Skills" at bounding box center [209, 256] width 84 height 14
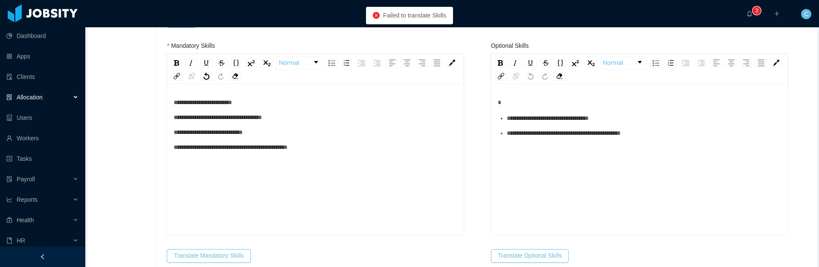
click at [262, 119] on span "**********" at bounding box center [218, 117] width 88 height 6
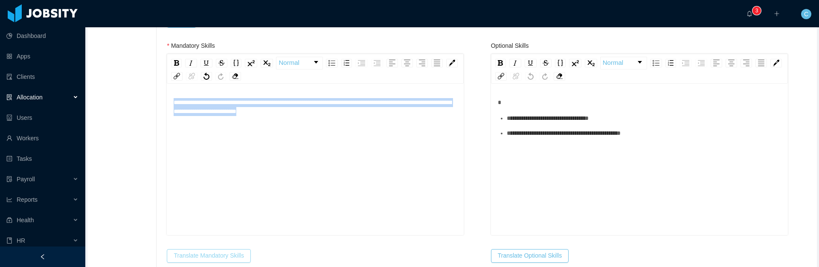
click at [242, 253] on button "Translate Mandatory Skills" at bounding box center [209, 256] width 84 height 14
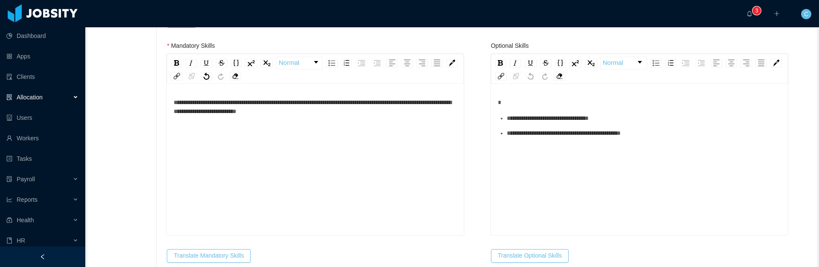
click at [326, 170] on div "**********" at bounding box center [316, 172] width 284 height 149
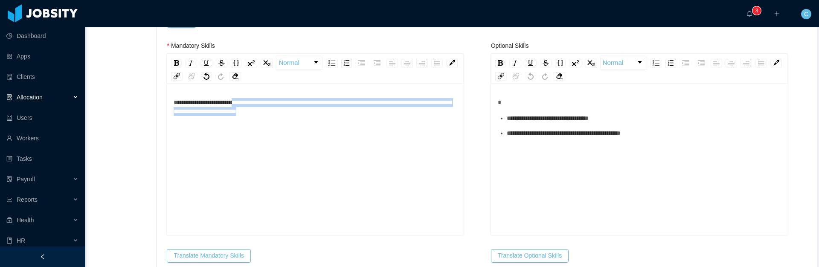
drag, startPoint x: 356, startPoint y: 113, endPoint x: 257, endPoint y: 105, distance: 99.8
click at [257, 105] on div "**********" at bounding box center [316, 107] width 284 height 18
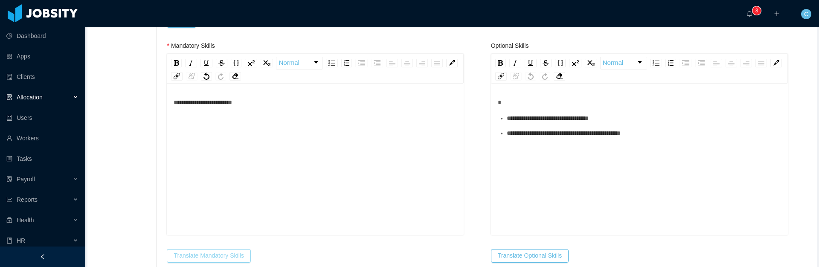
click at [241, 253] on button "Translate Mandatory Skills" at bounding box center [209, 256] width 84 height 14
drag, startPoint x: 267, startPoint y: 101, endPoint x: 169, endPoint y: 100, distance: 98.1
click at [169, 100] on div "**********" at bounding box center [315, 160] width 297 height 149
click at [204, 253] on button "Translate Mandatory Skills" at bounding box center [209, 256] width 84 height 14
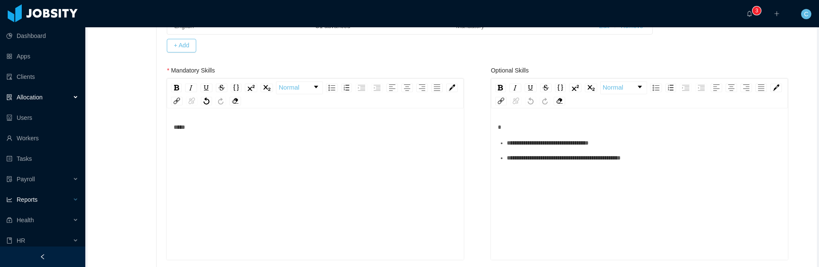
scroll to position [351, 0]
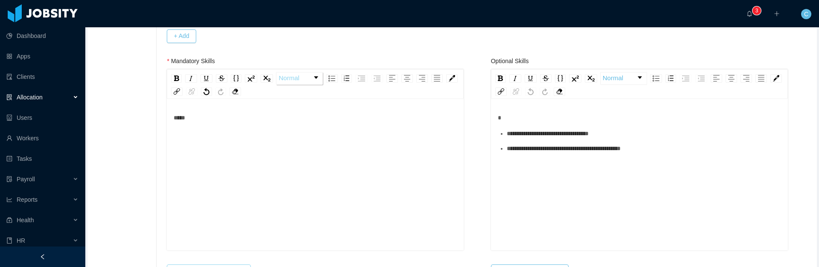
click at [306, 76] on link "Normal" at bounding box center [299, 79] width 46 height 12
drag, startPoint x: 246, startPoint y: 118, endPoint x: 236, endPoint y: 78, distance: 41.2
click at [246, 115] on div "*****" at bounding box center [316, 187] width 284 height 149
click at [237, 76] on img "rdw-inline-control" at bounding box center [236, 78] width 6 height 6
drag, startPoint x: 182, startPoint y: 119, endPoint x: 174, endPoint y: 95, distance: 24.8
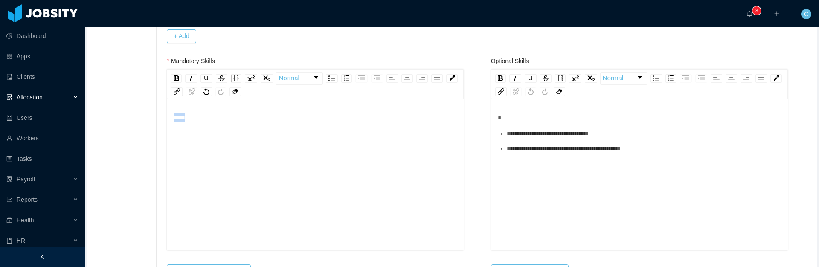
click at [239, 78] on img "rdw-inline-control" at bounding box center [236, 78] width 6 height 6
click at [254, 132] on div "*****" at bounding box center [316, 187] width 284 height 149
drag, startPoint x: 240, startPoint y: 115, endPoint x: 160, endPoint y: 109, distance: 80.0
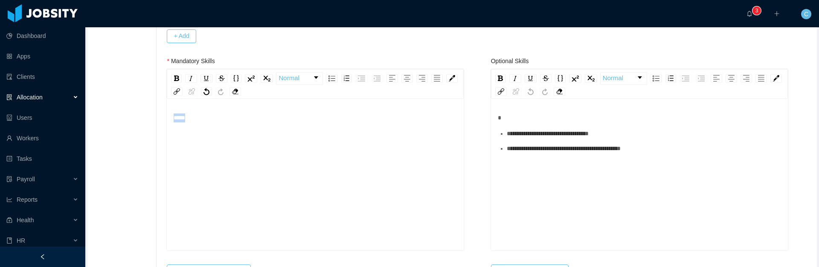
click at [237, 96] on div "Normal" at bounding box center [315, 84] width 297 height 30
click at [238, 94] on img "rdw-remove-control" at bounding box center [235, 91] width 6 height 6
click at [232, 124] on div "*****" at bounding box center [316, 187] width 284 height 149
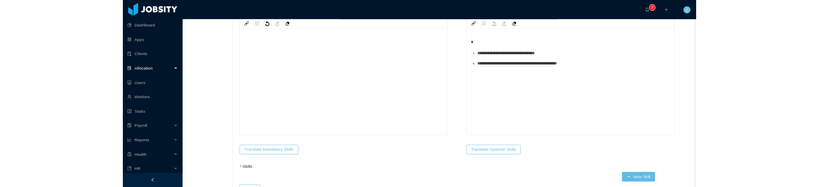
scroll to position [19, 0]
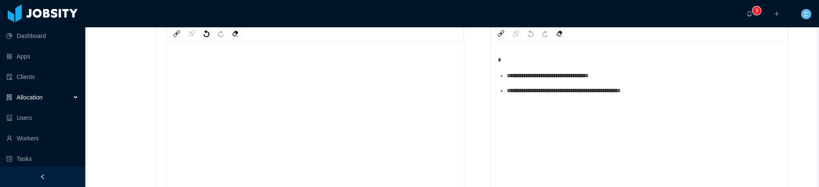
click at [401, 70] on div "*****" at bounding box center [316, 111] width 284 height 149
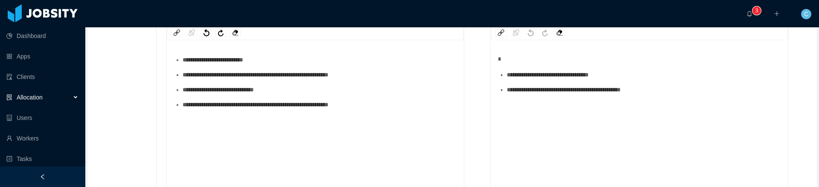
scroll to position [409, 0]
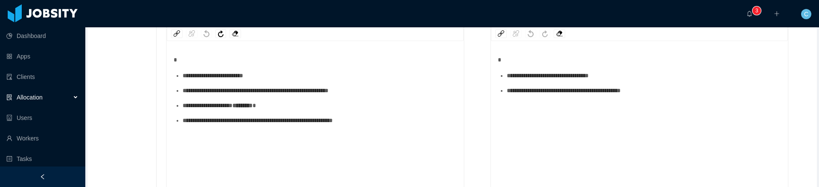
click at [396, 120] on div "**********" at bounding box center [320, 120] width 275 height 9
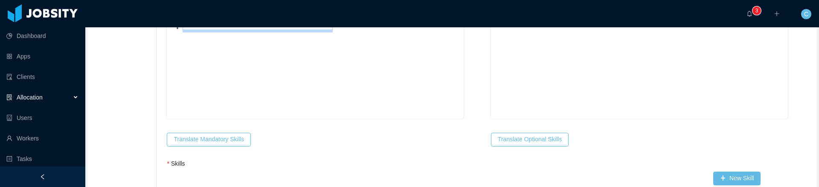
scroll to position [508, 0]
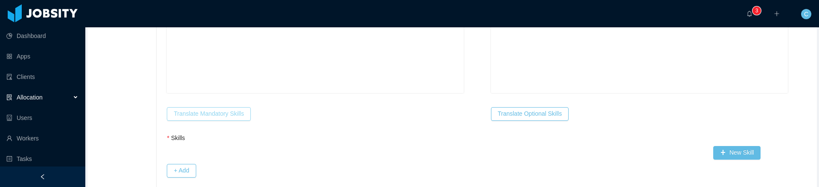
drag, startPoint x: 234, startPoint y: 109, endPoint x: 238, endPoint y: 116, distance: 8.0
click at [234, 109] on button "Translate Mandatory Skills" at bounding box center [209, 114] width 84 height 14
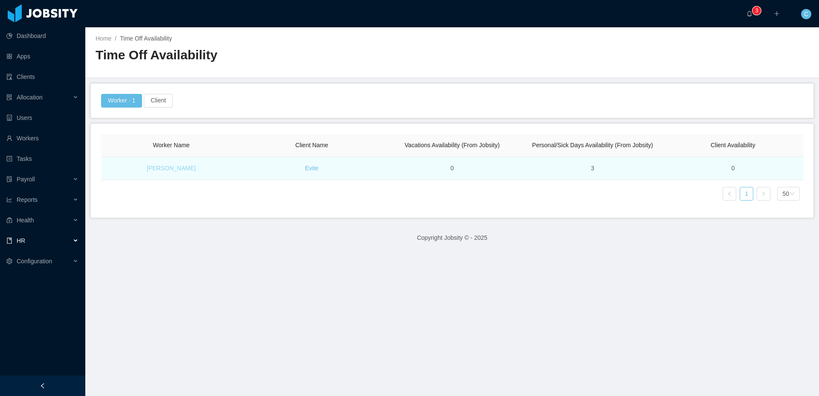
click at [180, 172] on link "Bruno Avila" at bounding box center [171, 168] width 49 height 7
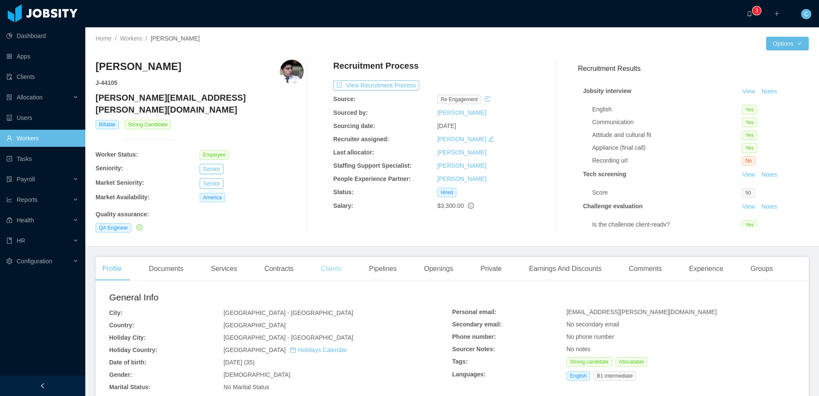
click at [323, 263] on div "Clients" at bounding box center [331, 269] width 35 height 24
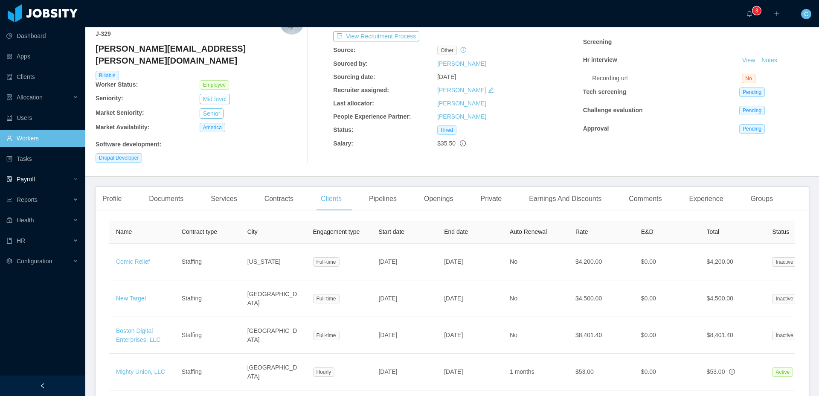
scroll to position [55, 0]
